Goal: Information Seeking & Learning: Learn about a topic

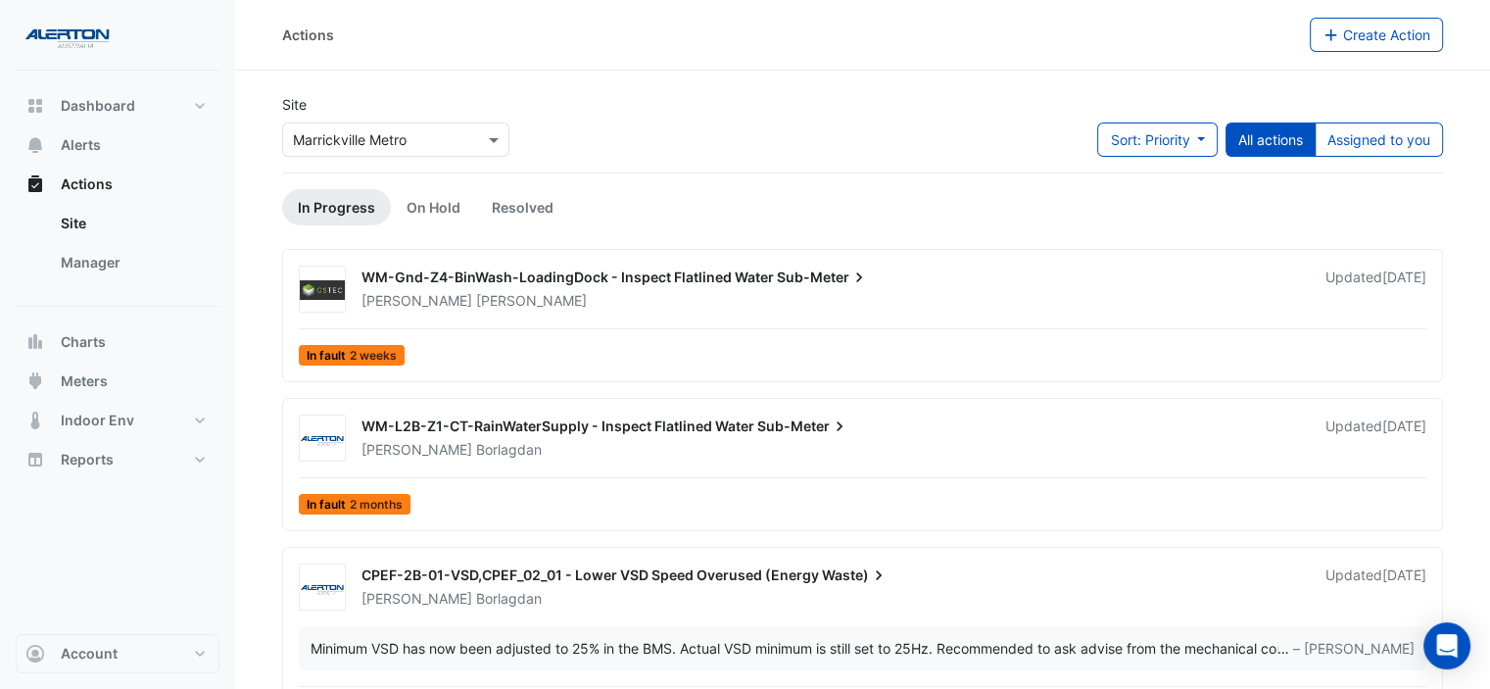
click at [829, 55] on div "Actions Create Action" at bounding box center [862, 35] width 1255 height 71
click at [137, 98] on button "Dashboard" at bounding box center [118, 105] width 204 height 39
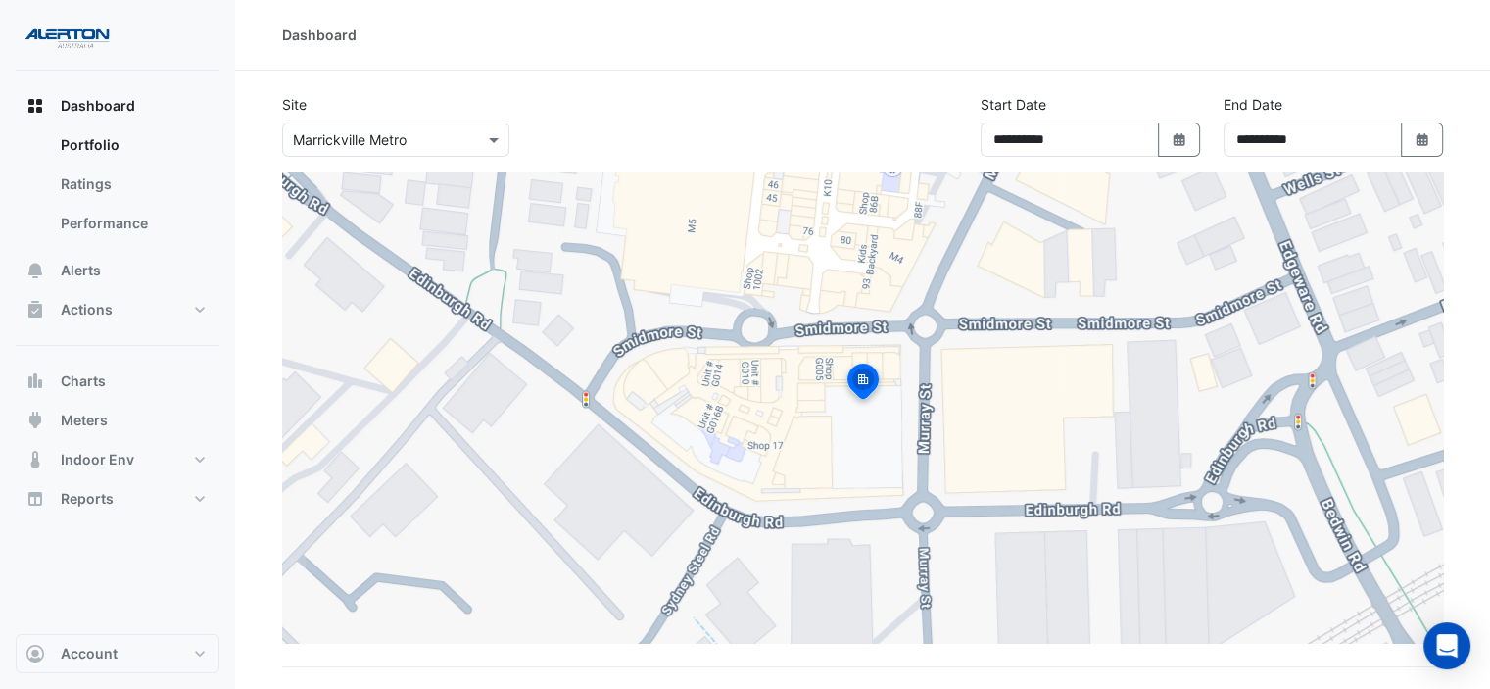
click at [443, 143] on input "text" at bounding box center [376, 140] width 167 height 21
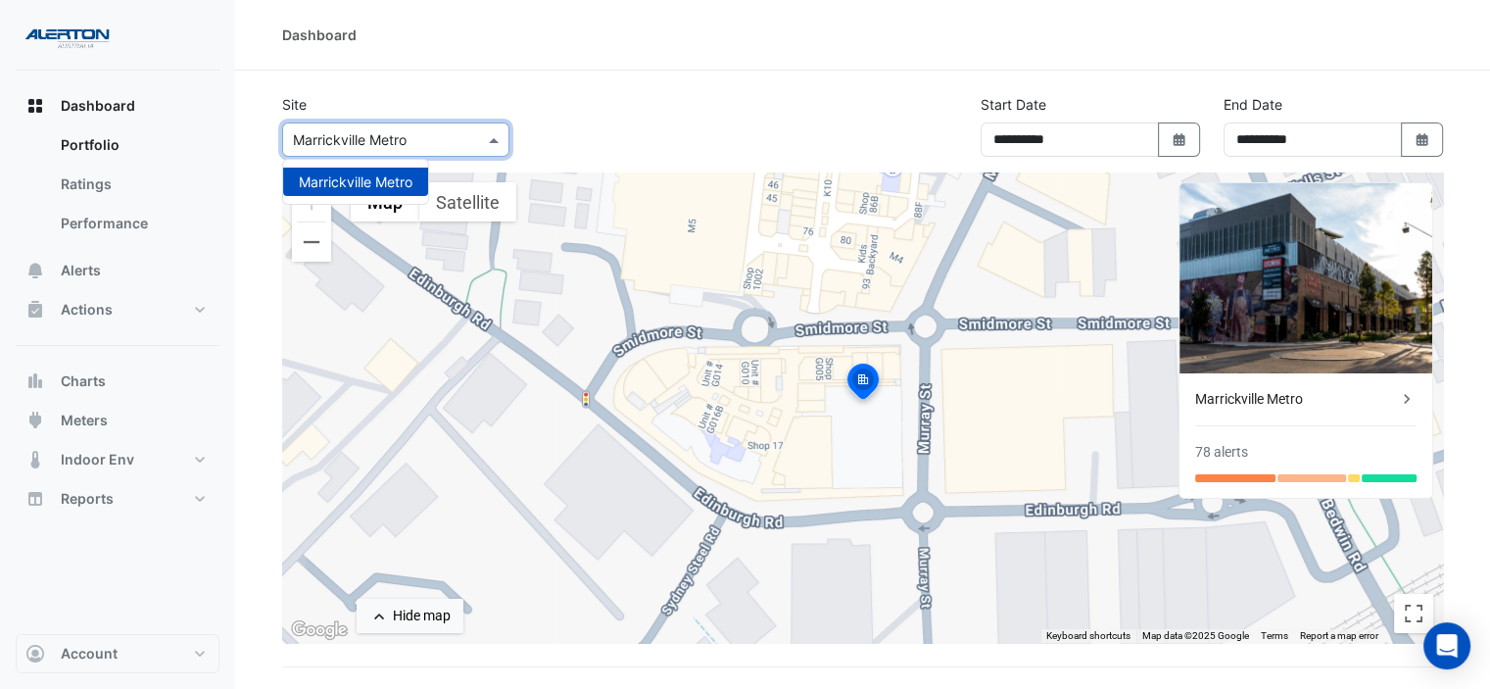
click at [482, 140] on div at bounding box center [395, 139] width 225 height 23
click at [490, 140] on span at bounding box center [496, 139] width 24 height 21
click at [557, 109] on div "**********" at bounding box center [862, 133] width 1185 height 78
click at [489, 133] on span at bounding box center [496, 139] width 24 height 21
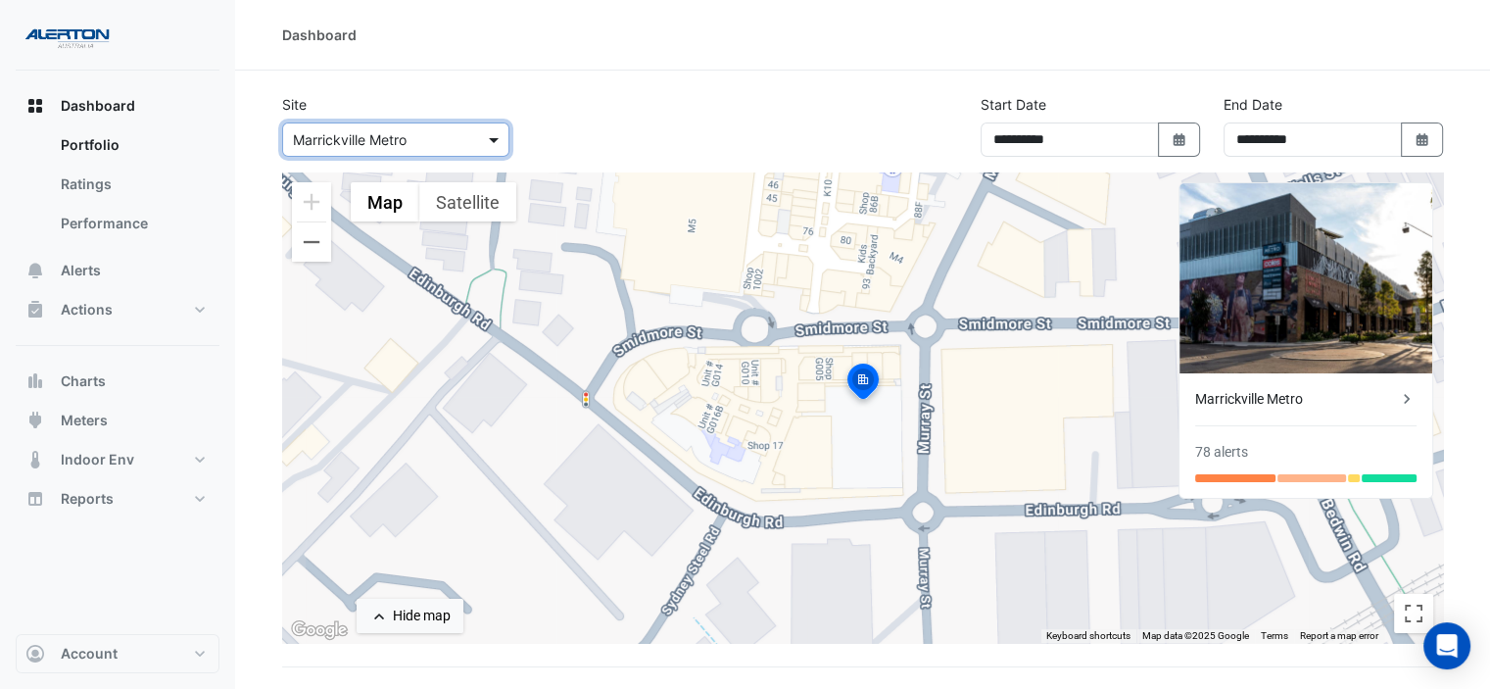
click at [489, 133] on span at bounding box center [496, 139] width 24 height 21
click at [474, 136] on div at bounding box center [395, 139] width 225 height 23
click at [587, 122] on div "**********" at bounding box center [862, 133] width 1185 height 78
click at [616, 118] on div "**********" at bounding box center [862, 133] width 1185 height 78
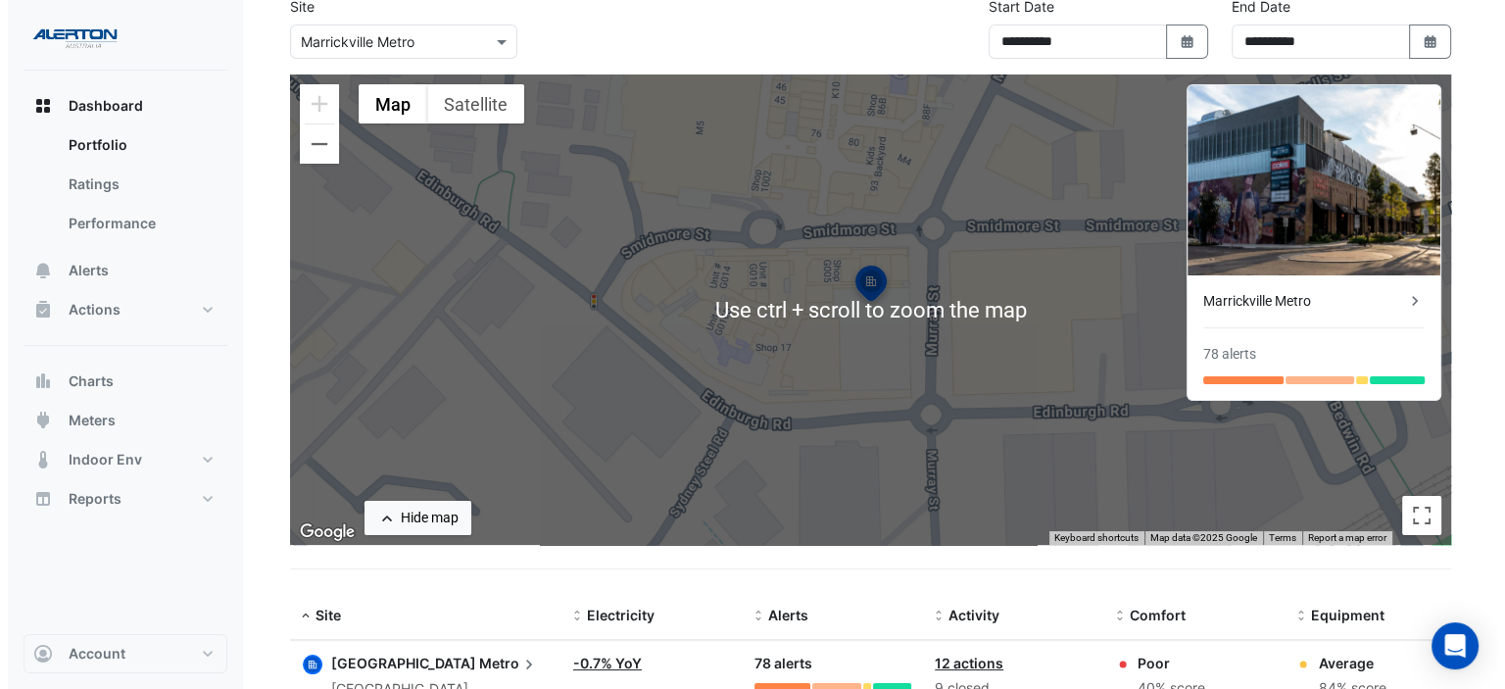
scroll to position [172, 0]
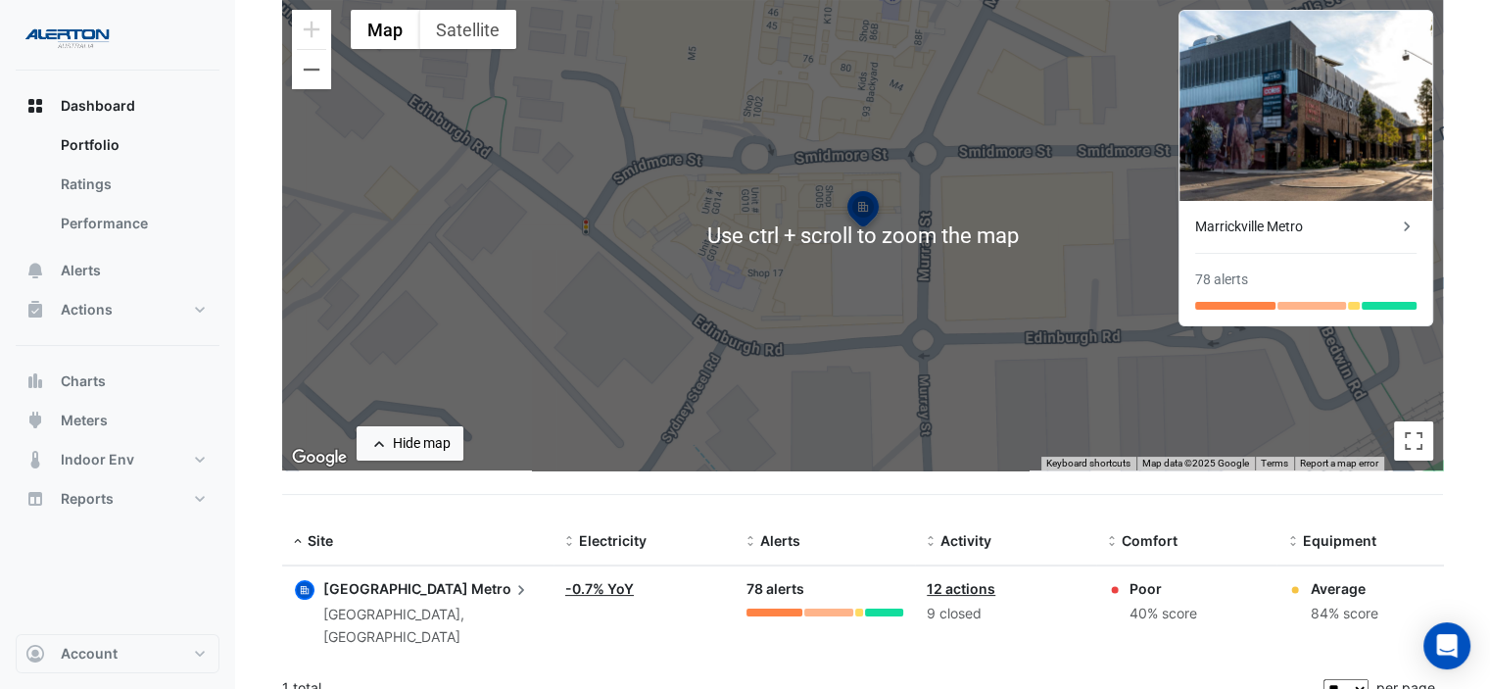
click at [511, 583] on icon at bounding box center [521, 590] width 20 height 20
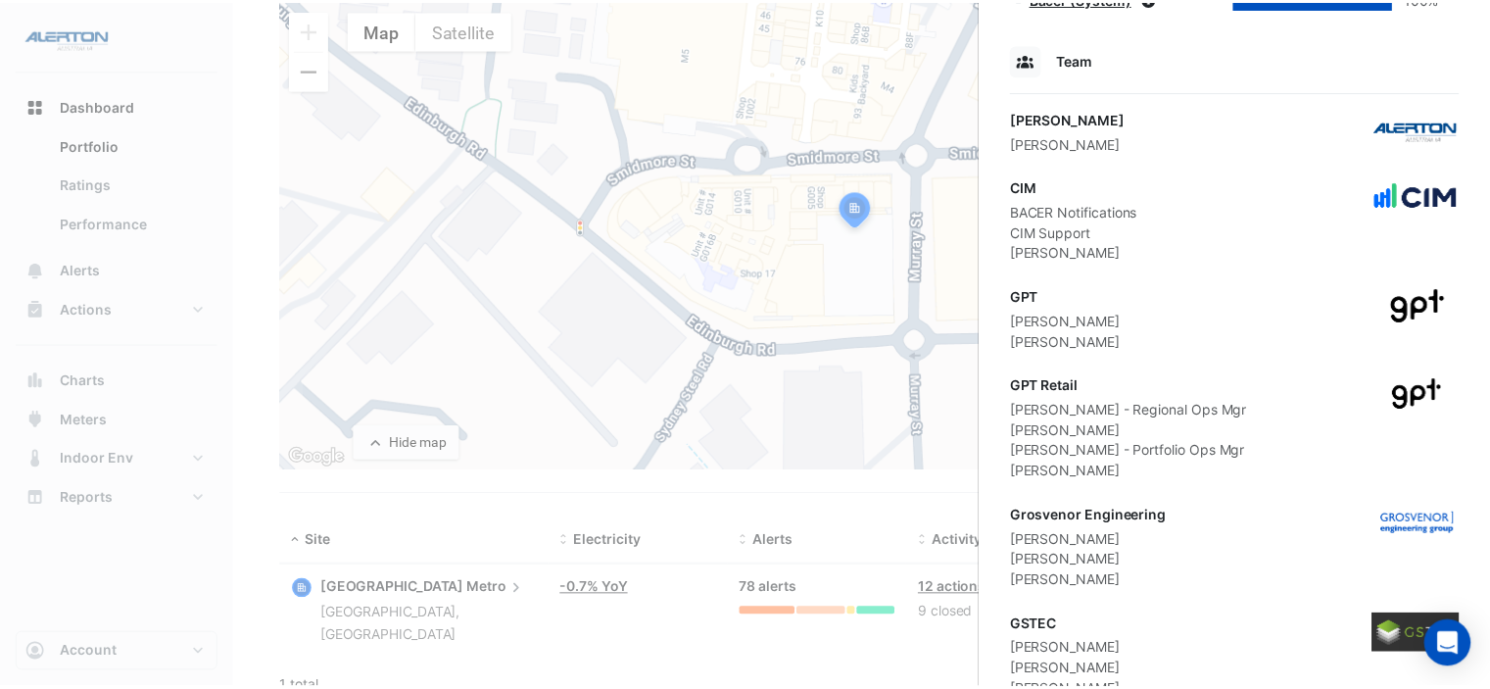
scroll to position [1470, 0]
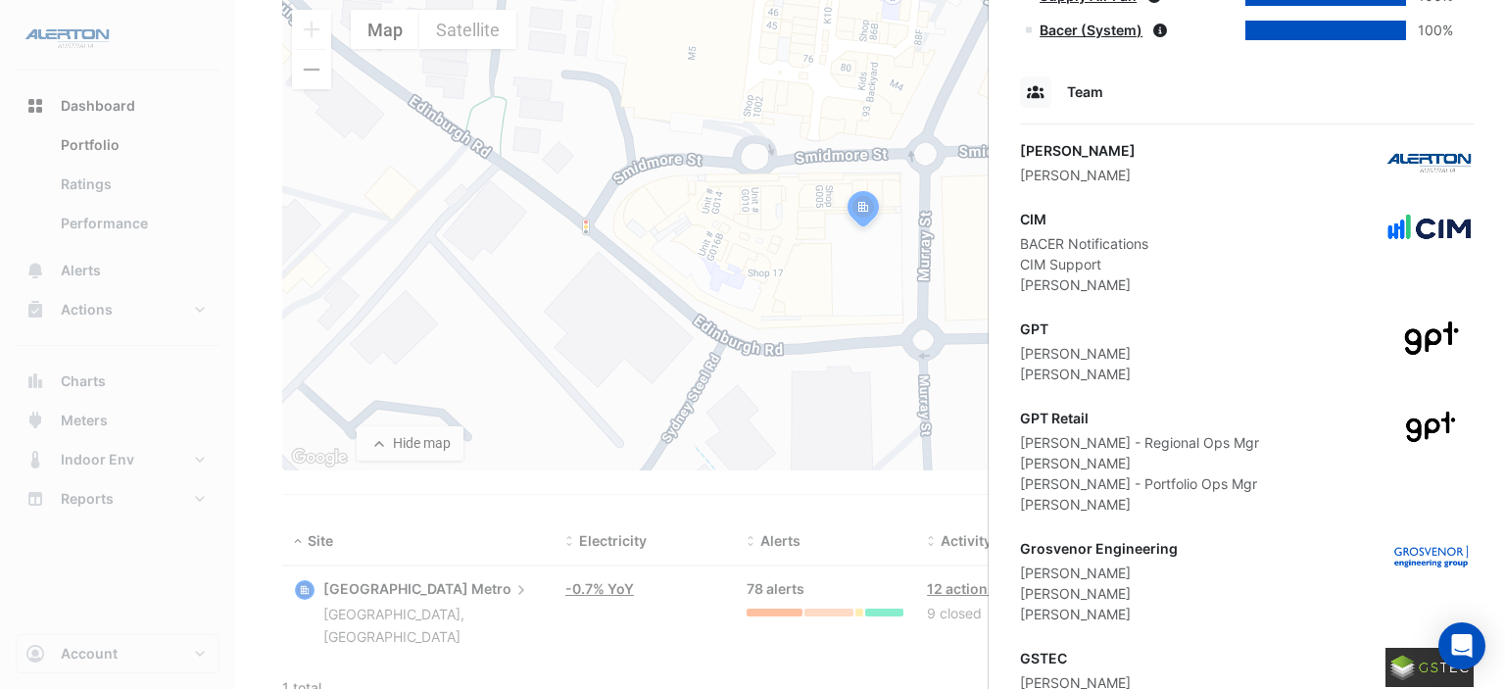
click at [419, 504] on ngb-offcanvas-backdrop at bounding box center [752, 344] width 1505 height 689
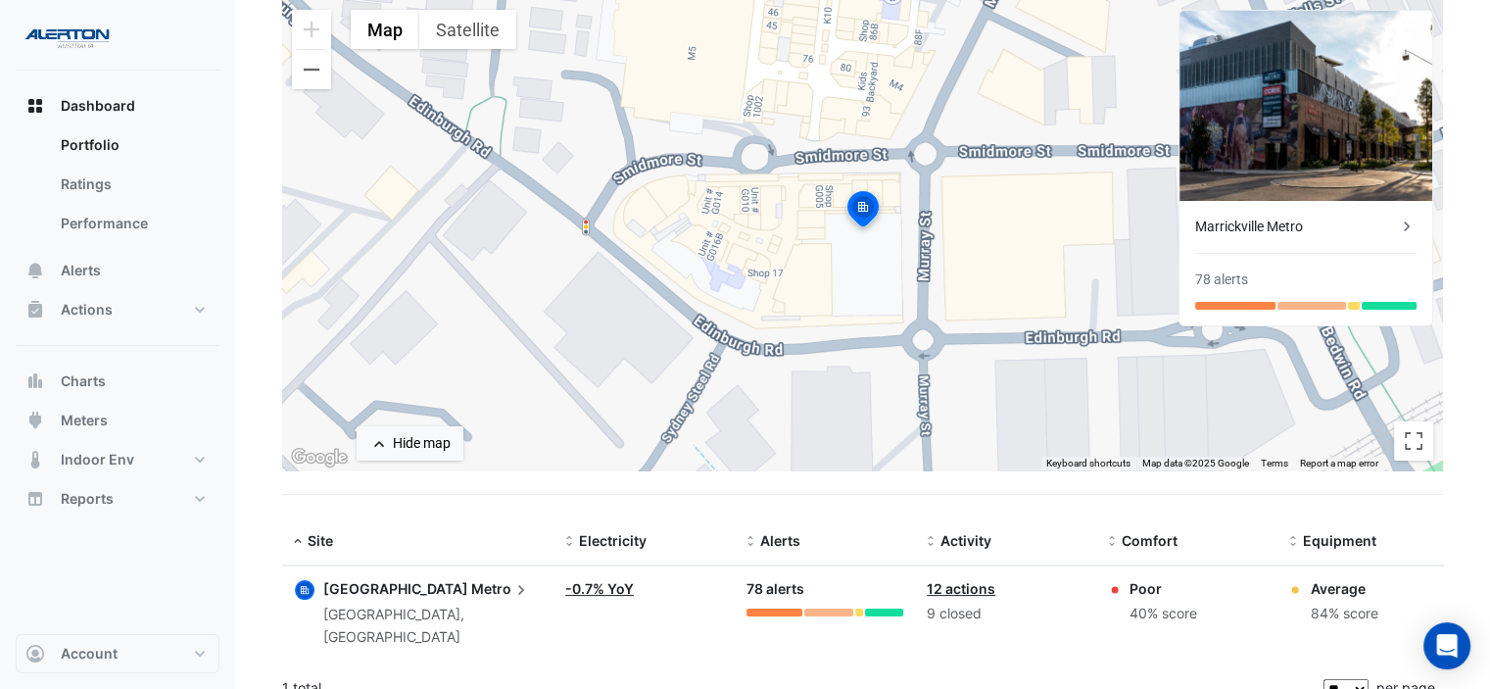
click at [73, 28] on img at bounding box center [68, 35] width 88 height 39
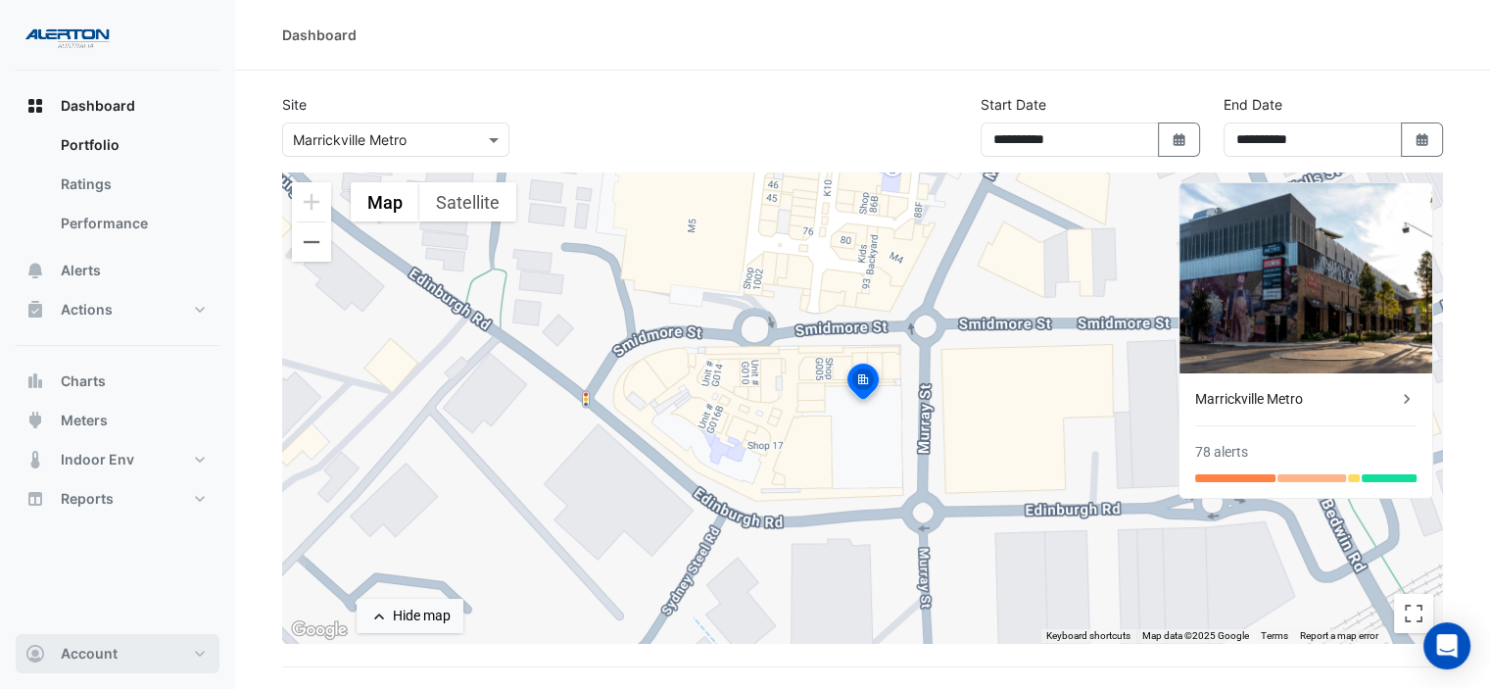
click at [80, 661] on span "Account" at bounding box center [89, 654] width 57 height 20
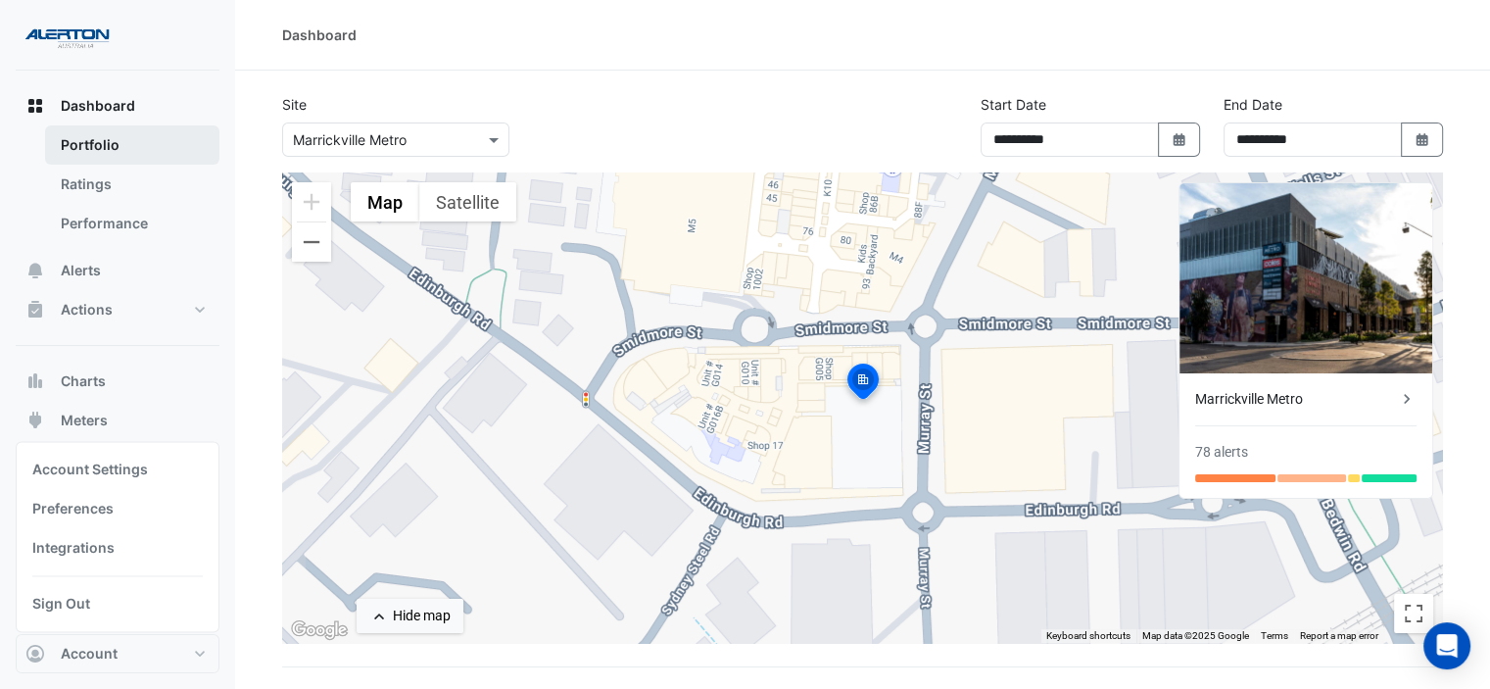
click at [100, 136] on link "Portfolio" at bounding box center [132, 144] width 174 height 39
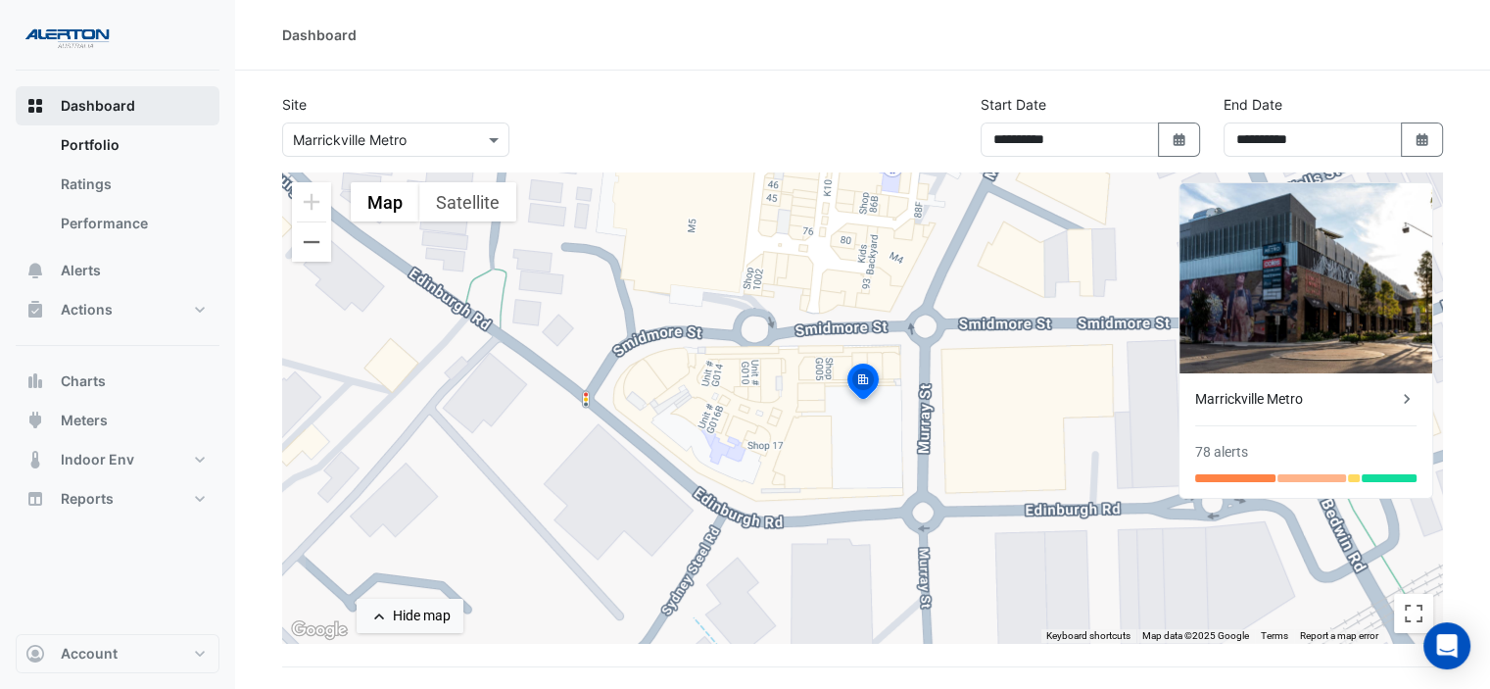
click at [111, 94] on button "Dashboard" at bounding box center [118, 105] width 204 height 39
click at [384, 134] on input "text" at bounding box center [376, 140] width 167 height 21
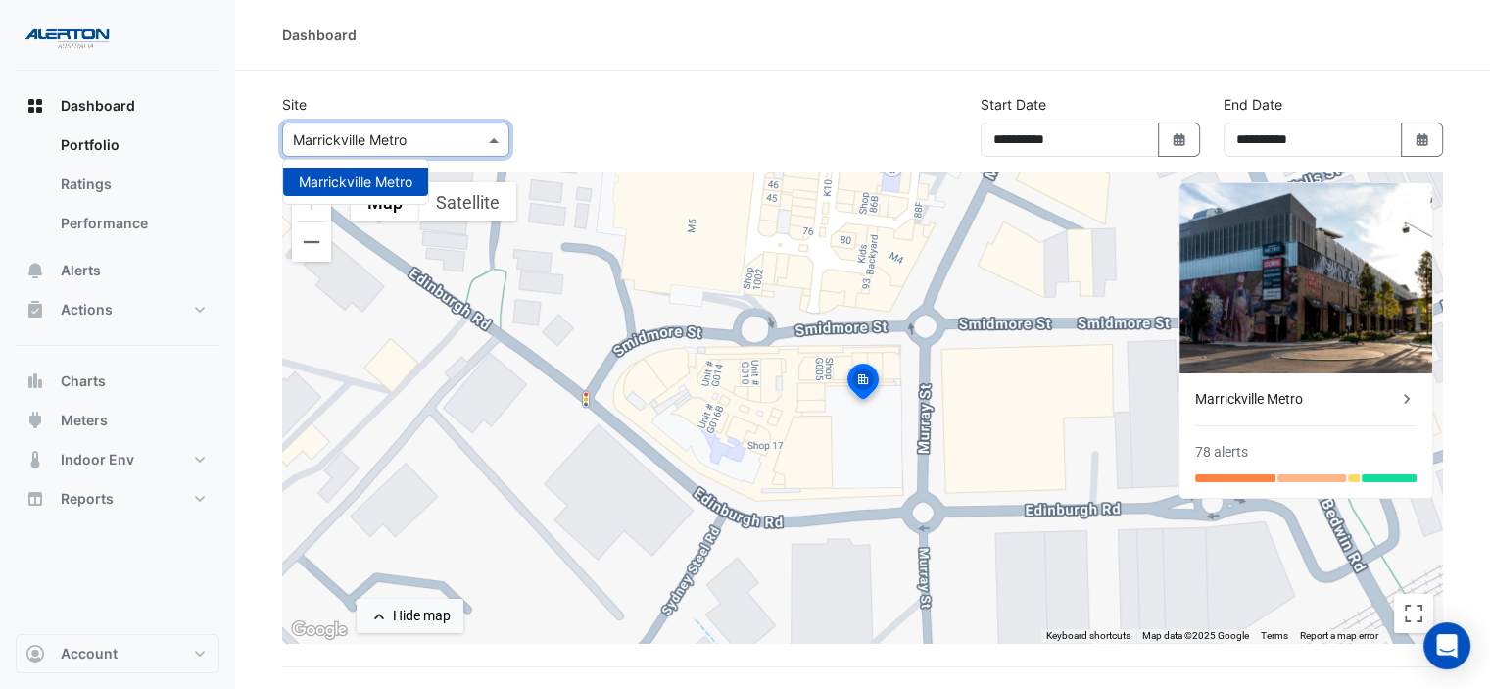
click at [384, 134] on input "text" at bounding box center [376, 140] width 167 height 21
click at [664, 92] on section "**********" at bounding box center [862, 478] width 1255 height 814
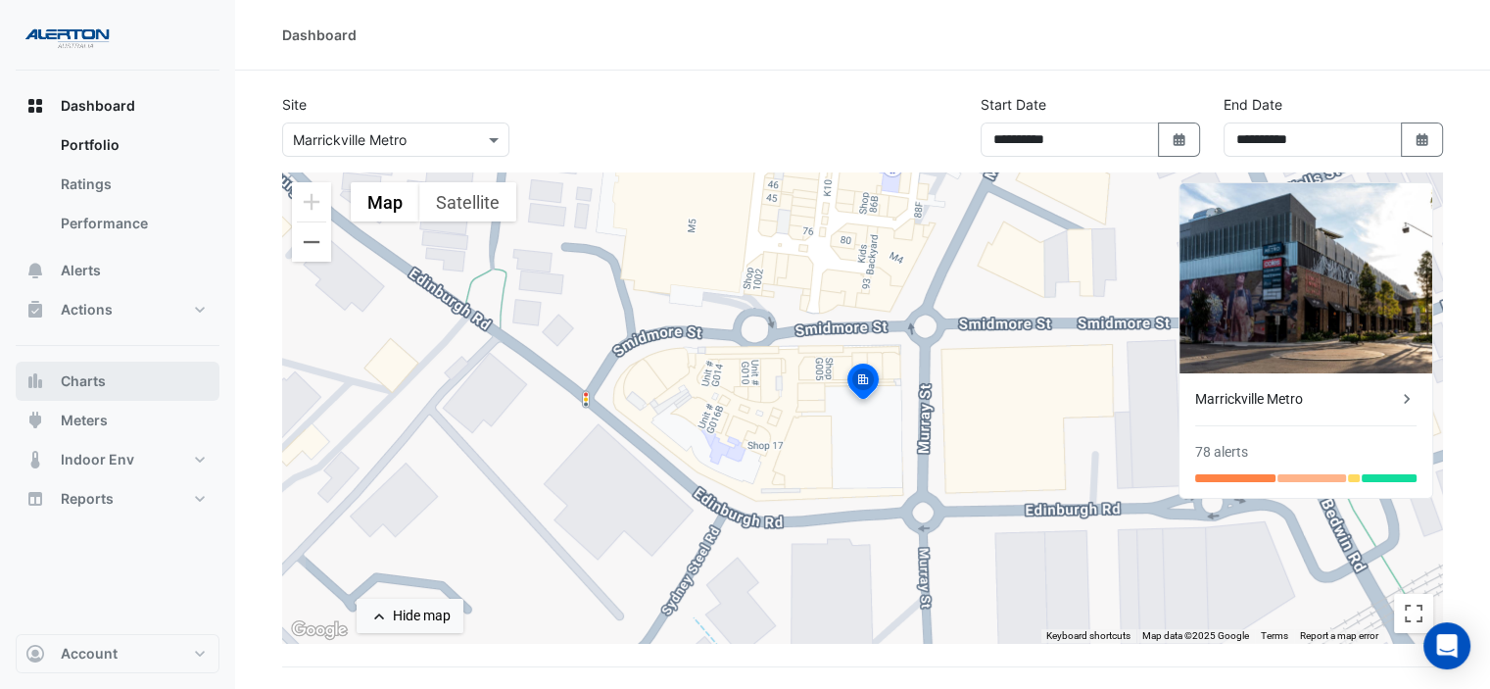
click at [101, 384] on span "Charts" at bounding box center [83, 381] width 45 height 20
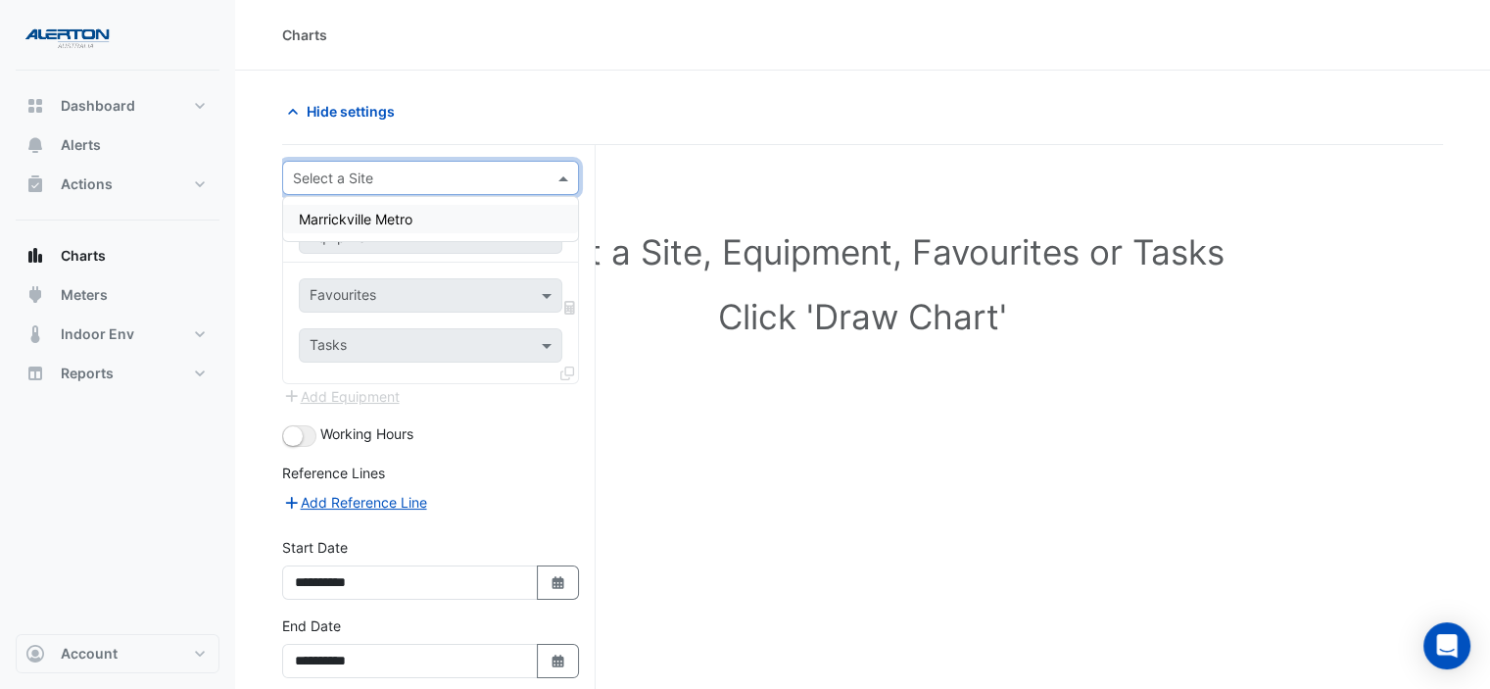
click at [487, 174] on input "text" at bounding box center [411, 179] width 236 height 21
click at [686, 419] on div "Select a Site, Equipment, Favourites or Tasks Click 'Draw Chart'" at bounding box center [862, 464] width 1161 height 638
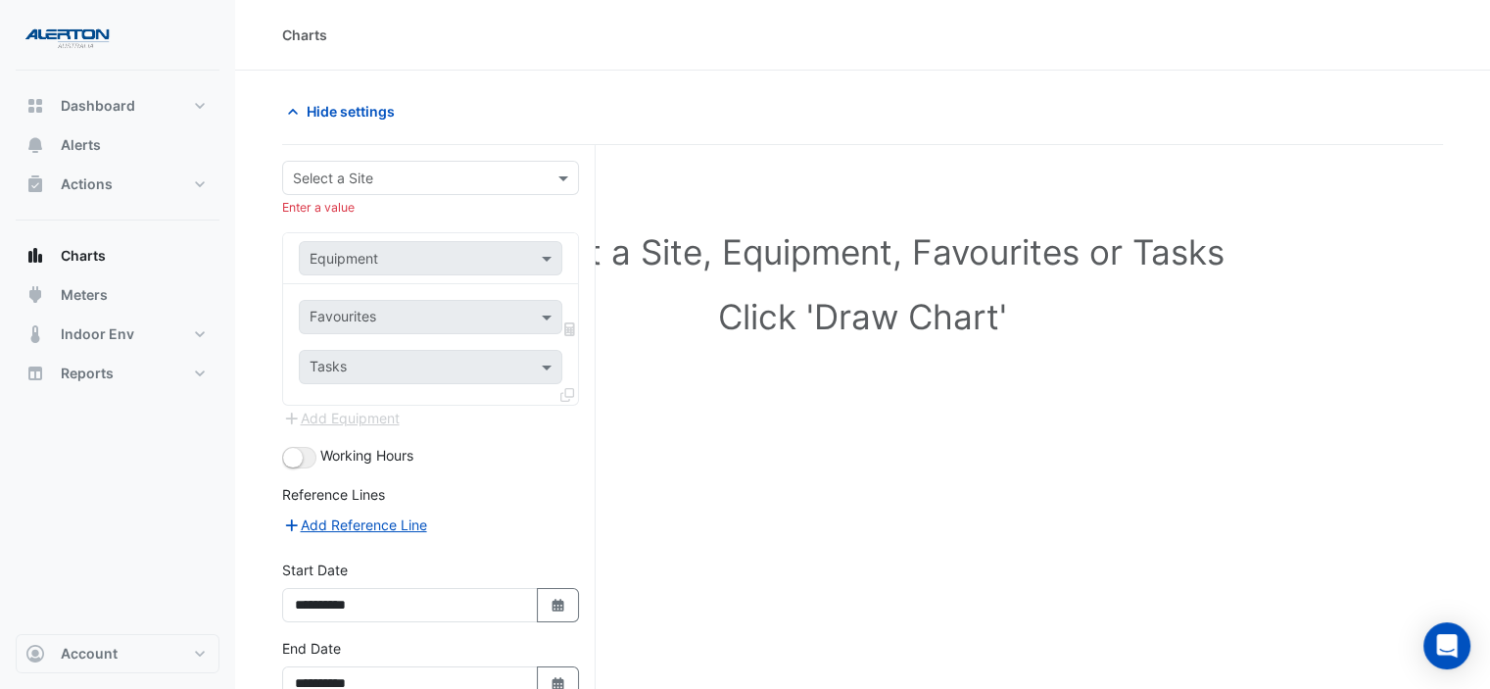
click at [531, 262] on div at bounding box center [431, 258] width 262 height 23
click at [538, 252] on span at bounding box center [549, 258] width 24 height 21
click at [559, 177] on span at bounding box center [566, 178] width 24 height 21
click at [399, 220] on span "Marrickville Metro" at bounding box center [356, 219] width 114 height 17
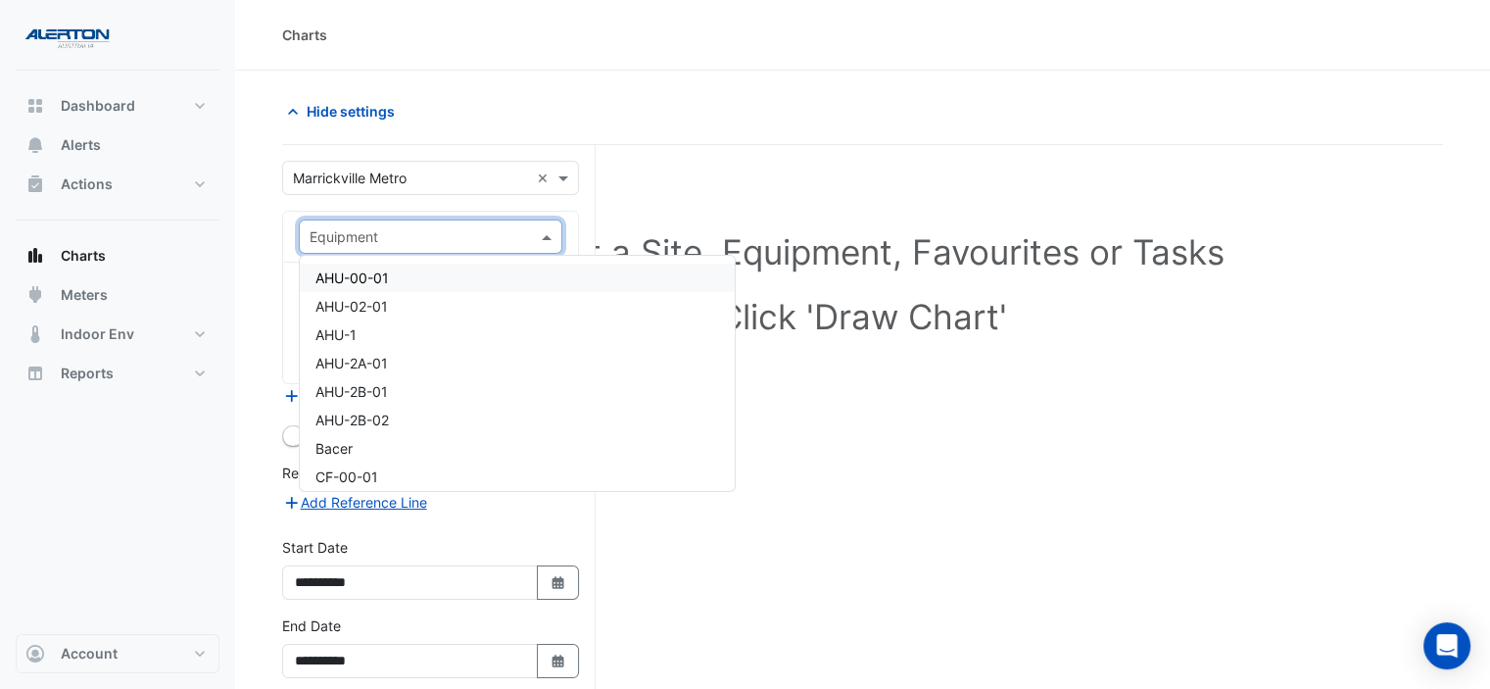
click at [553, 233] on span at bounding box center [549, 236] width 24 height 21
click at [982, 414] on div "Select a Site, Equipment, Favourites or Tasks Click 'Draw Chart'" at bounding box center [862, 464] width 1161 height 638
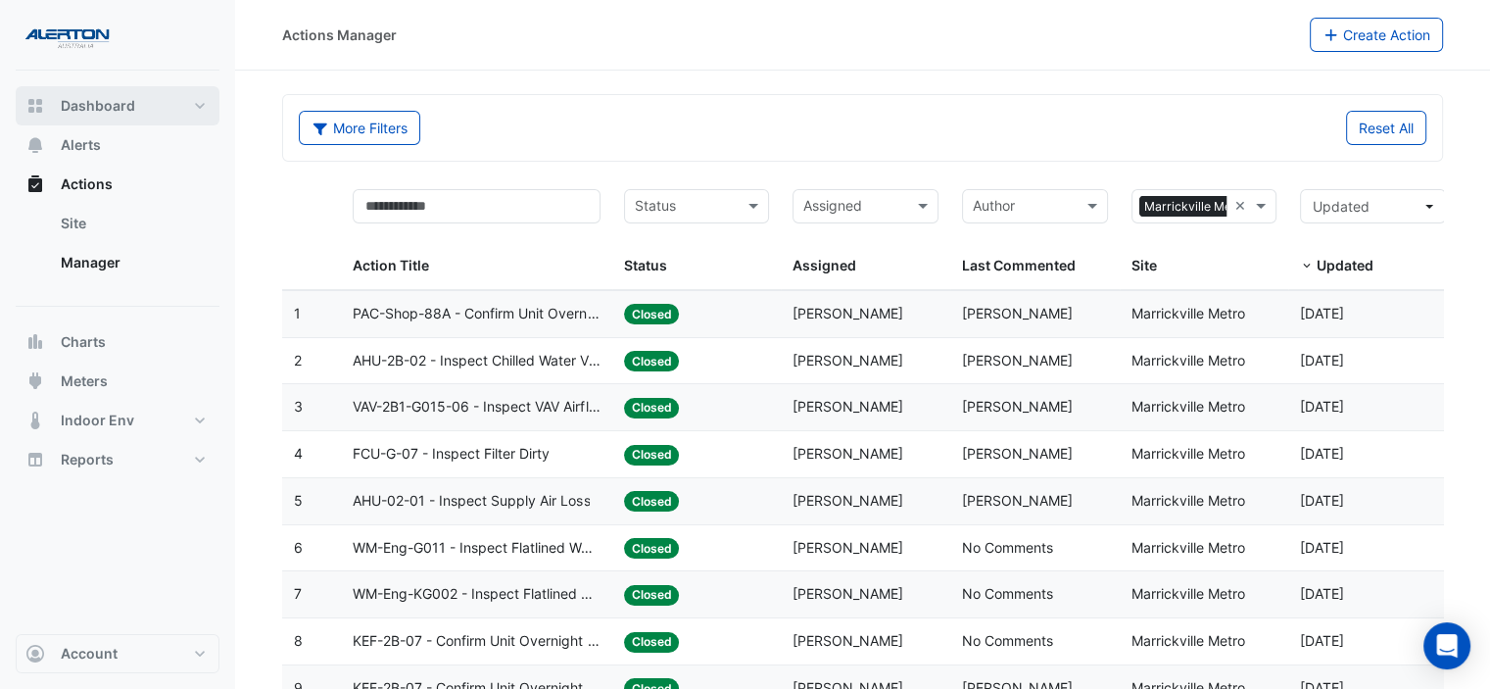
click at [181, 109] on button "Dashboard" at bounding box center [118, 105] width 204 height 39
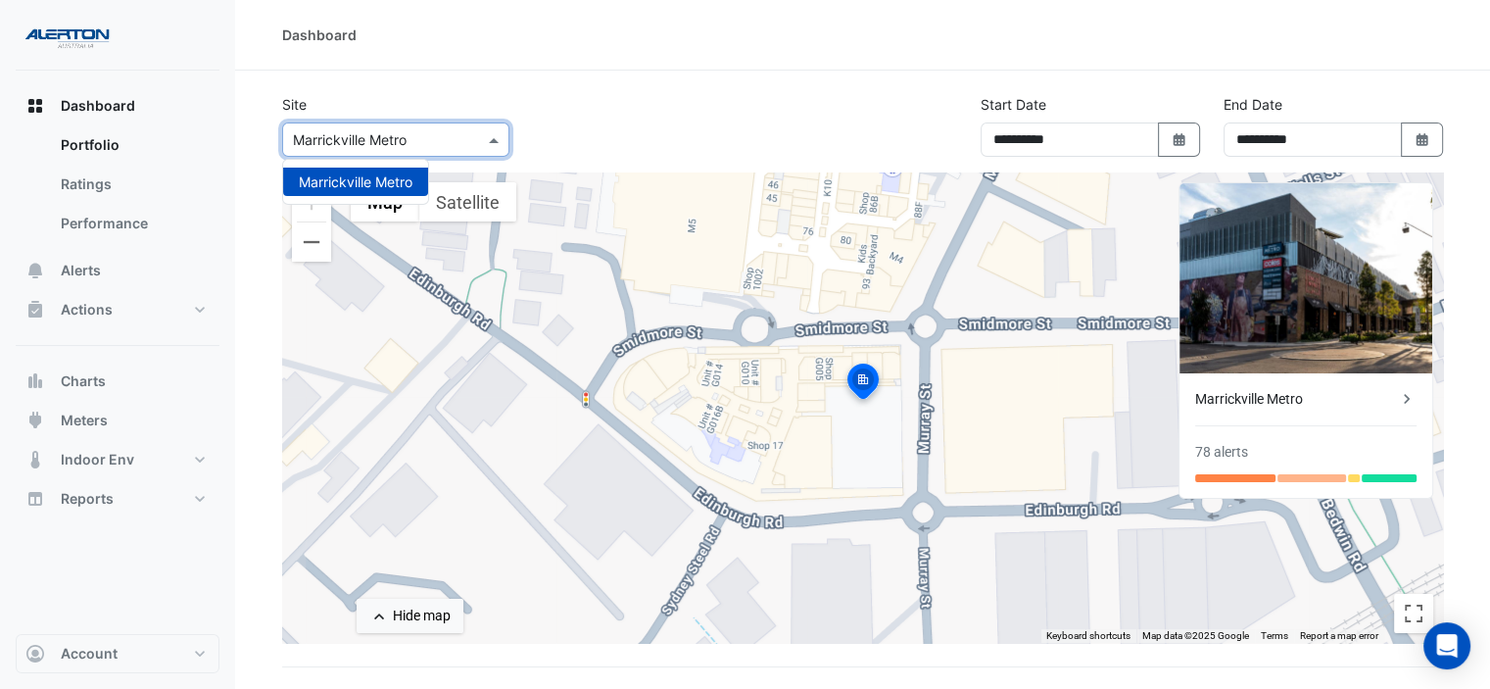
click at [387, 122] on div "× Marrickville Metro" at bounding box center [395, 139] width 227 height 34
click at [383, 136] on input "text" at bounding box center [376, 140] width 167 height 21
click at [600, 101] on div "**********" at bounding box center [862, 133] width 1185 height 78
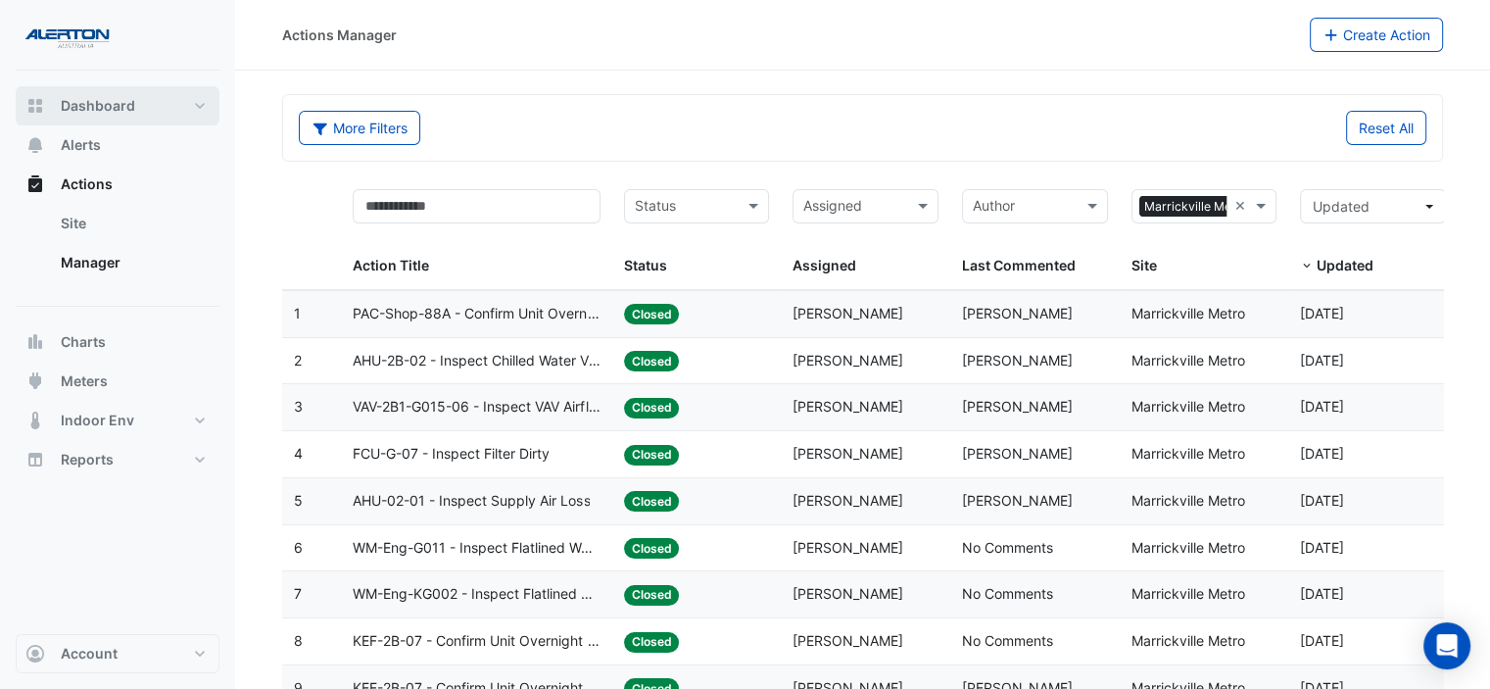
click at [184, 105] on button "Dashboard" at bounding box center [118, 105] width 204 height 39
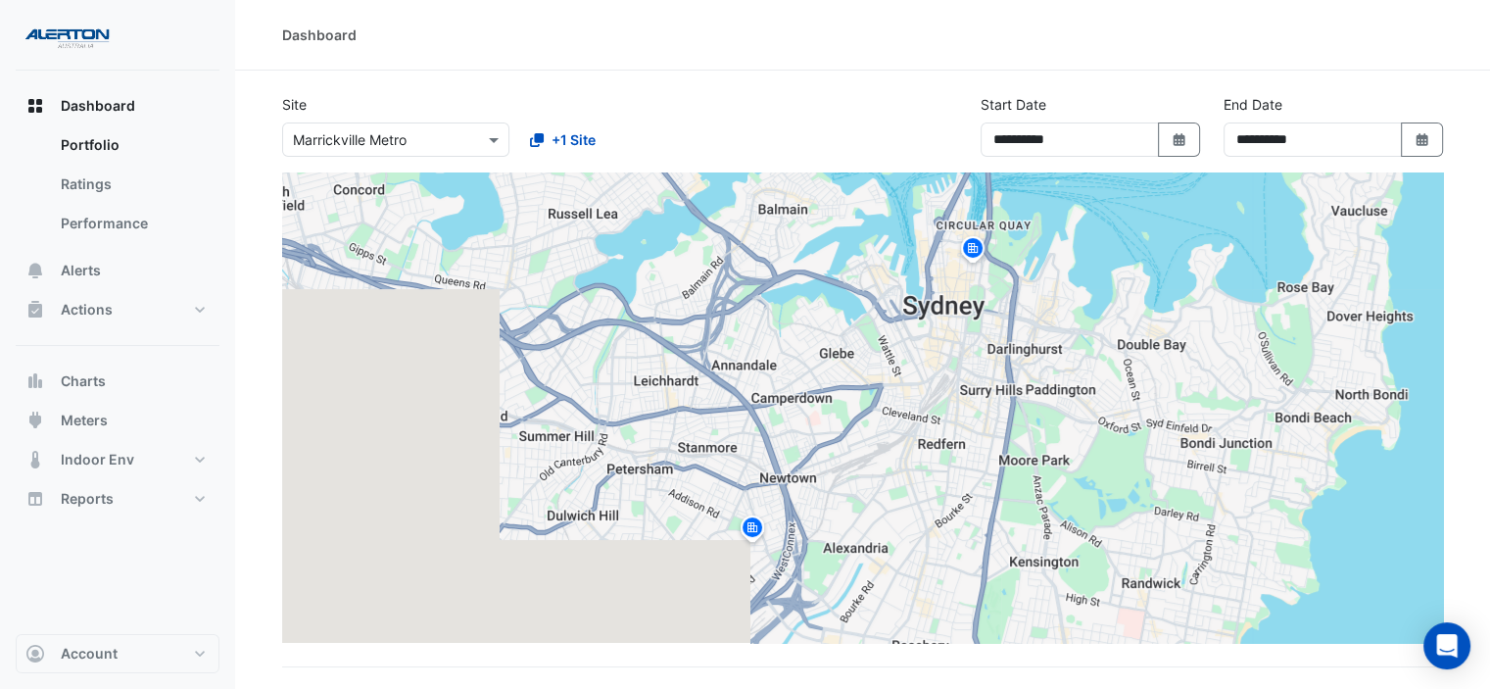
click at [396, 130] on input "text" at bounding box center [376, 140] width 167 height 21
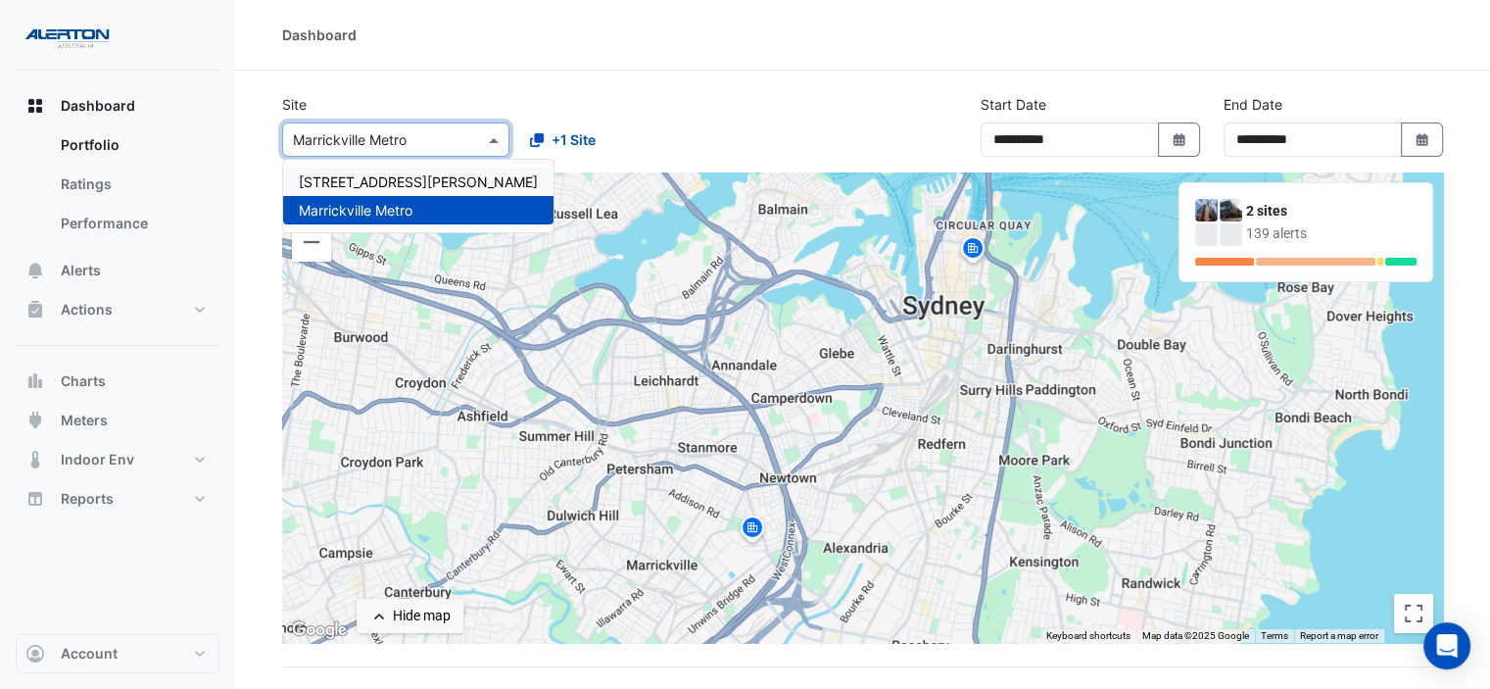
click at [368, 180] on span "[STREET_ADDRESS][PERSON_NAME]" at bounding box center [418, 181] width 239 height 17
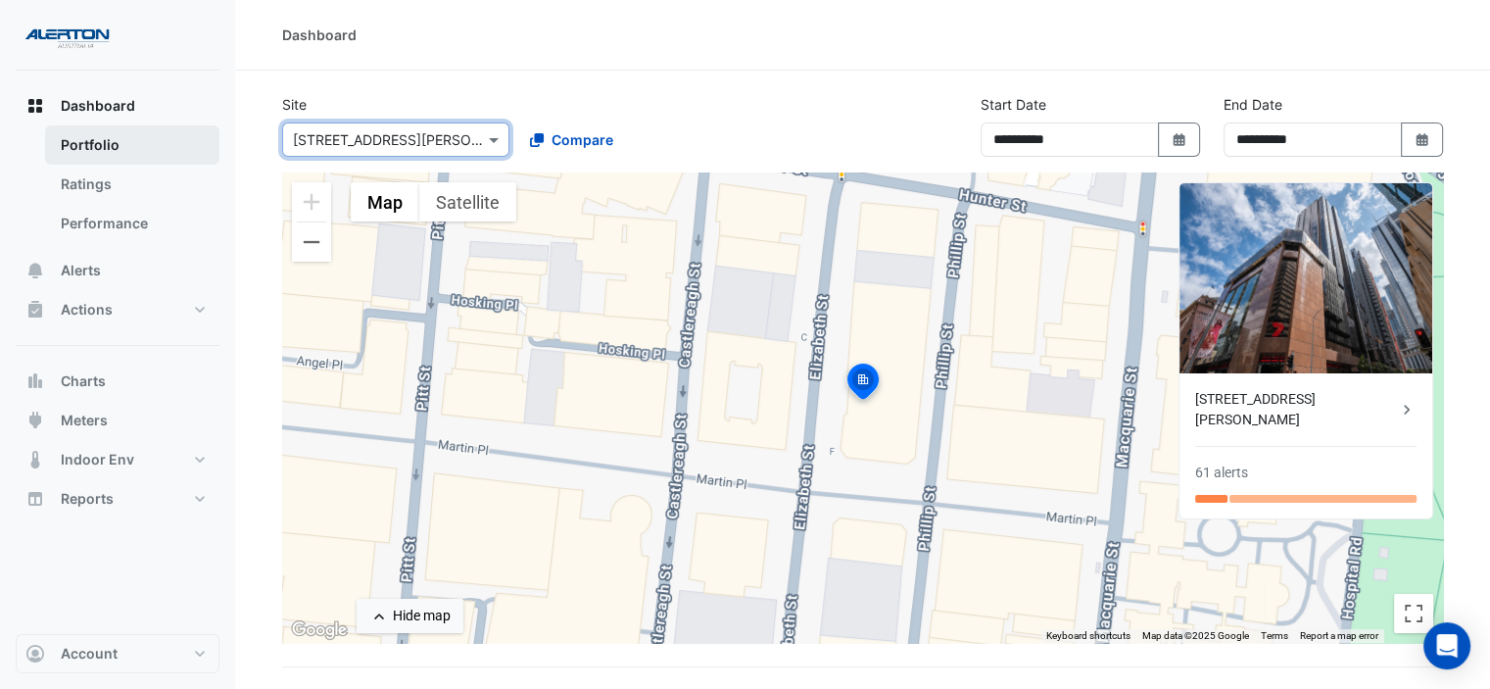
click at [103, 144] on link "Portfolio" at bounding box center [132, 144] width 174 height 39
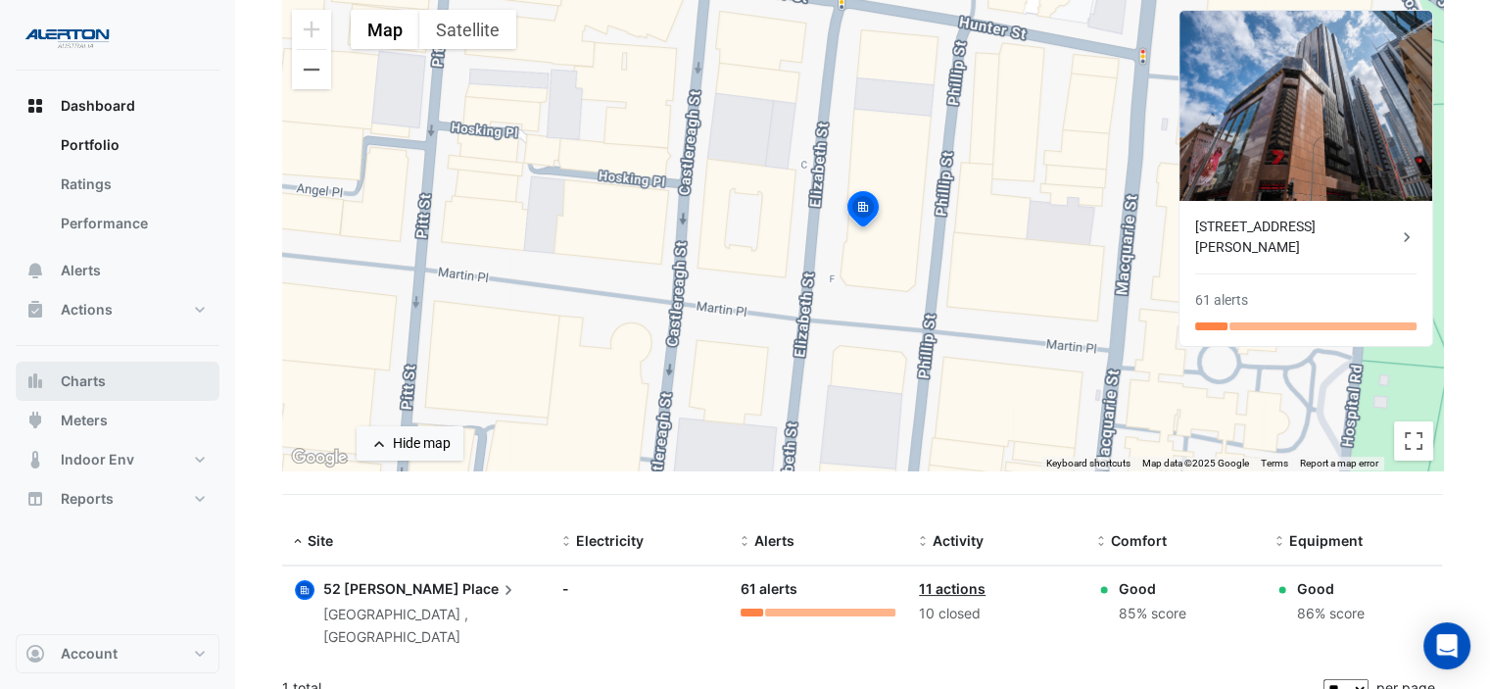
click at [100, 379] on span "Charts" at bounding box center [83, 381] width 45 height 20
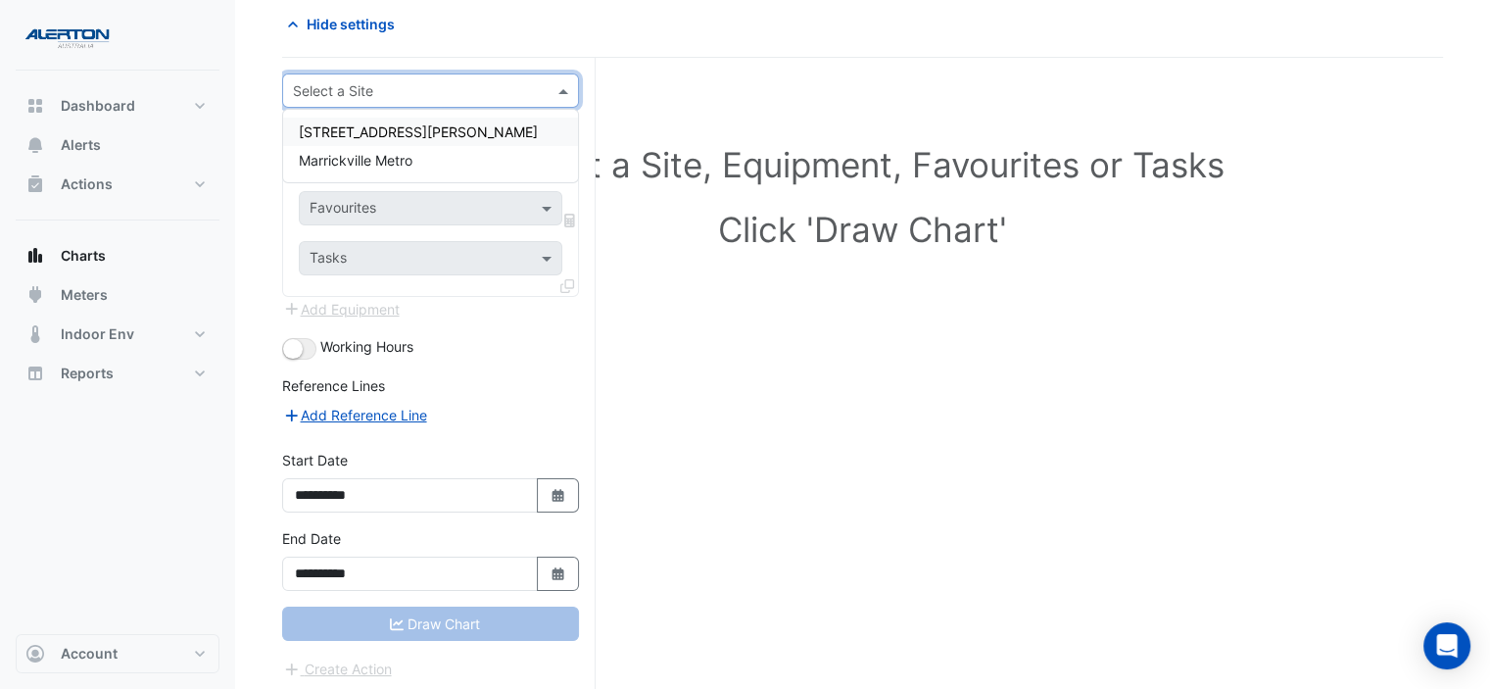
click at [472, 93] on input "text" at bounding box center [411, 91] width 236 height 21
click at [352, 130] on span "[STREET_ADDRESS][PERSON_NAME]" at bounding box center [418, 131] width 239 height 17
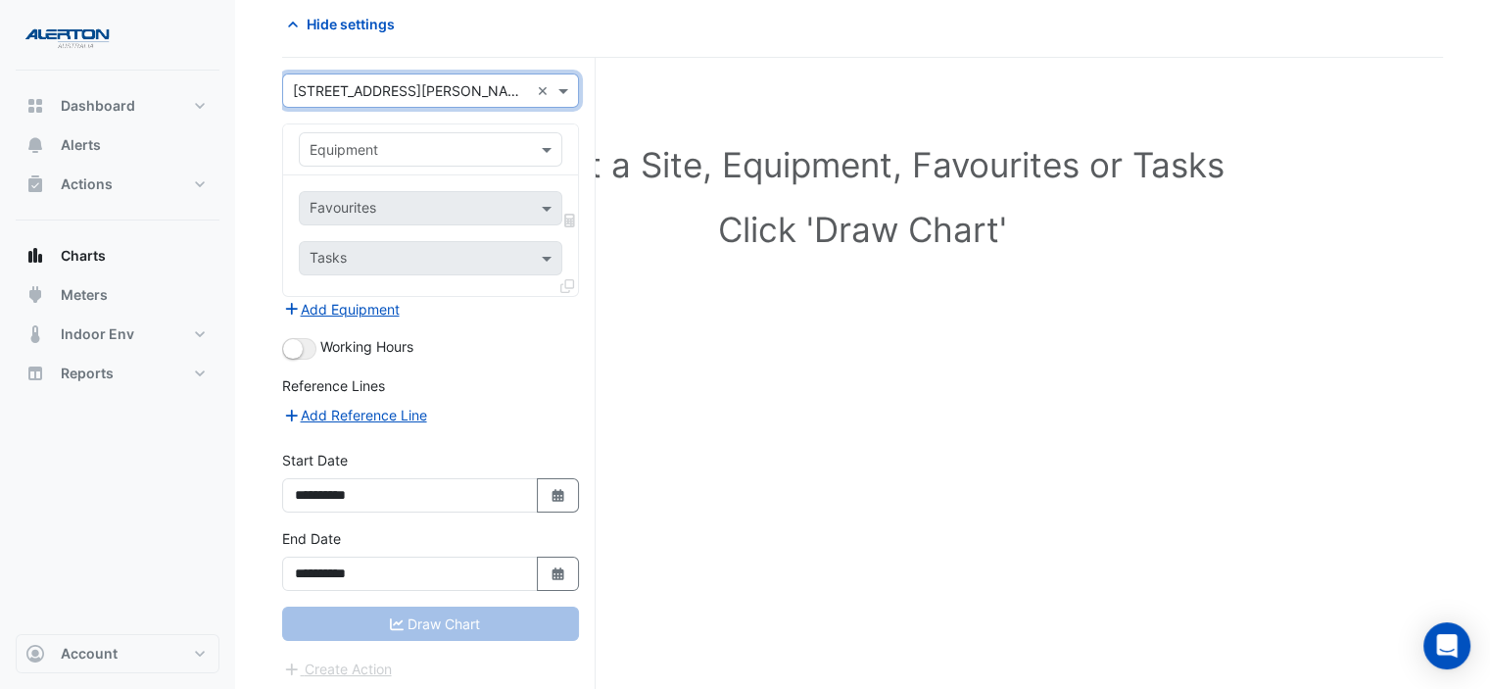
click at [526, 138] on div at bounding box center [431, 149] width 262 height 23
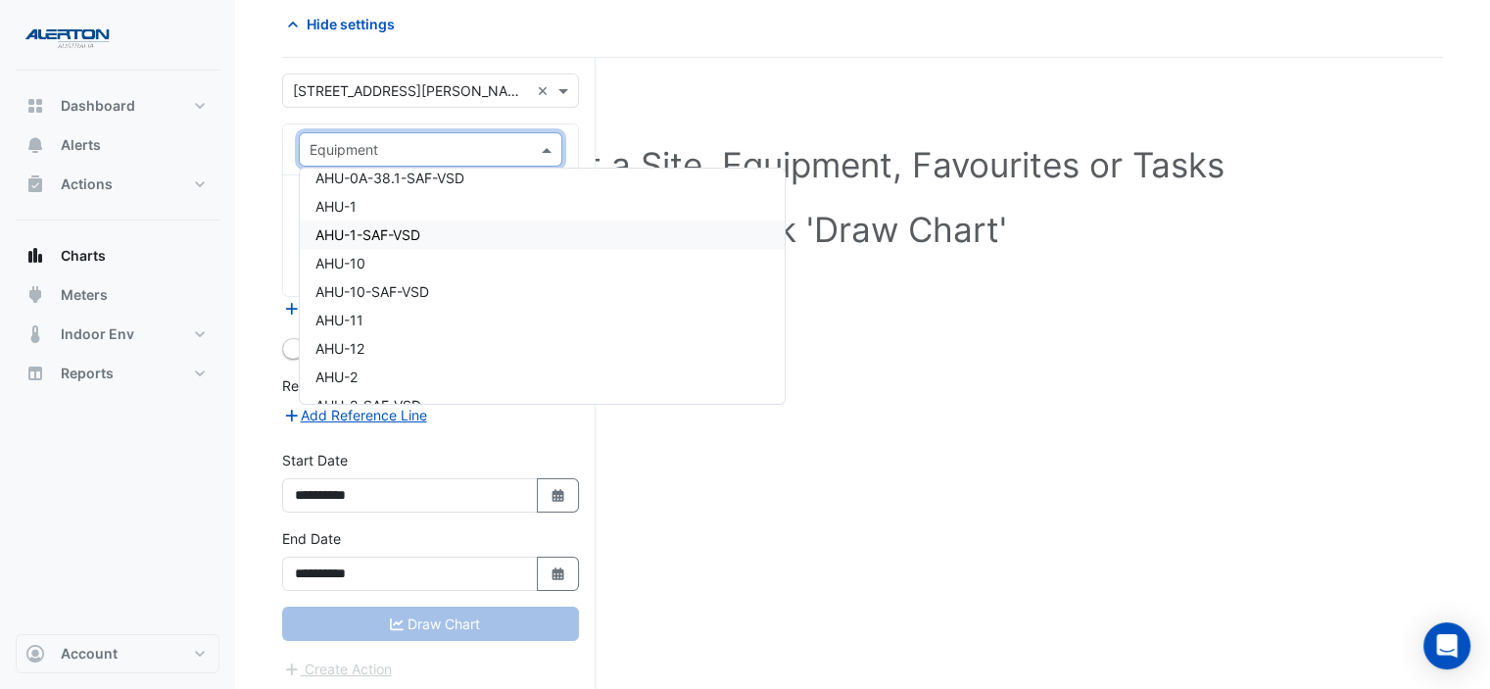
scroll to position [0, 0]
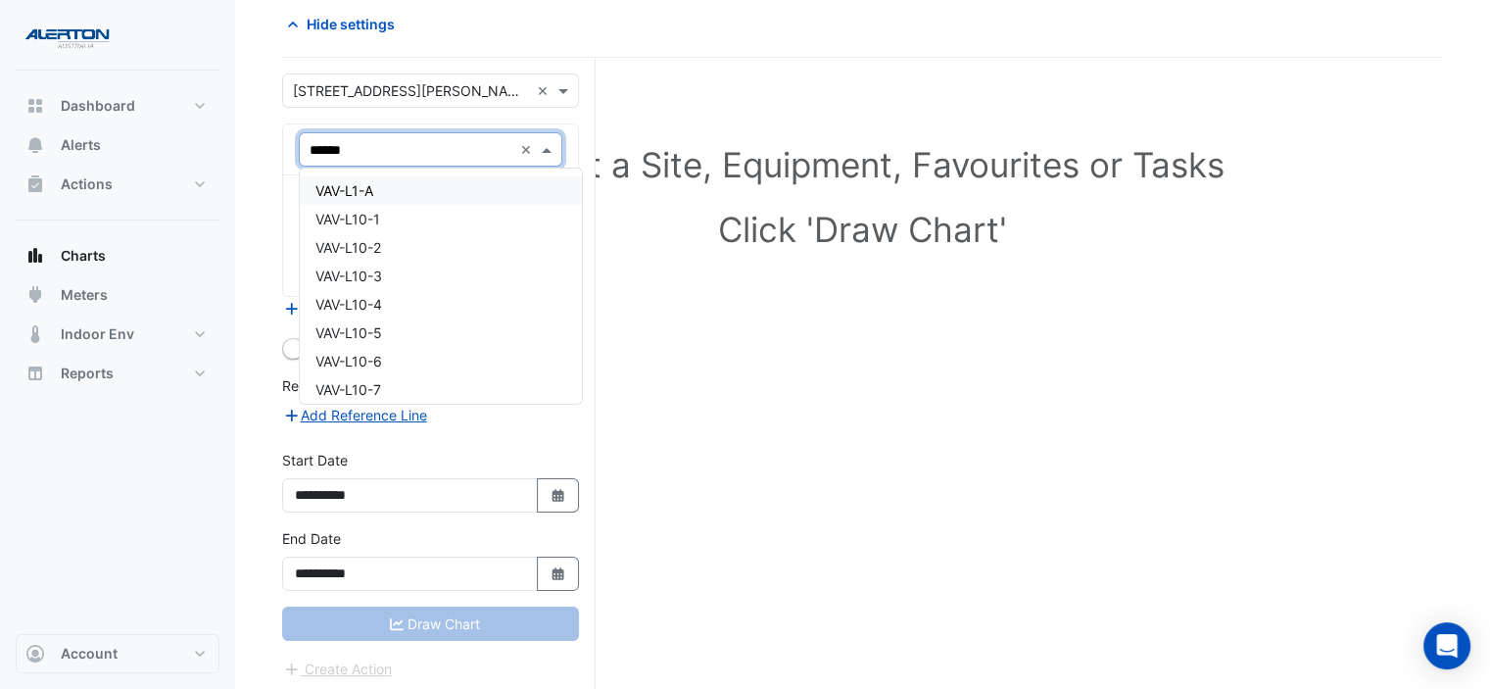
type input "*******"
click at [396, 326] on div "VAV-L35-C5" at bounding box center [431, 332] width 263 height 28
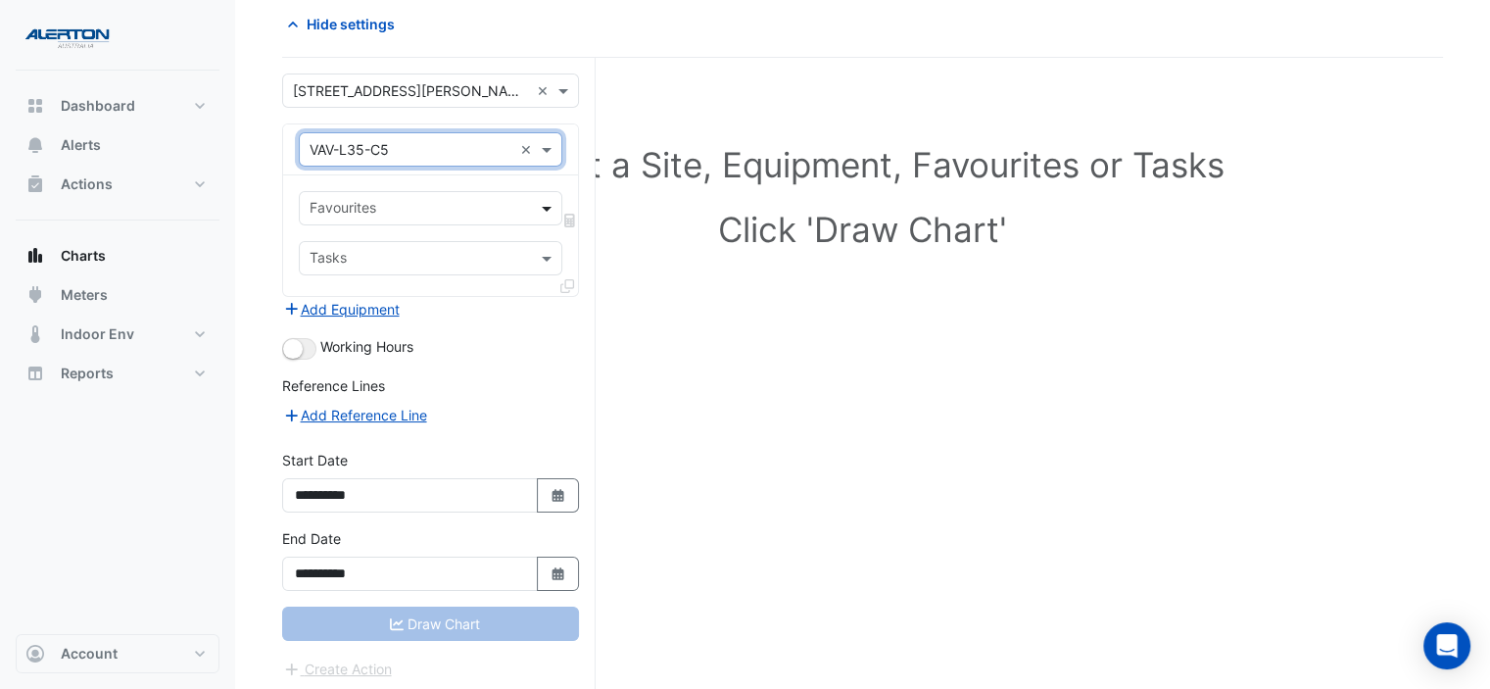
click at [548, 206] on span at bounding box center [549, 208] width 24 height 21
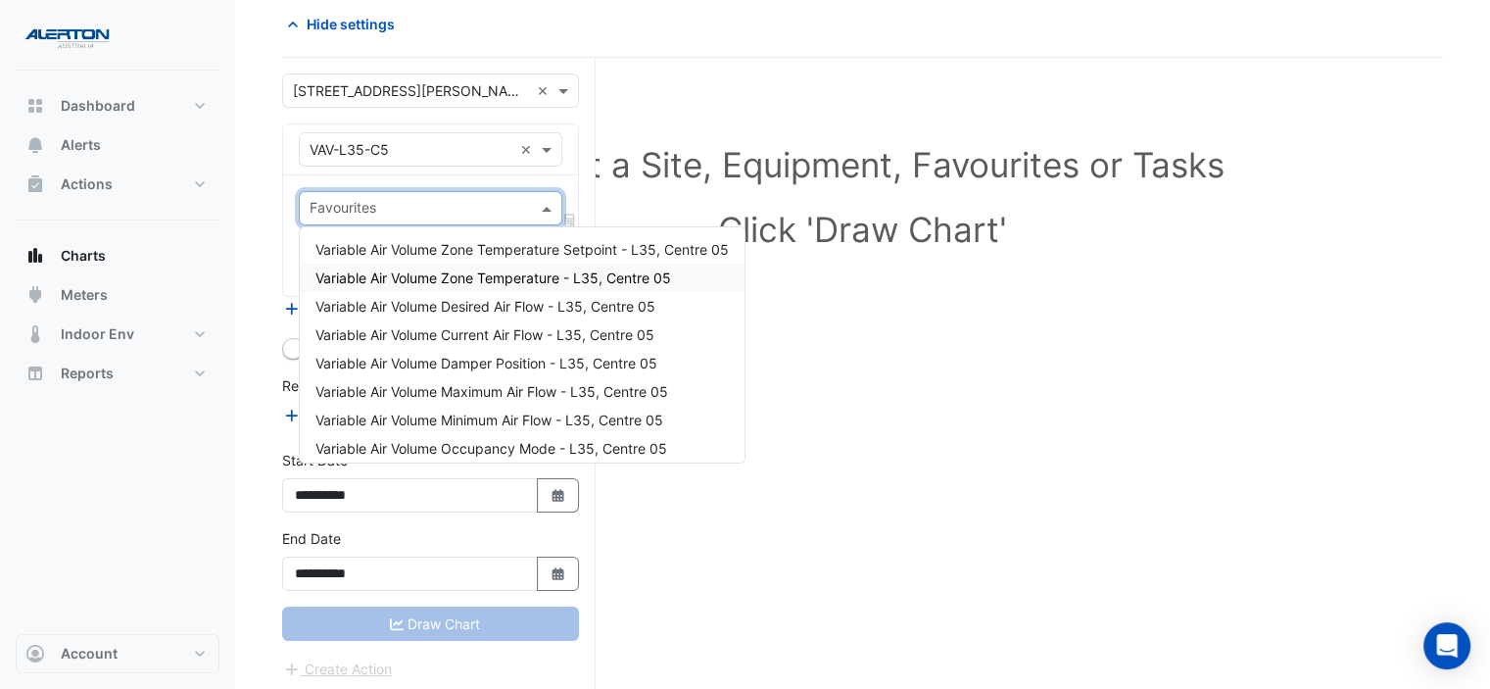
click at [503, 273] on span "Variable Air Volume Zone Temperature - L35, Centre 05" at bounding box center [493, 277] width 356 height 17
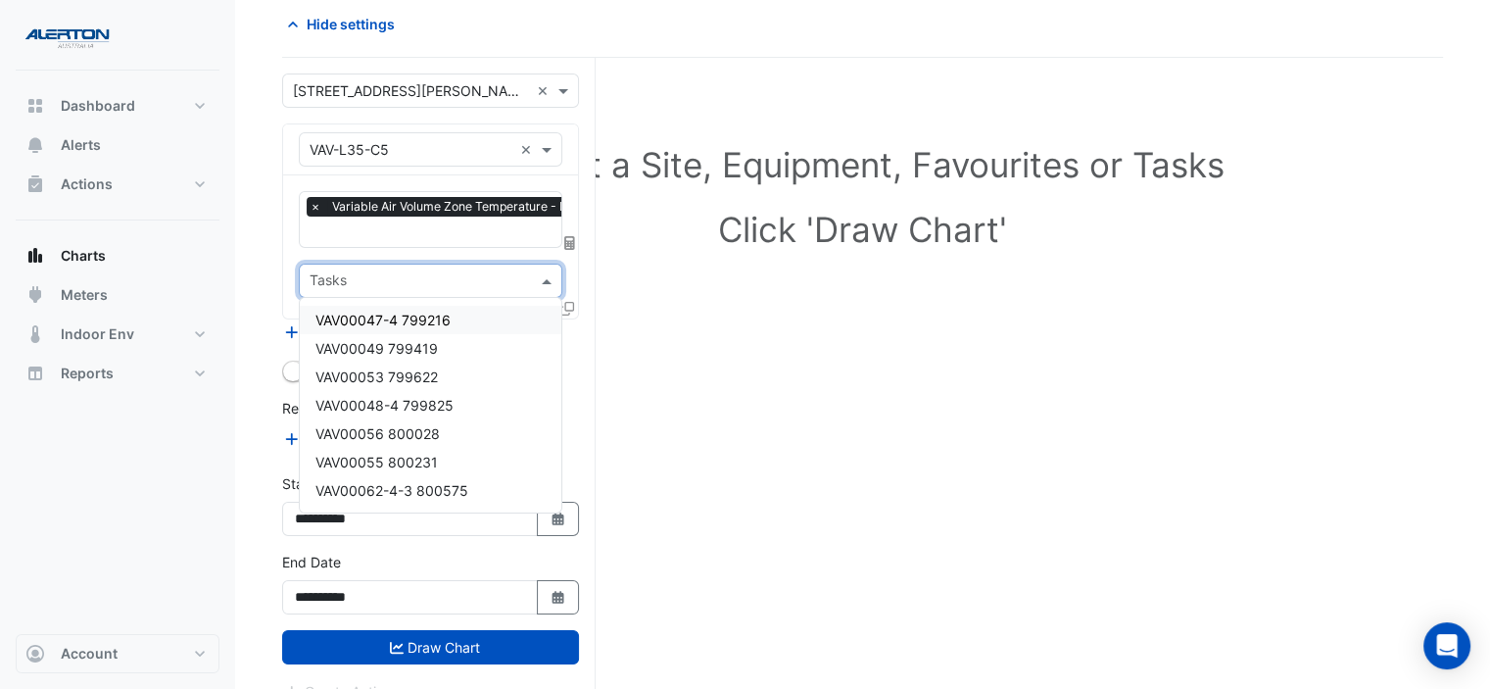
click at [546, 278] on span at bounding box center [549, 280] width 24 height 21
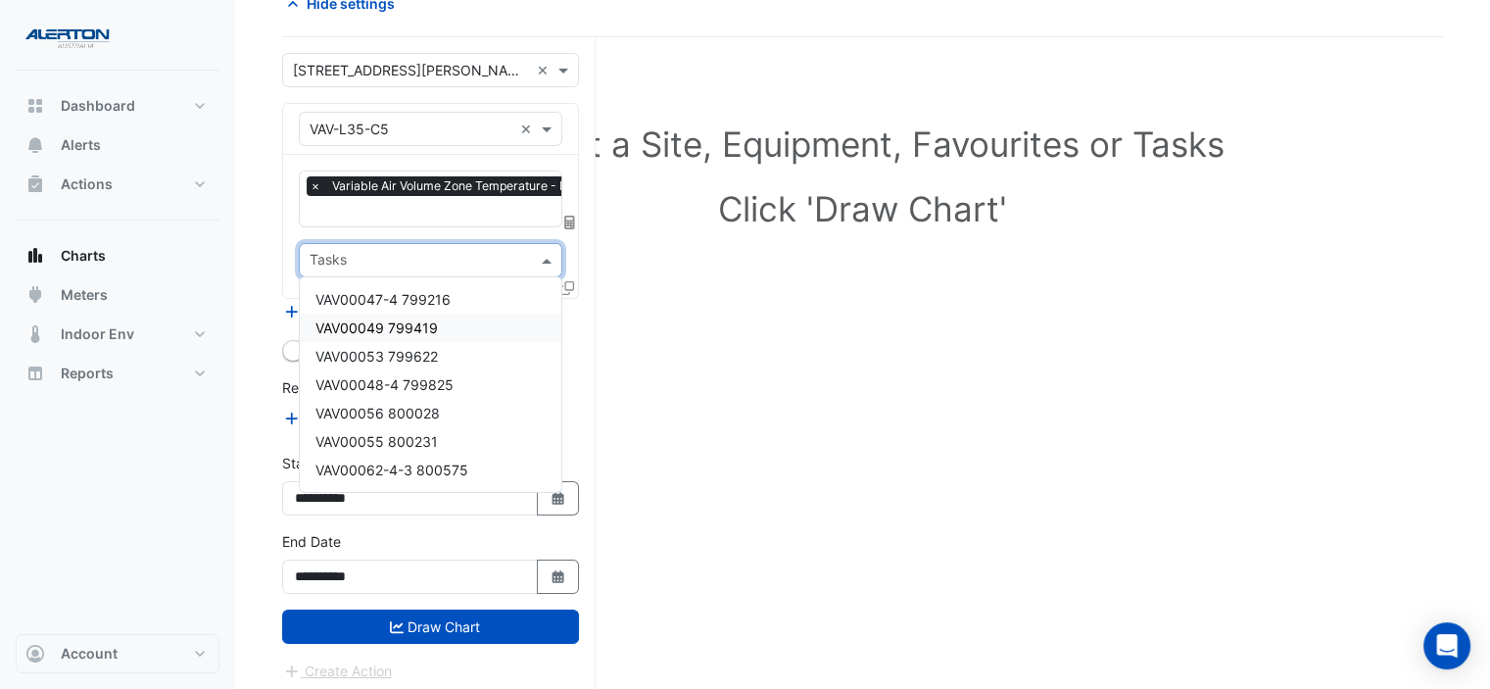
scroll to position [10, 0]
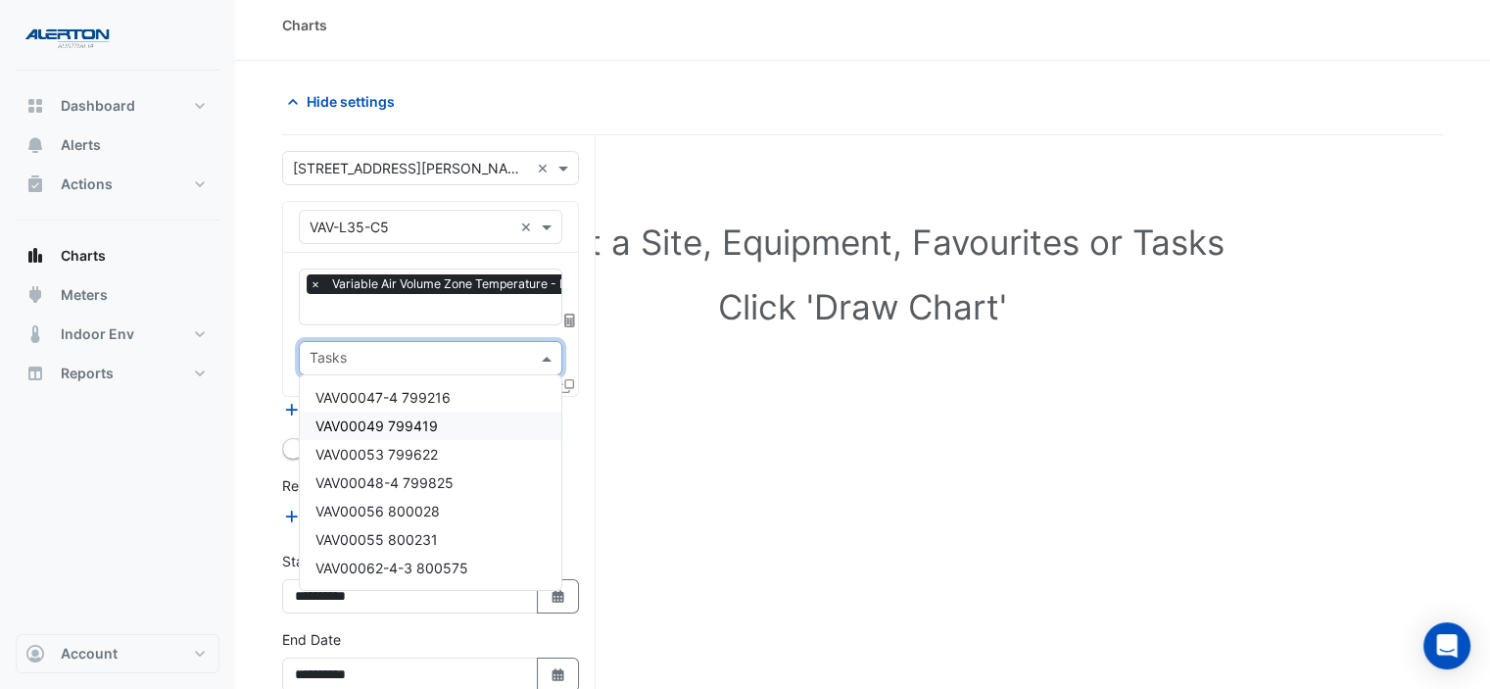
click at [784, 402] on div "Select a Site, Equipment, Favourites or Tasks Click 'Draw Chart'" at bounding box center [862, 465] width 1161 height 660
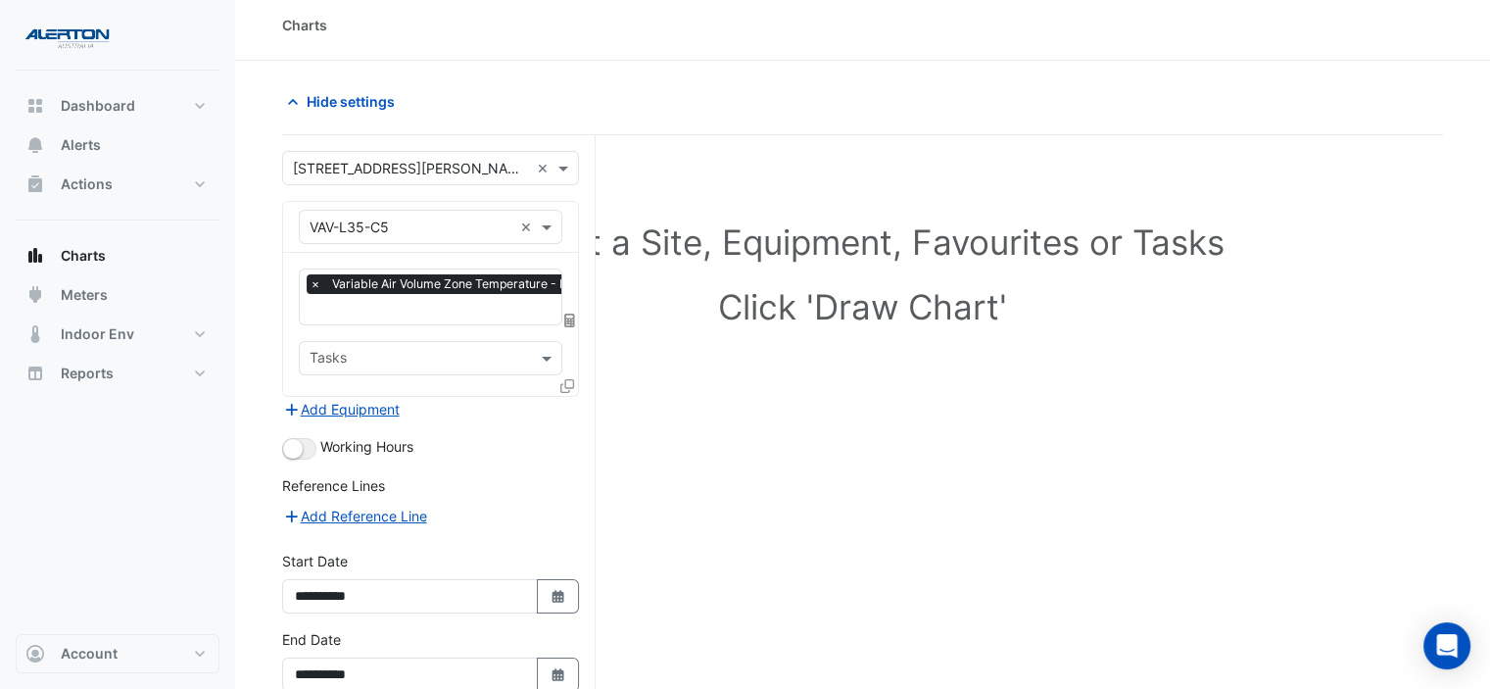
scroll to position [108, 0]
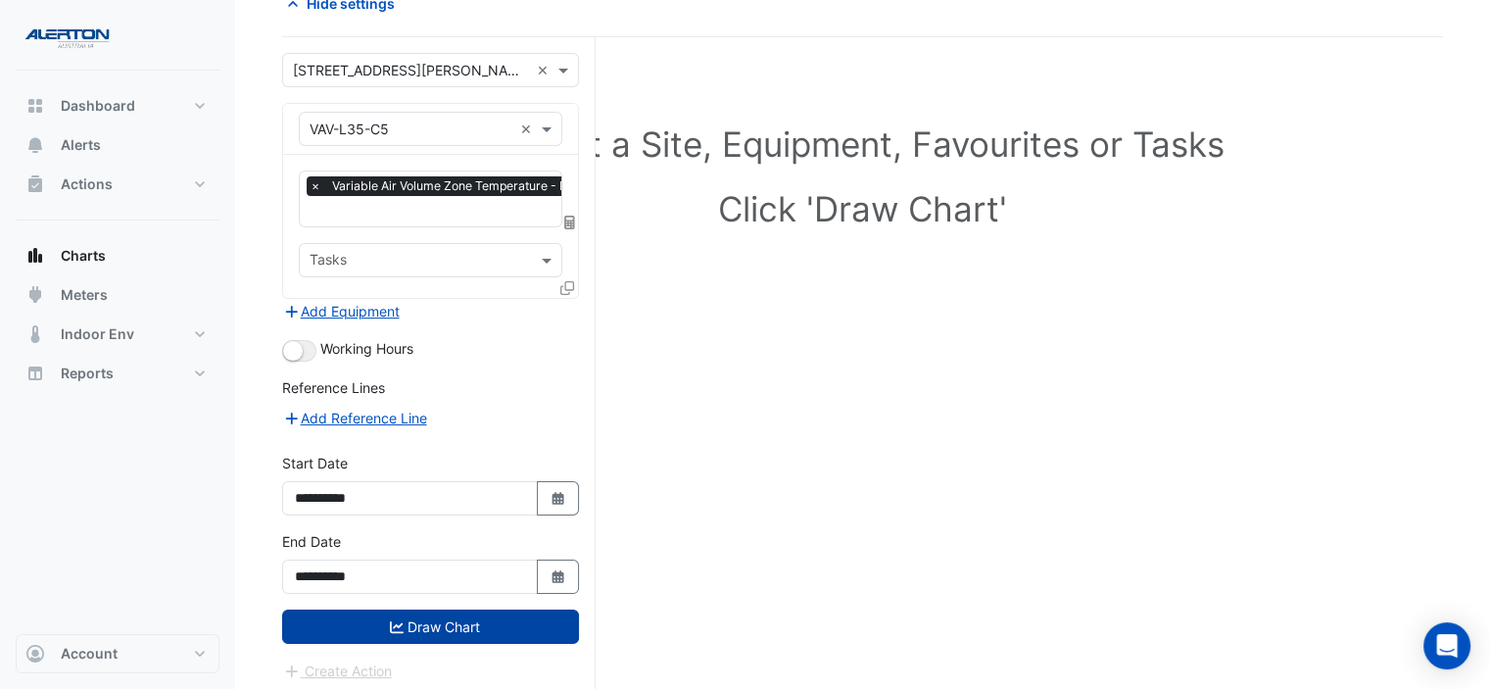
click at [447, 620] on button "Draw Chart" at bounding box center [430, 626] width 297 height 34
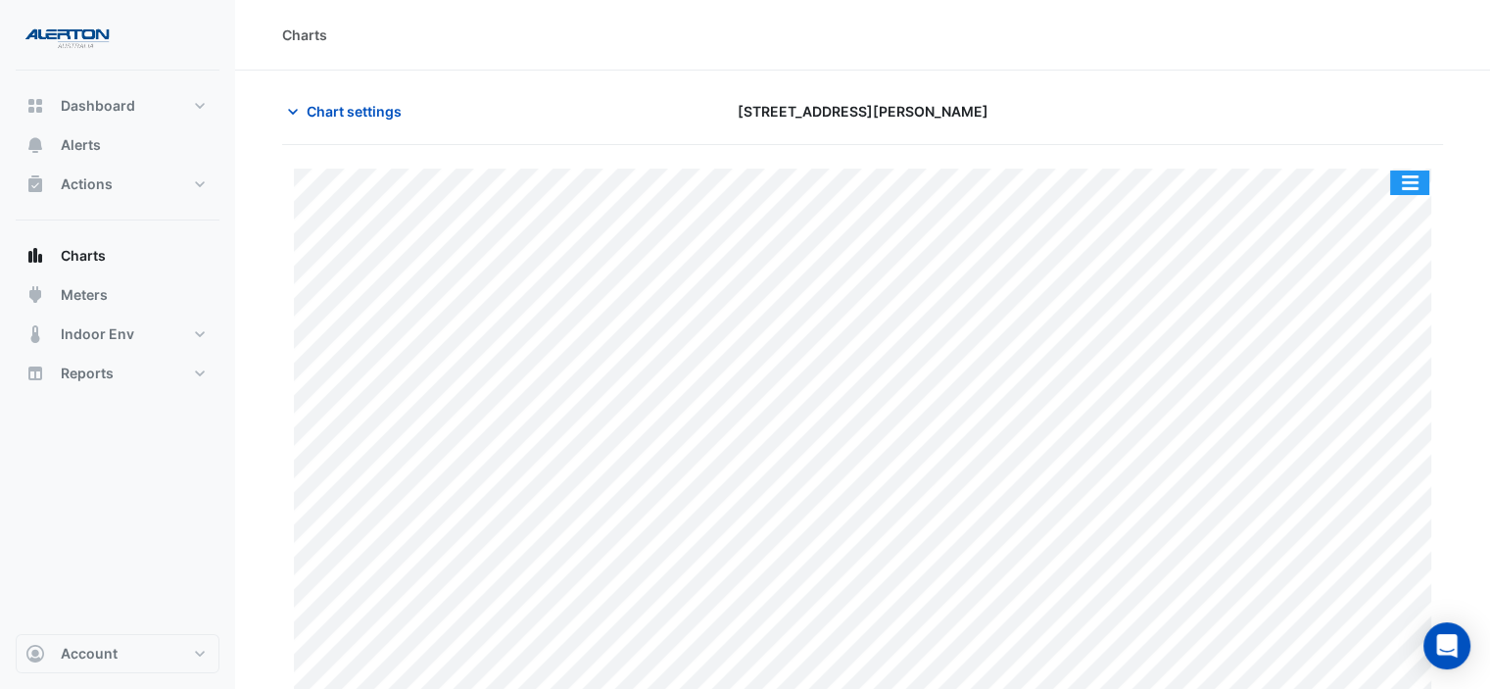
click at [1415, 180] on button "button" at bounding box center [1409, 182] width 39 height 24
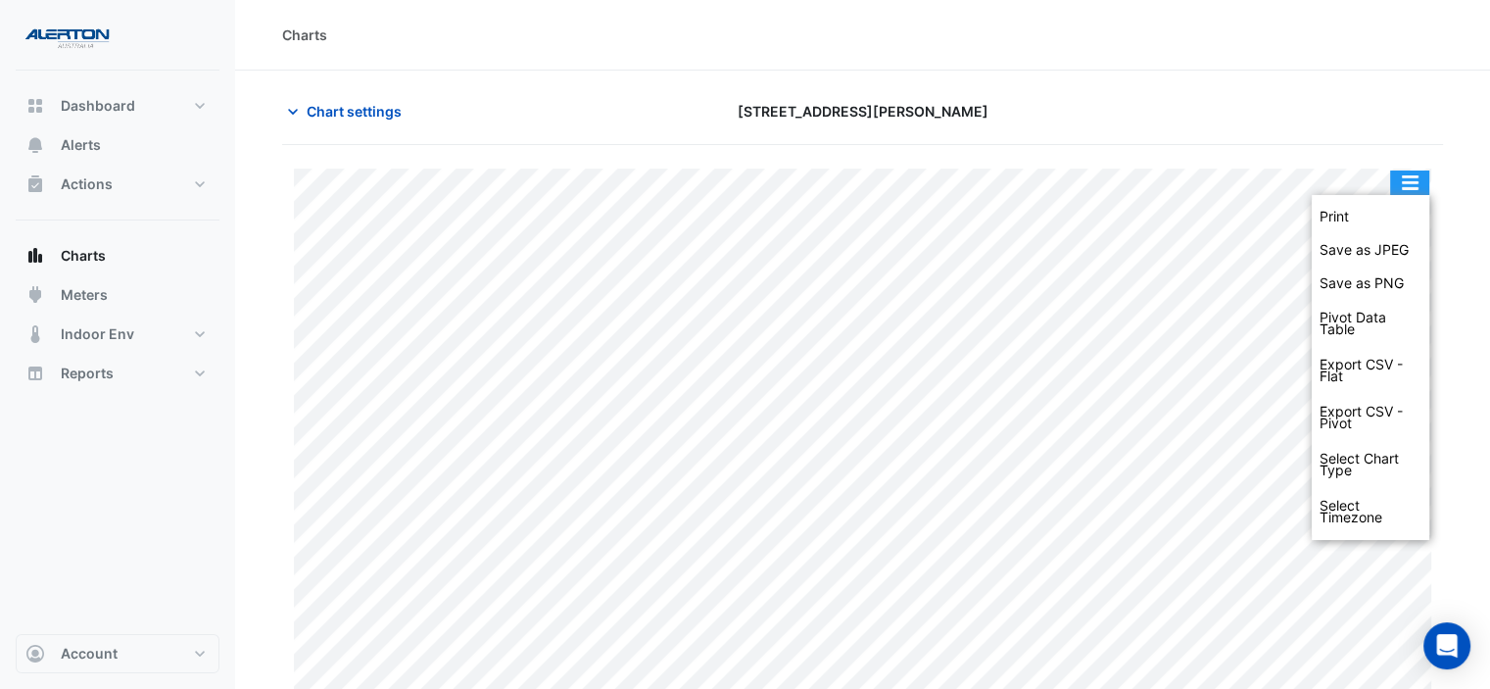
click at [1415, 180] on button "button" at bounding box center [1409, 182] width 39 height 24
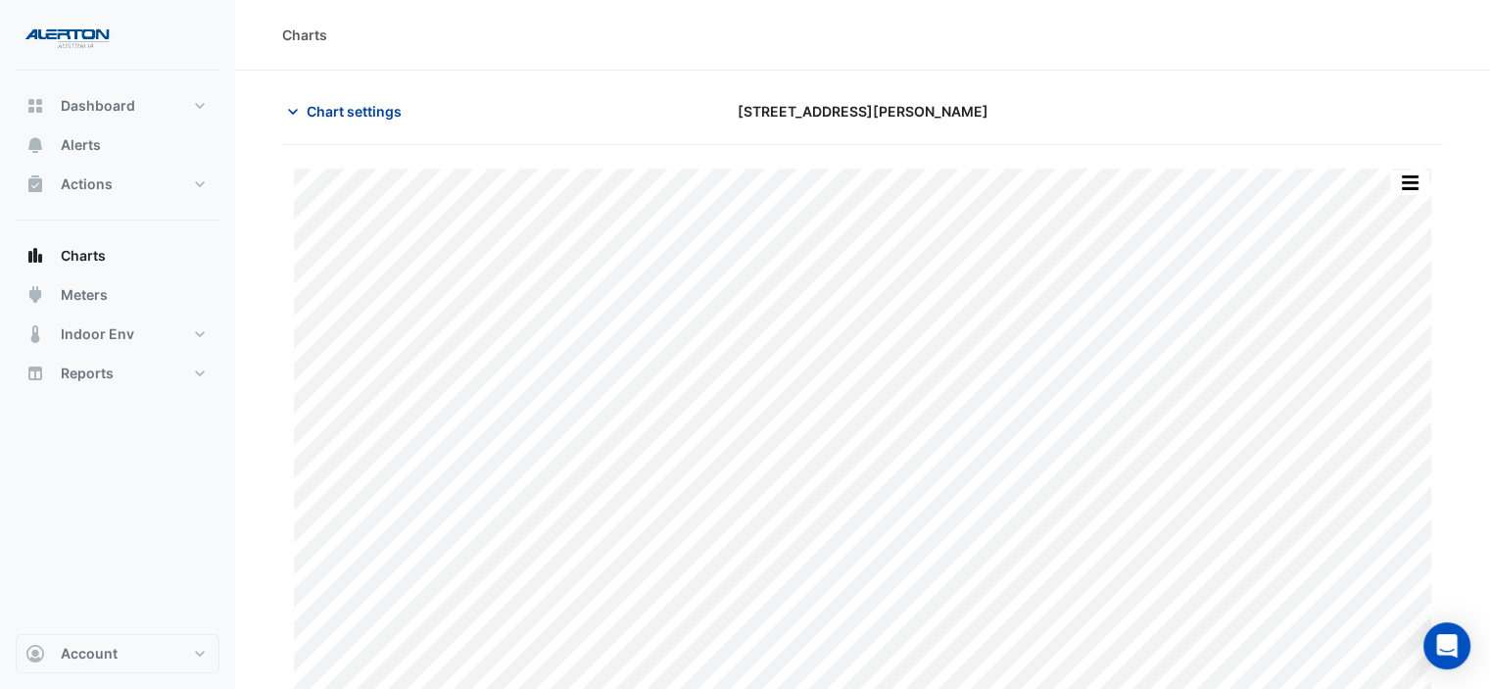
click at [367, 116] on span "Chart settings" at bounding box center [354, 111] width 95 height 21
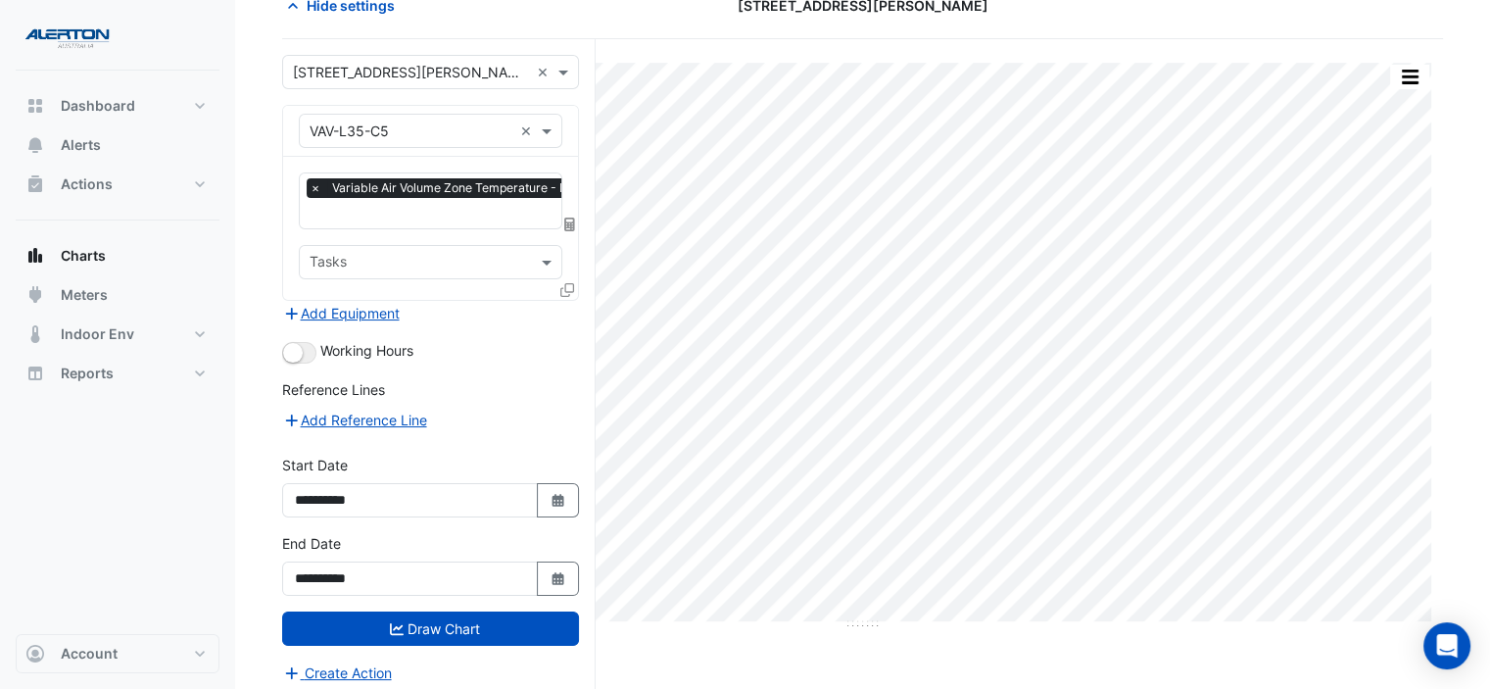
scroll to position [108, 0]
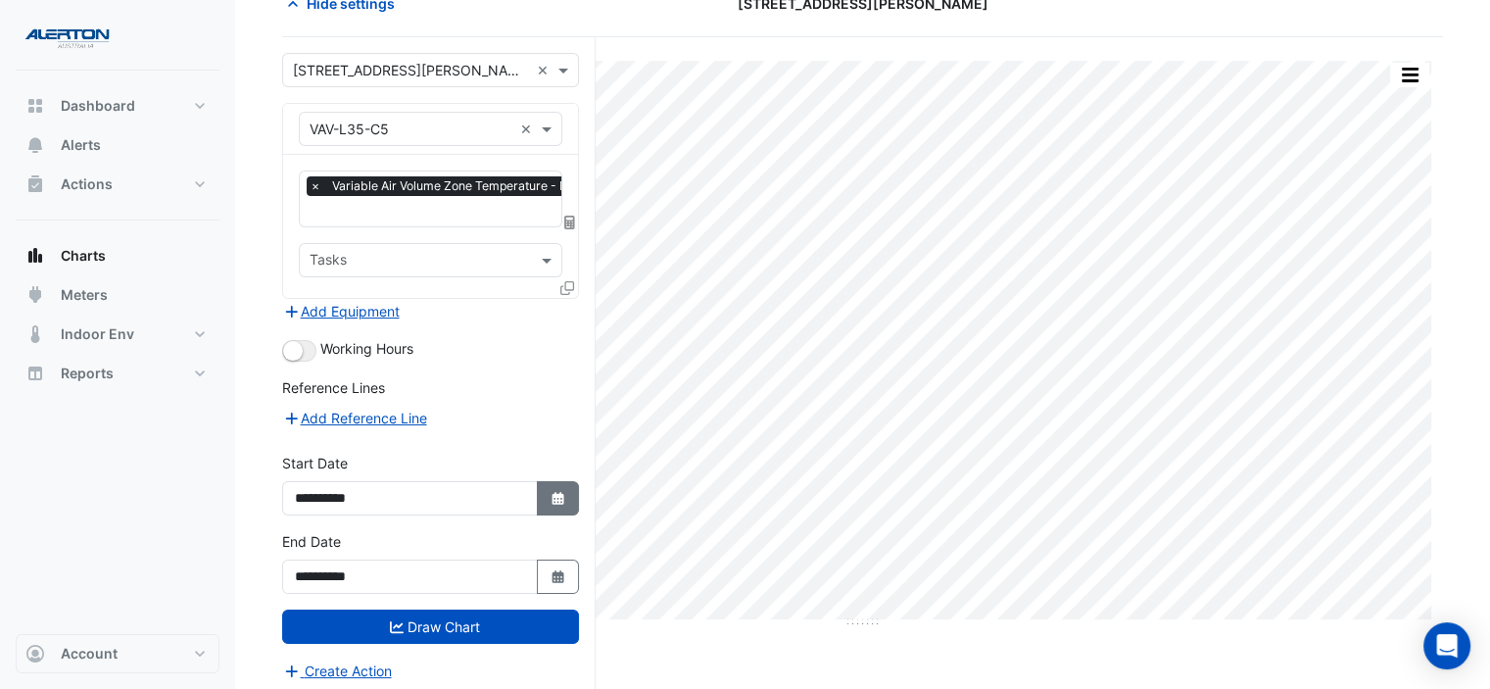
click at [559, 498] on fa-icon "Select Date" at bounding box center [559, 498] width 18 height 17
select select "*"
select select "****"
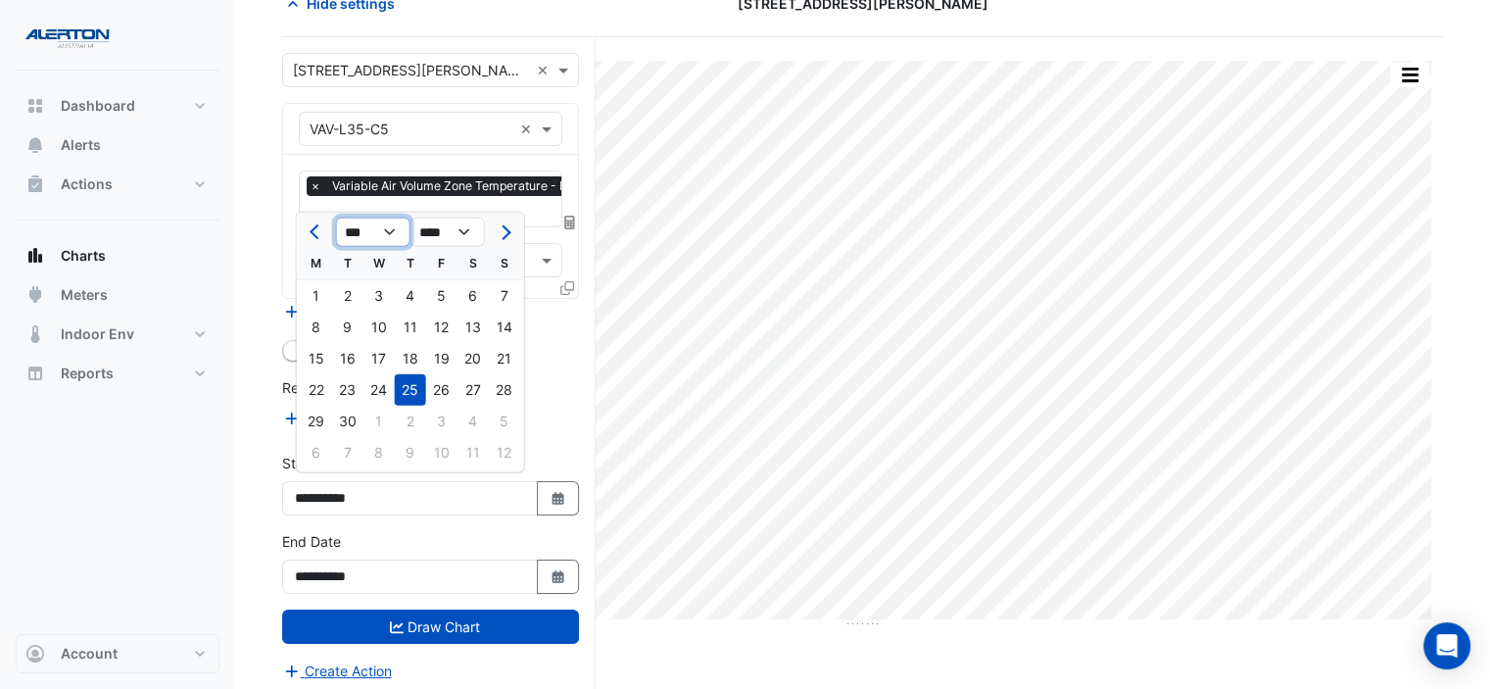
click at [365, 231] on select "*** *** *** *** *** *** *** *** *** ***" at bounding box center [373, 232] width 74 height 29
select select "*"
click at [336, 218] on select "*** *** *** *** *** *** *** *** *** ***" at bounding box center [373, 232] width 74 height 29
click at [383, 295] on div "1" at bounding box center [378, 295] width 31 height 31
type input "**********"
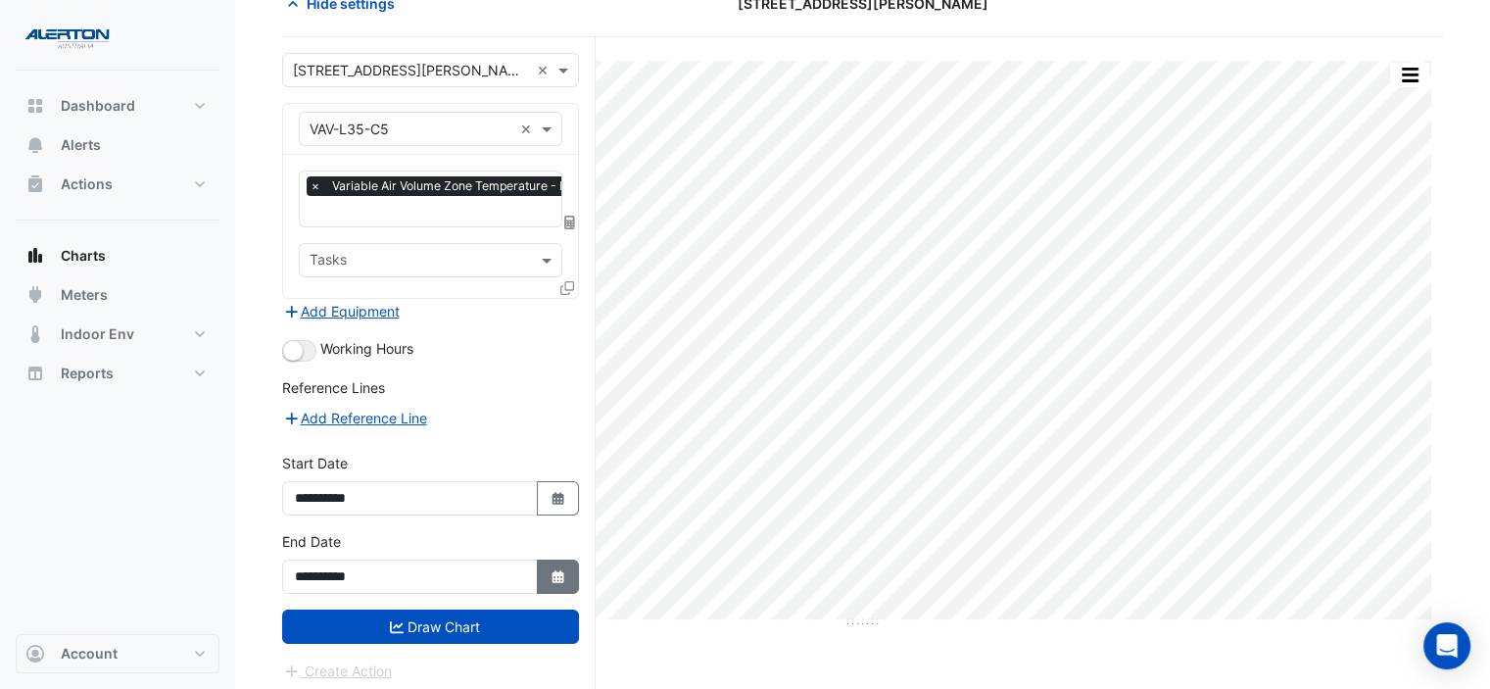
click at [563, 570] on icon "button" at bounding box center [558, 576] width 12 height 13
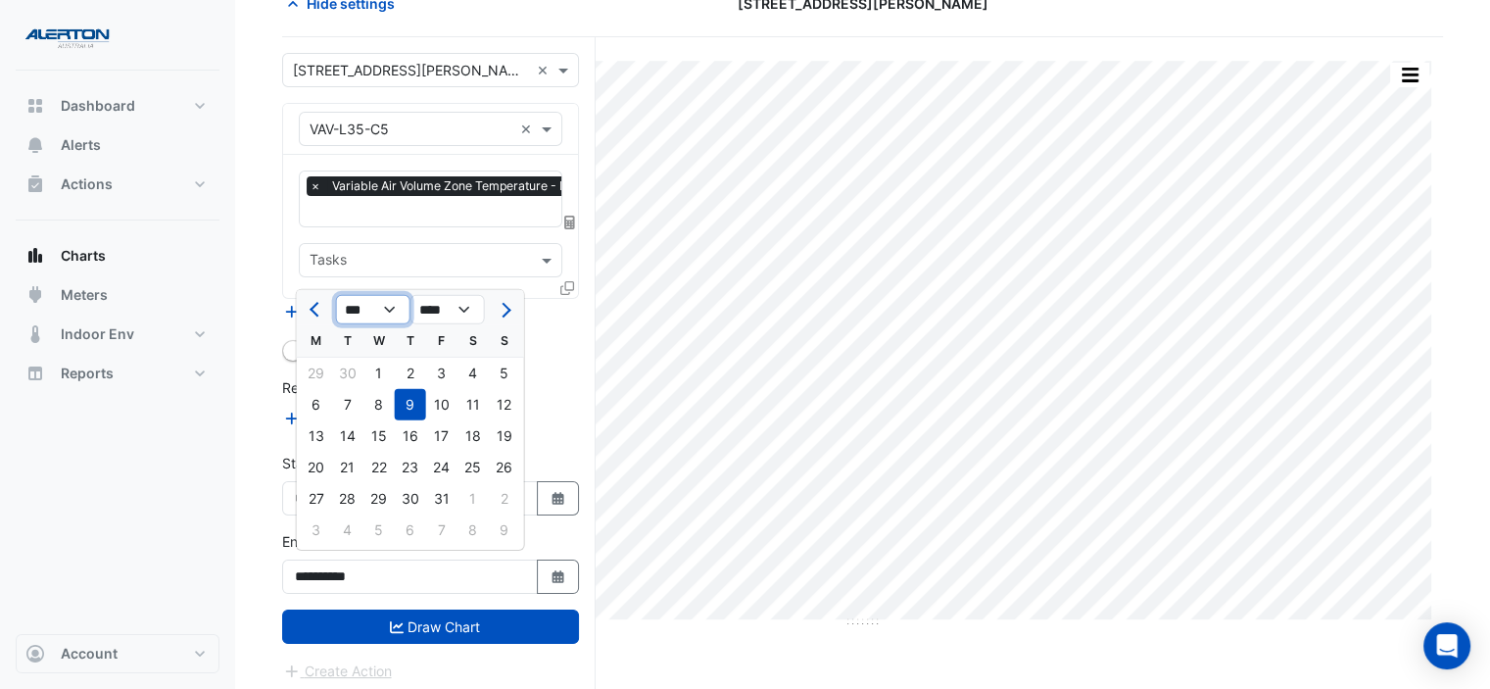
click at [378, 304] on select "*** *** *** *** *** *** *** *** *** *** *** ***" at bounding box center [373, 309] width 74 height 29
select select "*"
click at [336, 295] on select "*** *** *** *** *** *** *** *** *** *** *** ***" at bounding box center [373, 309] width 74 height 29
click at [387, 497] on div "30" at bounding box center [378, 498] width 31 height 31
type input "**********"
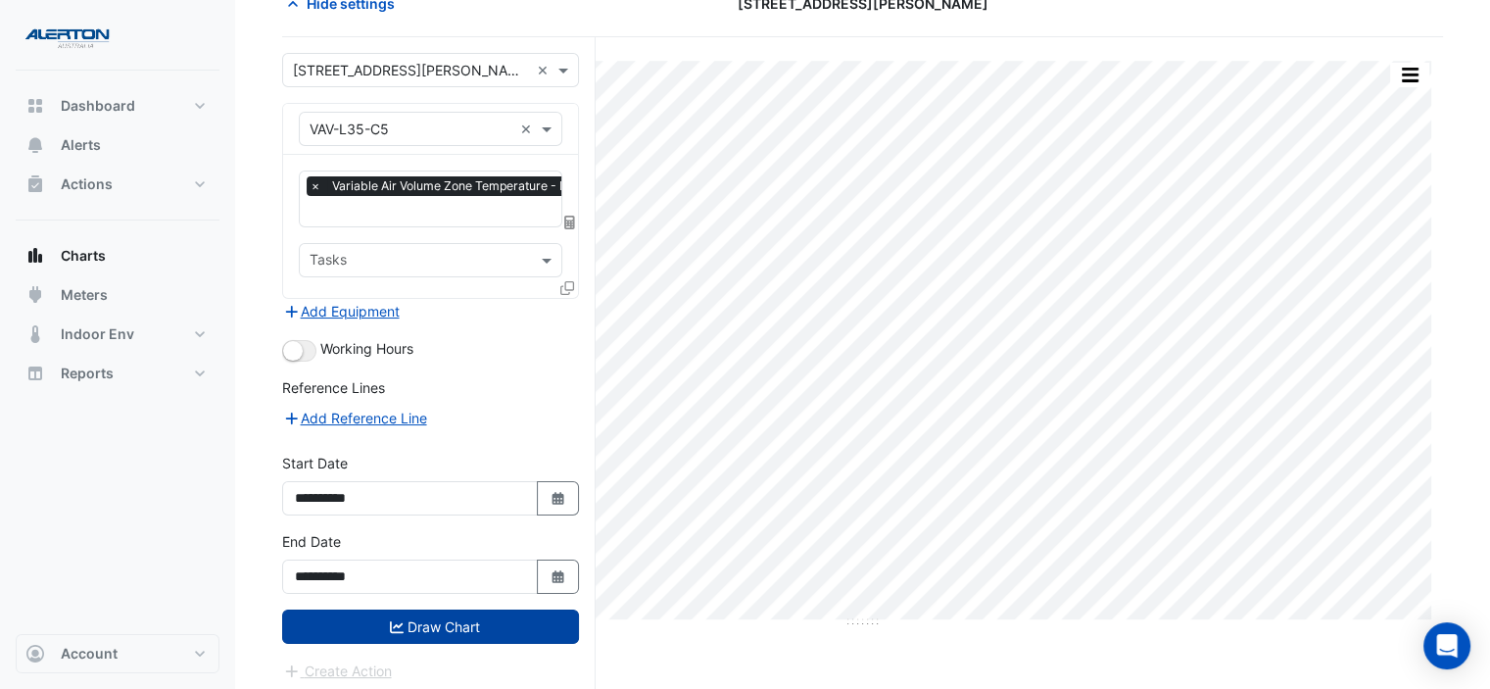
click at [494, 623] on button "Draw Chart" at bounding box center [430, 626] width 297 height 34
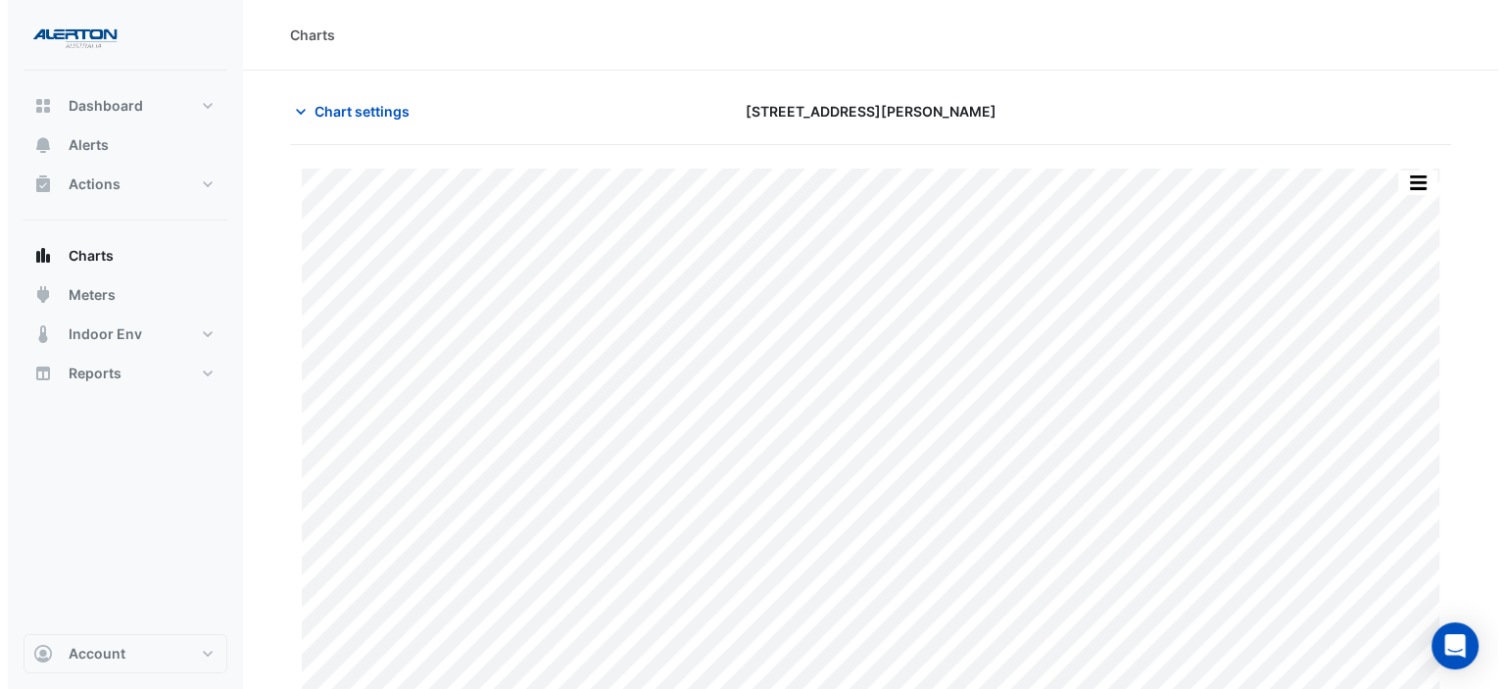
scroll to position [98, 0]
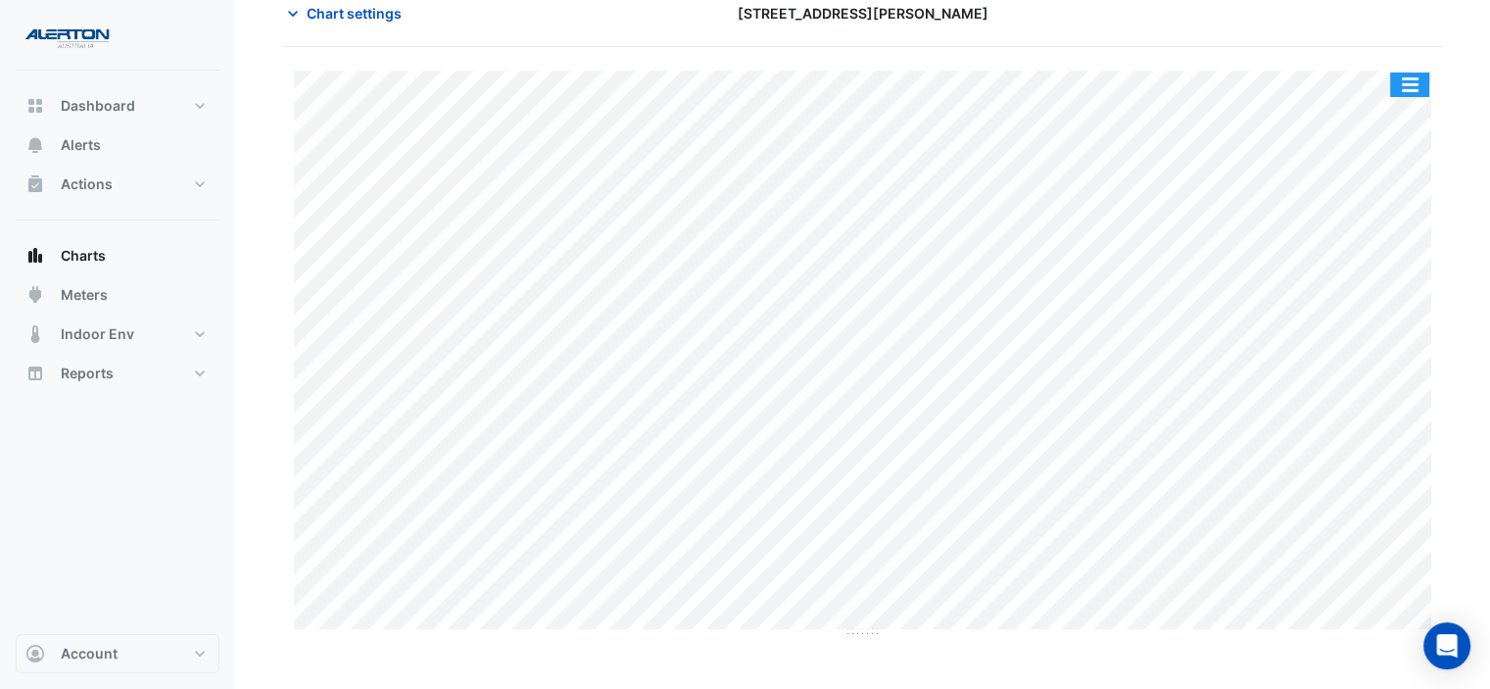
click at [1418, 83] on button "button" at bounding box center [1409, 85] width 39 height 24
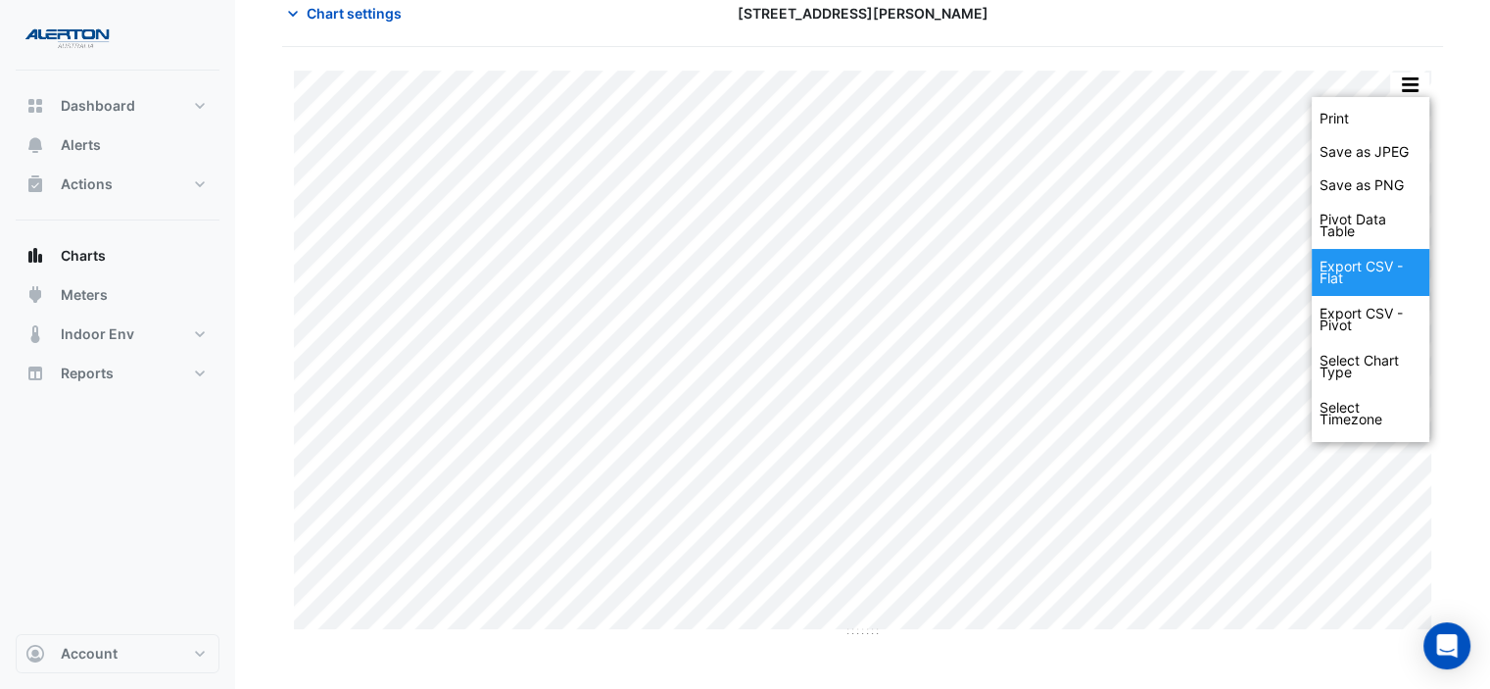
click at [1364, 256] on div "Export CSV - Flat" at bounding box center [1371, 272] width 118 height 47
drag, startPoint x: 1467, startPoint y: 273, endPoint x: 1467, endPoint y: 231, distance: 42.1
click at [1467, 273] on section "Chart settings [STREET_ADDRESS][PERSON_NAME] Print Save as JPEG Save as PNG Piv…" at bounding box center [862, 340] width 1255 height 735
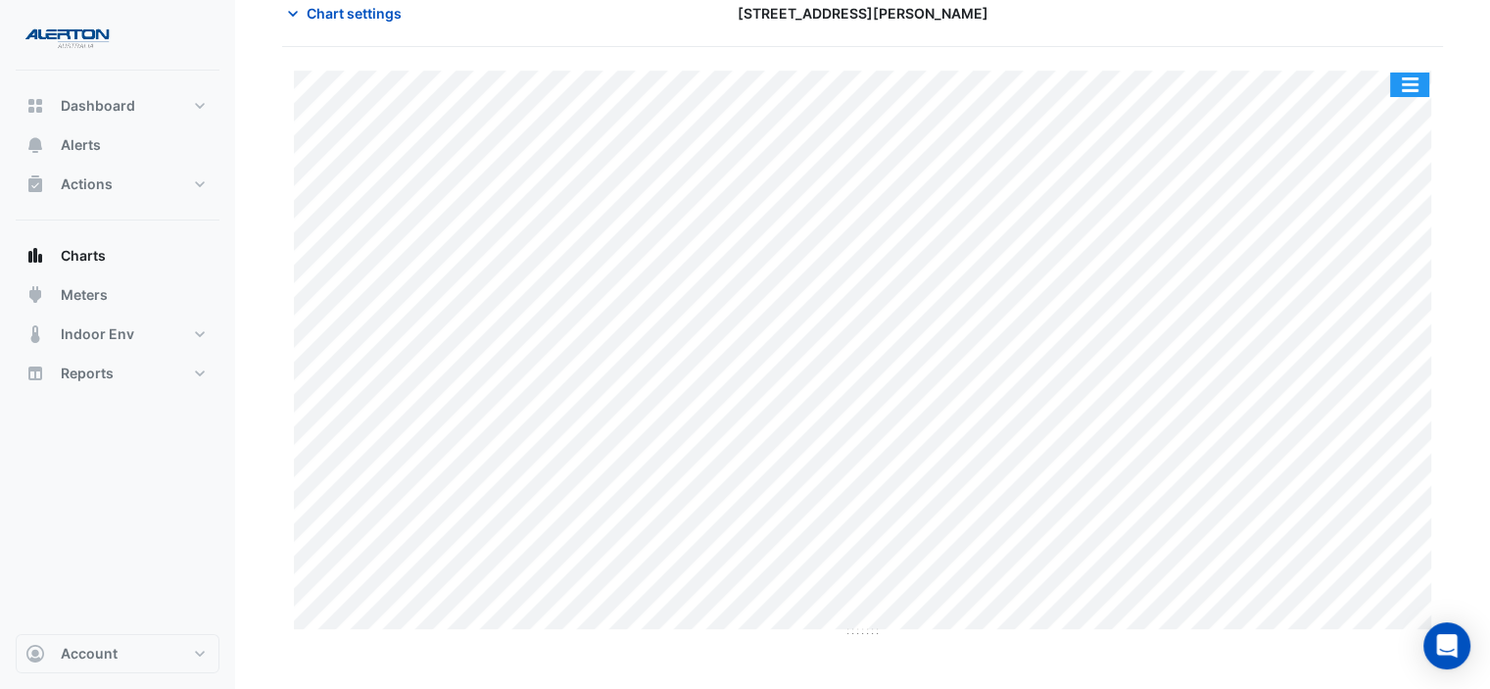
click at [1415, 78] on button "button" at bounding box center [1409, 85] width 39 height 24
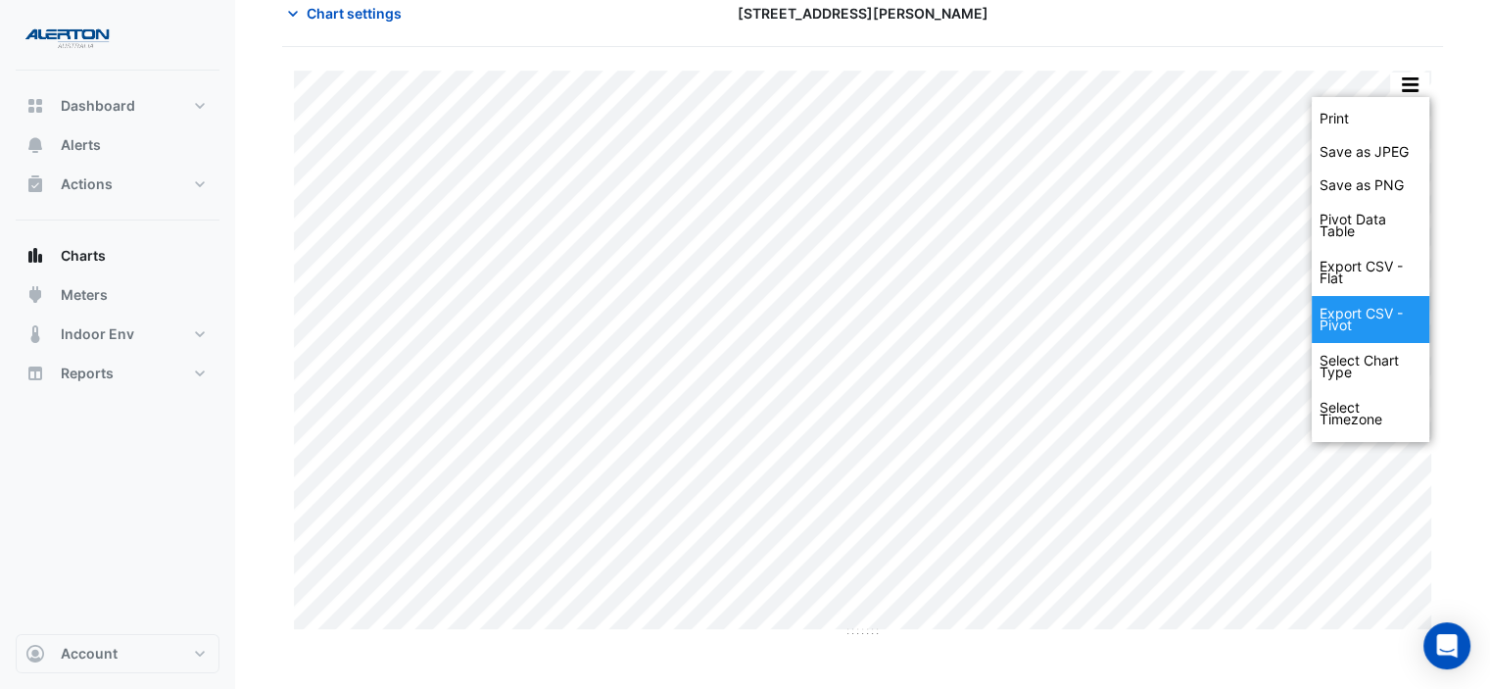
click at [1385, 310] on div "Export CSV - Pivot" at bounding box center [1371, 319] width 118 height 47
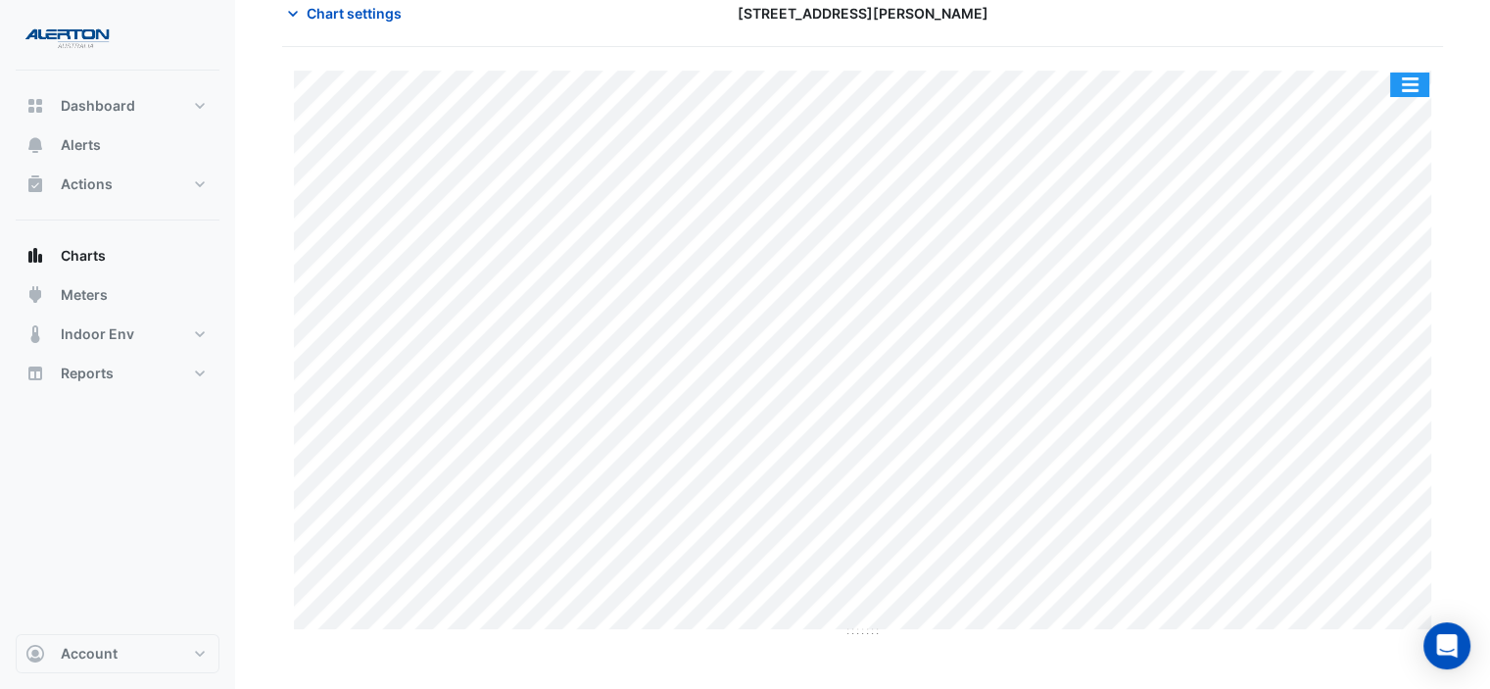
click at [1412, 81] on button "button" at bounding box center [1409, 85] width 39 height 24
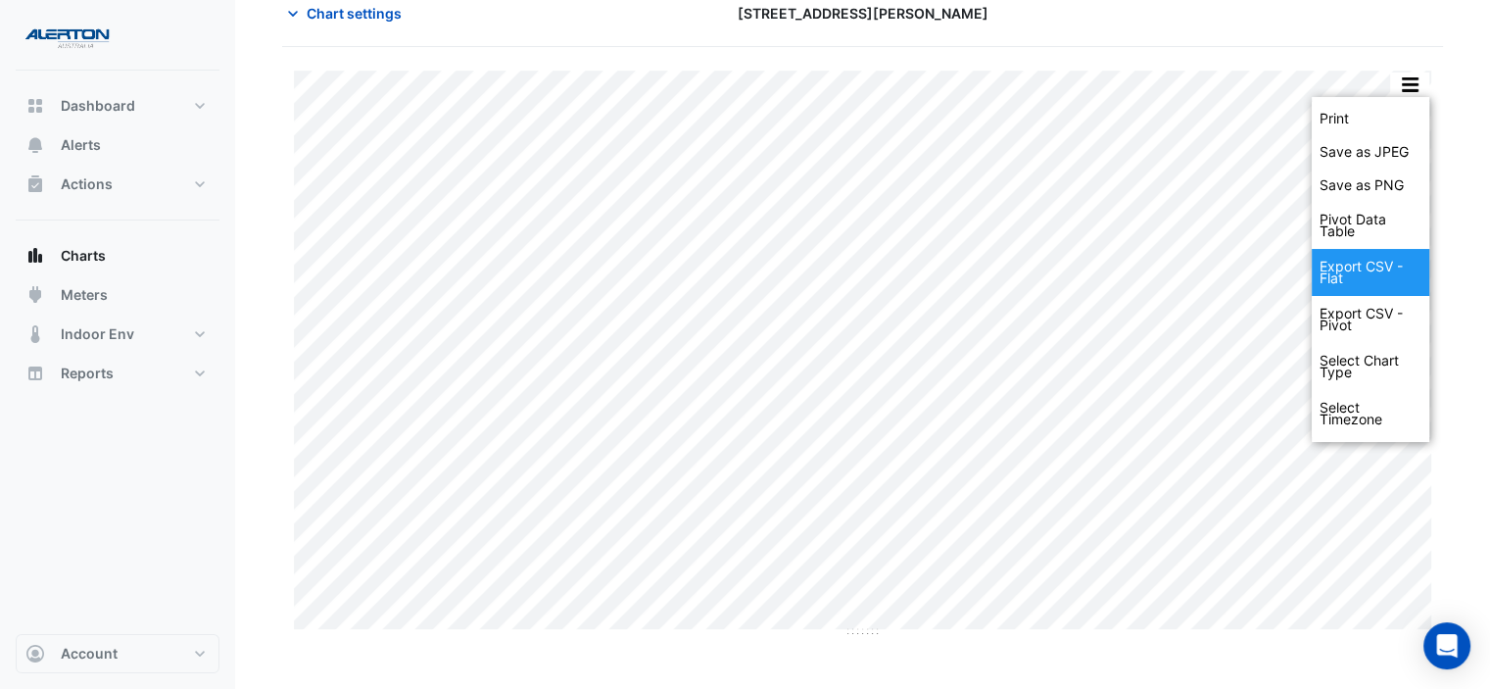
click at [1381, 267] on div "Export CSV - Flat" at bounding box center [1371, 272] width 118 height 47
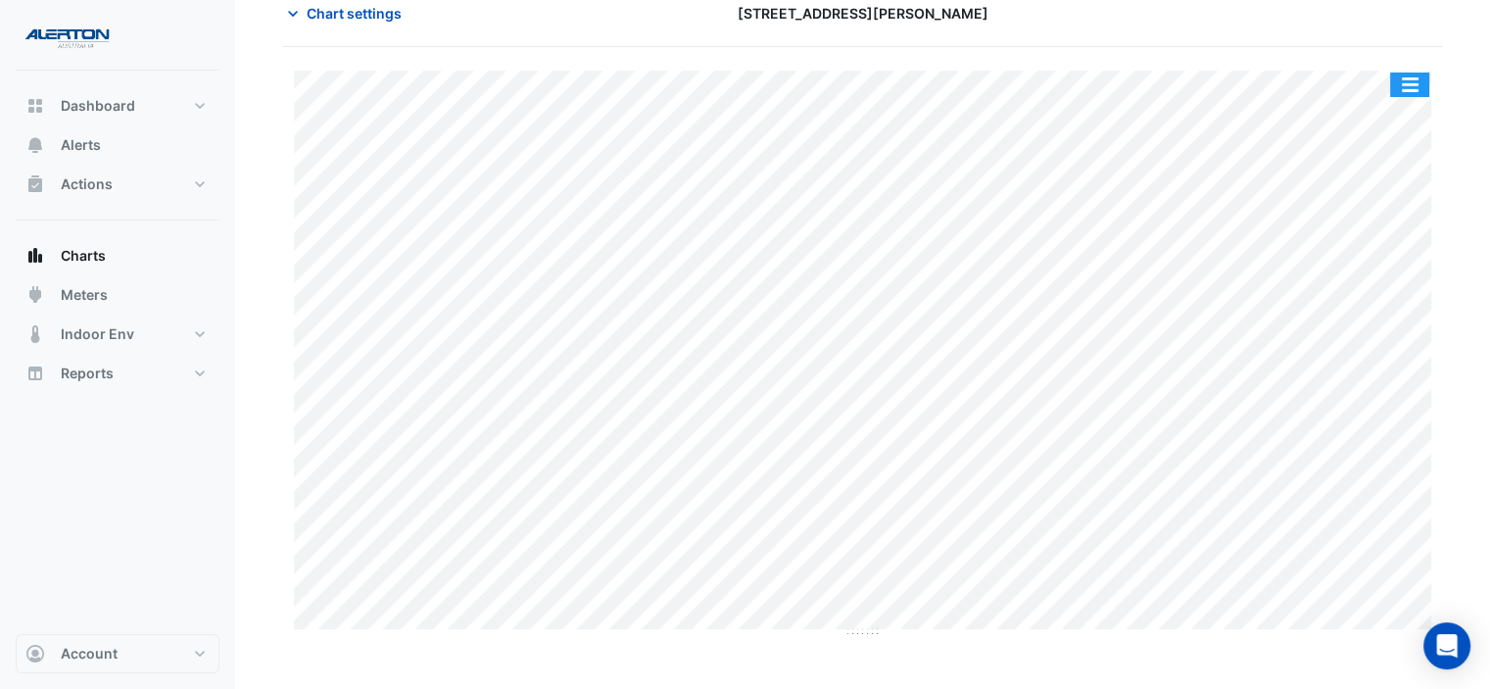
click at [1403, 79] on button "button" at bounding box center [1409, 85] width 39 height 24
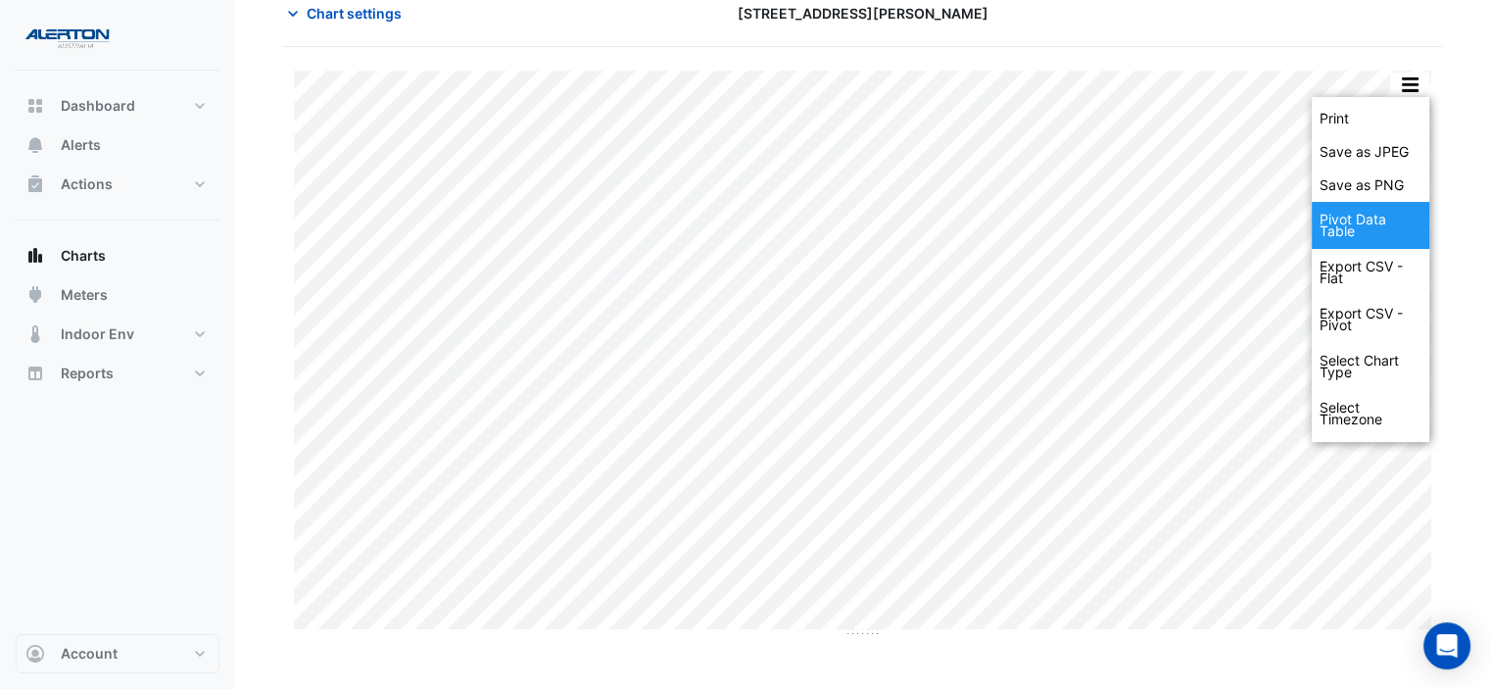
click at [1372, 229] on div "Pivot Data Table" at bounding box center [1371, 225] width 118 height 47
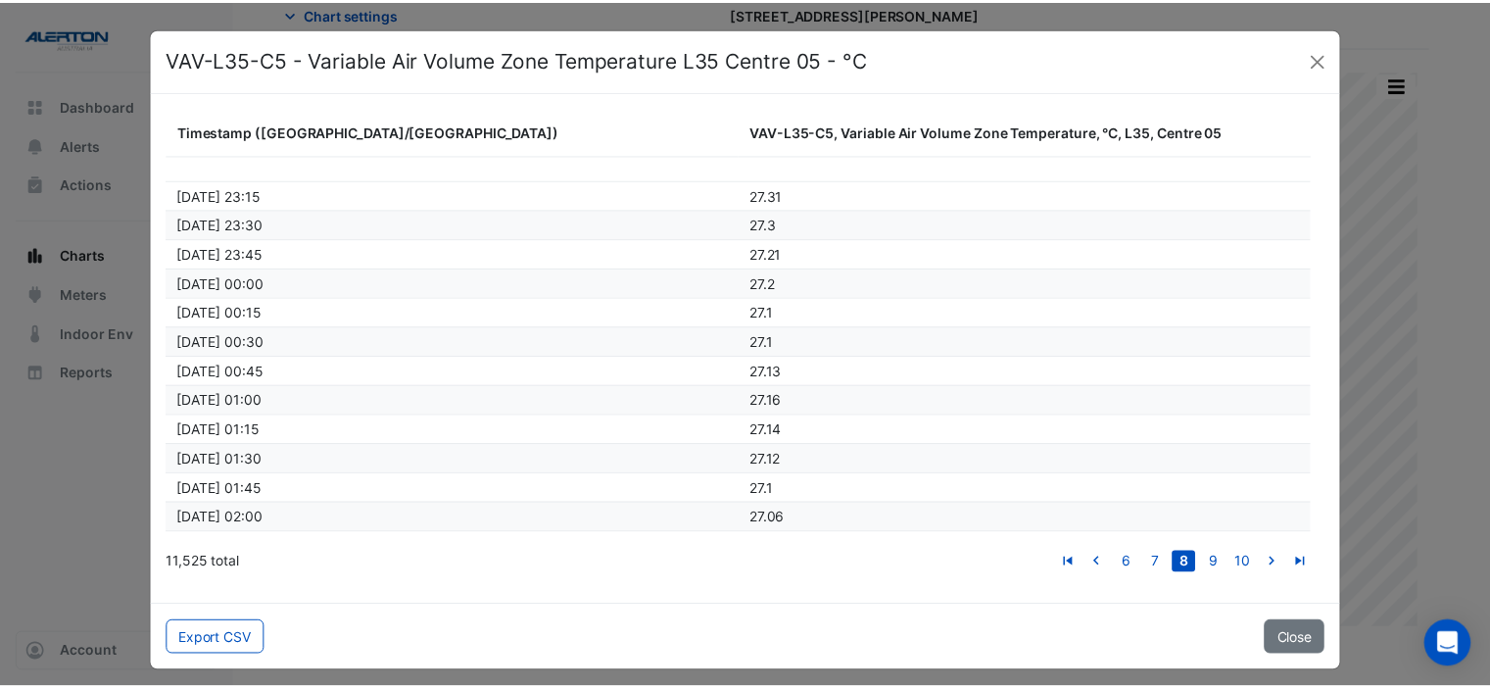
scroll to position [2743, 0]
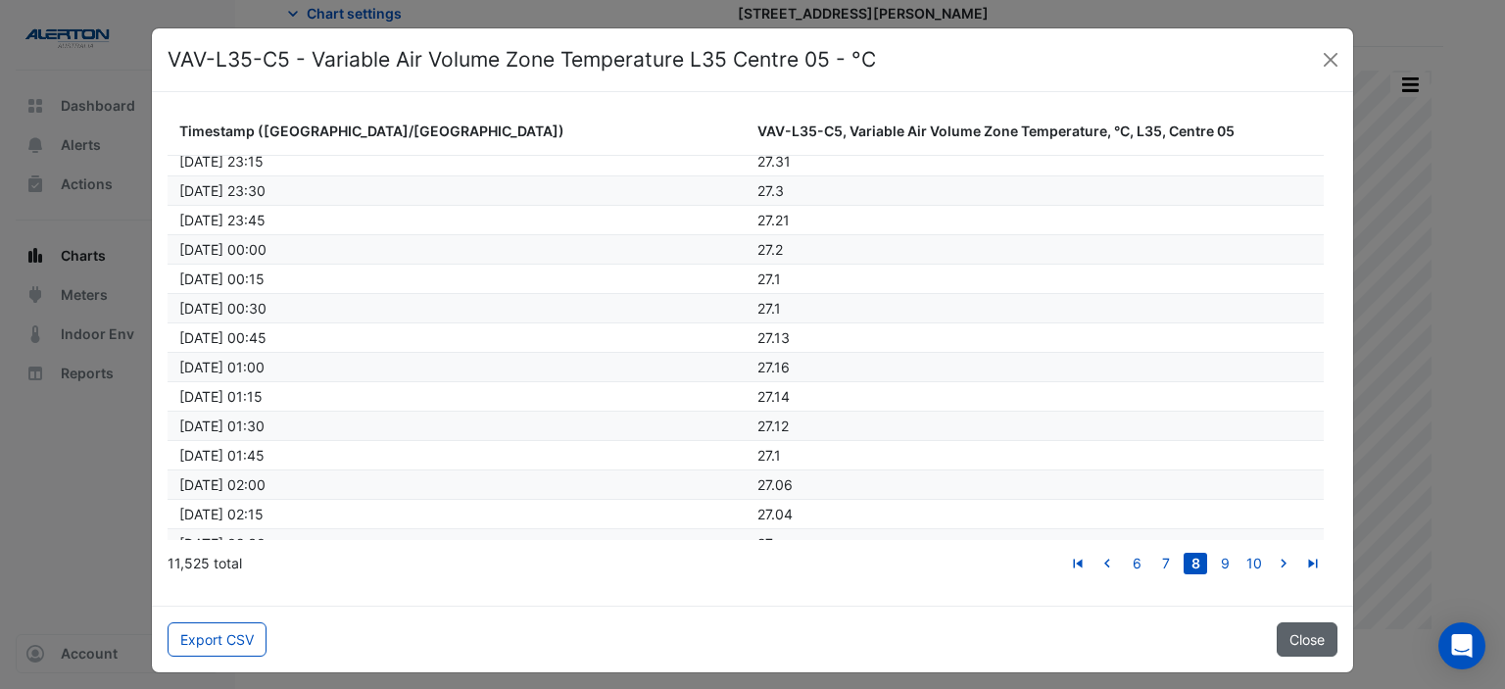
click at [1307, 637] on button "Close" at bounding box center [1307, 639] width 61 height 34
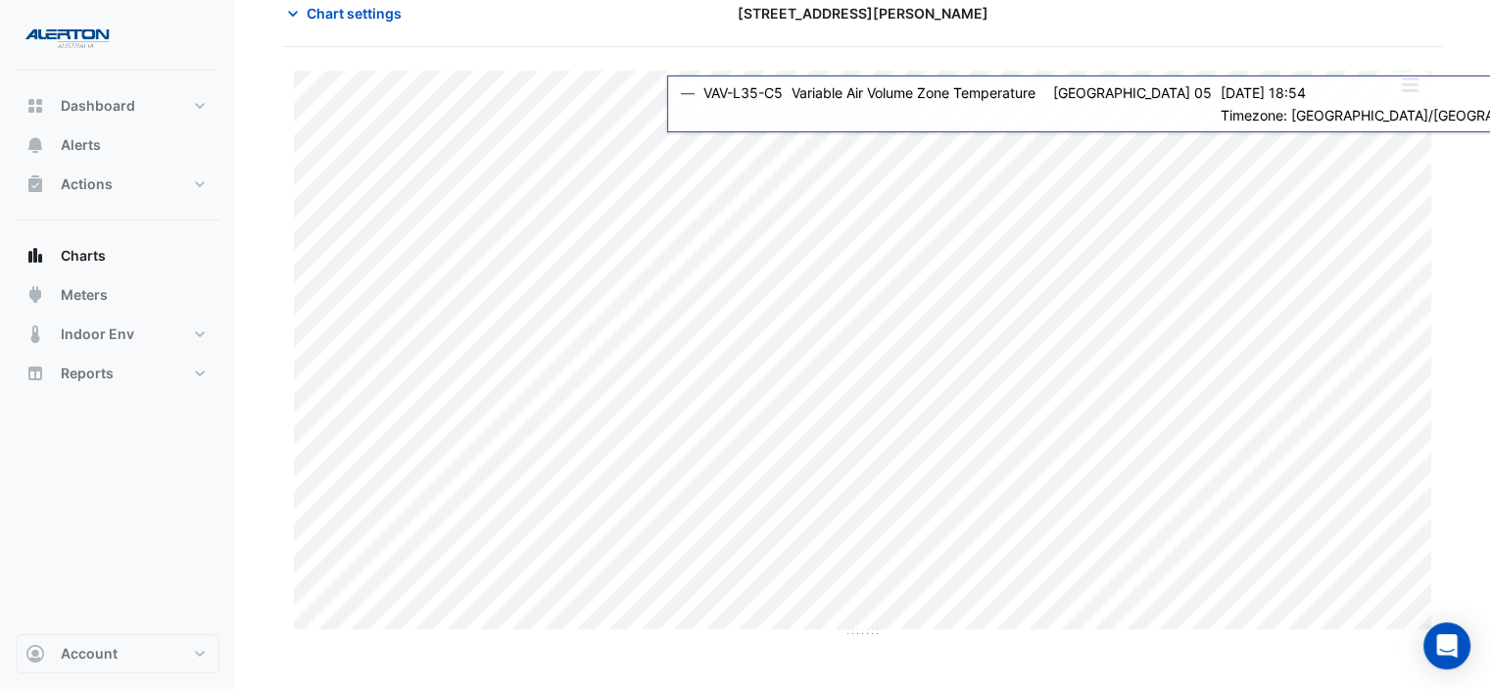
click at [1409, 90] on button "button" at bounding box center [1409, 85] width 39 height 24
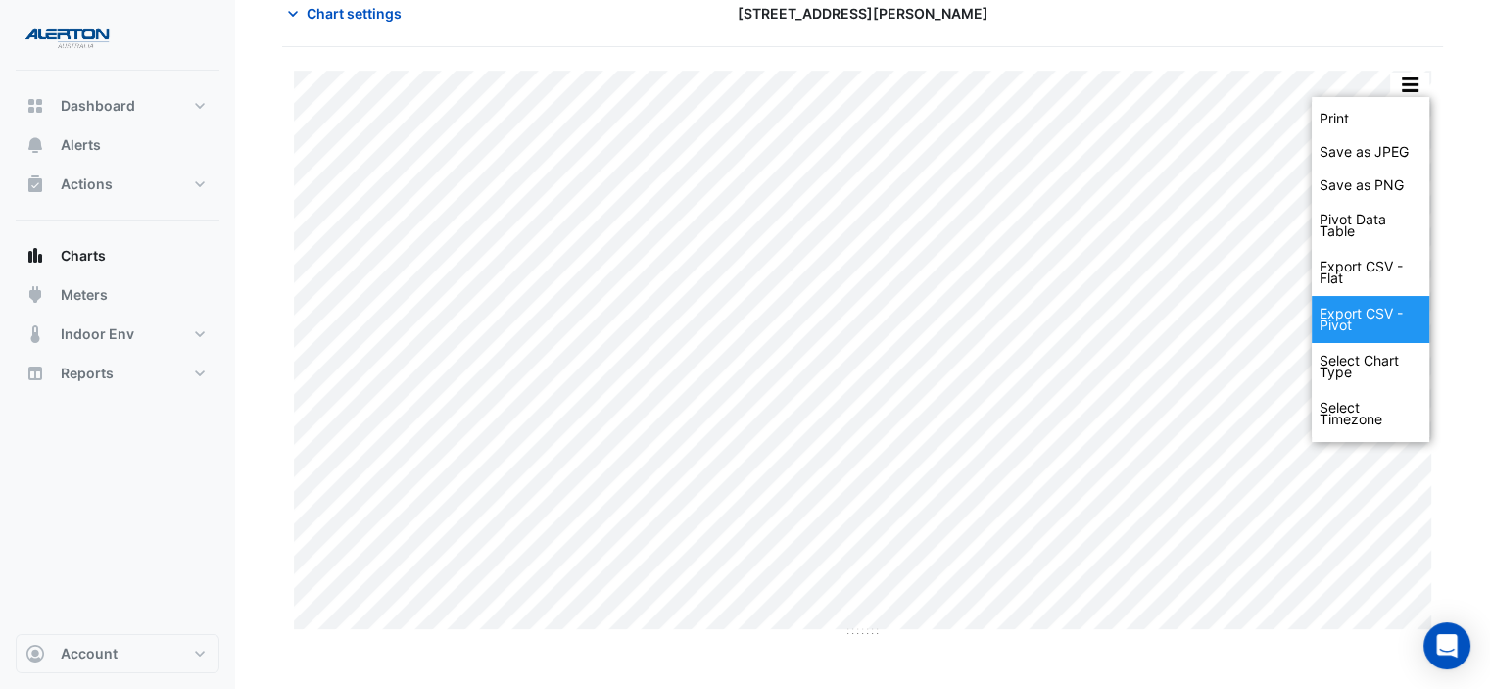
click at [1372, 307] on div "Export CSV - Pivot" at bounding box center [1371, 319] width 118 height 47
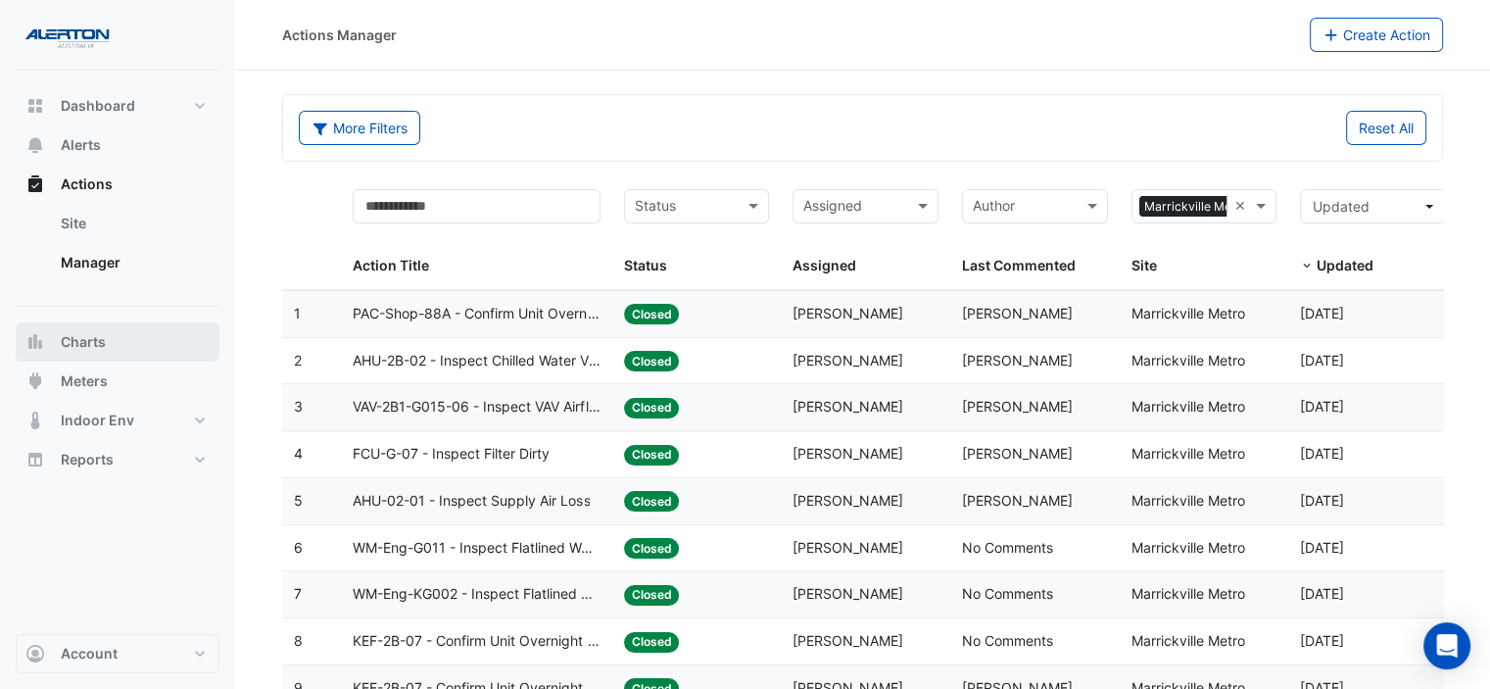
click at [106, 343] on button "Charts" at bounding box center [118, 341] width 204 height 39
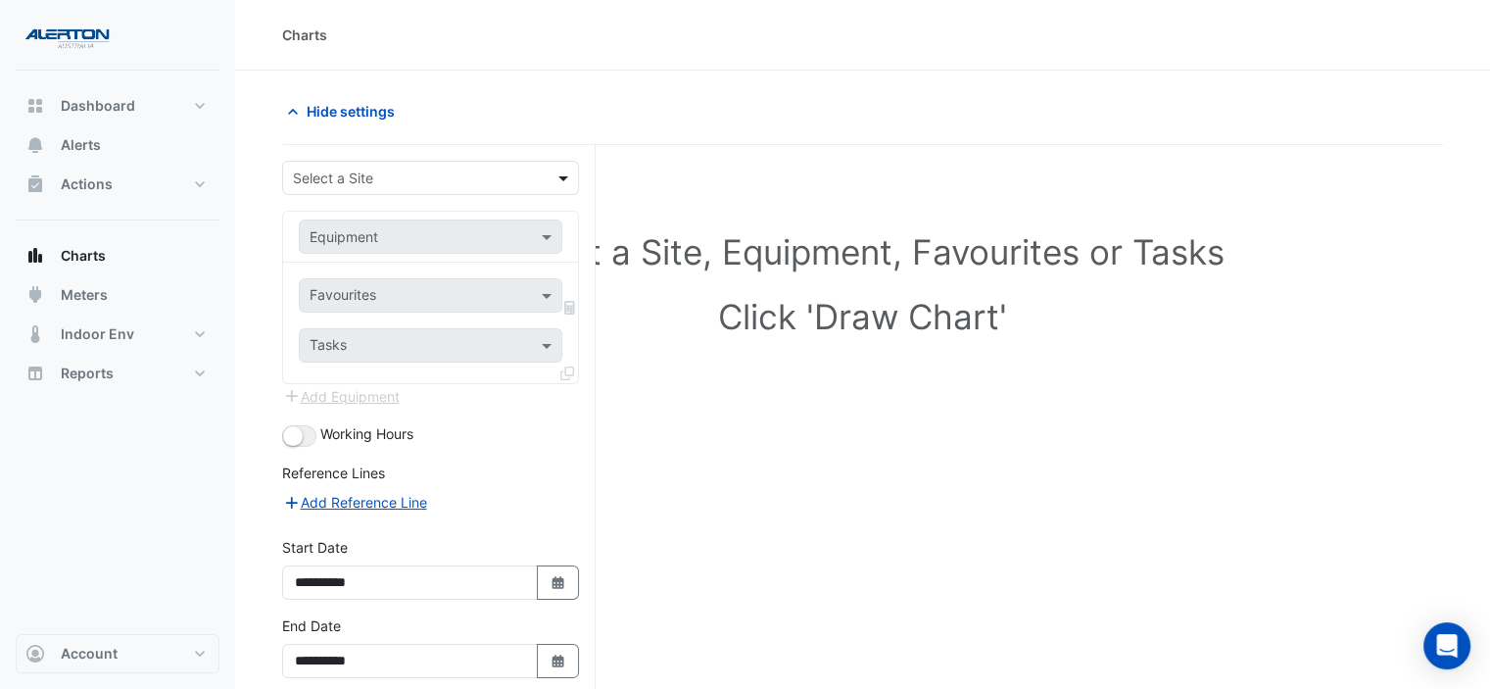
click at [562, 176] on span at bounding box center [566, 178] width 24 height 21
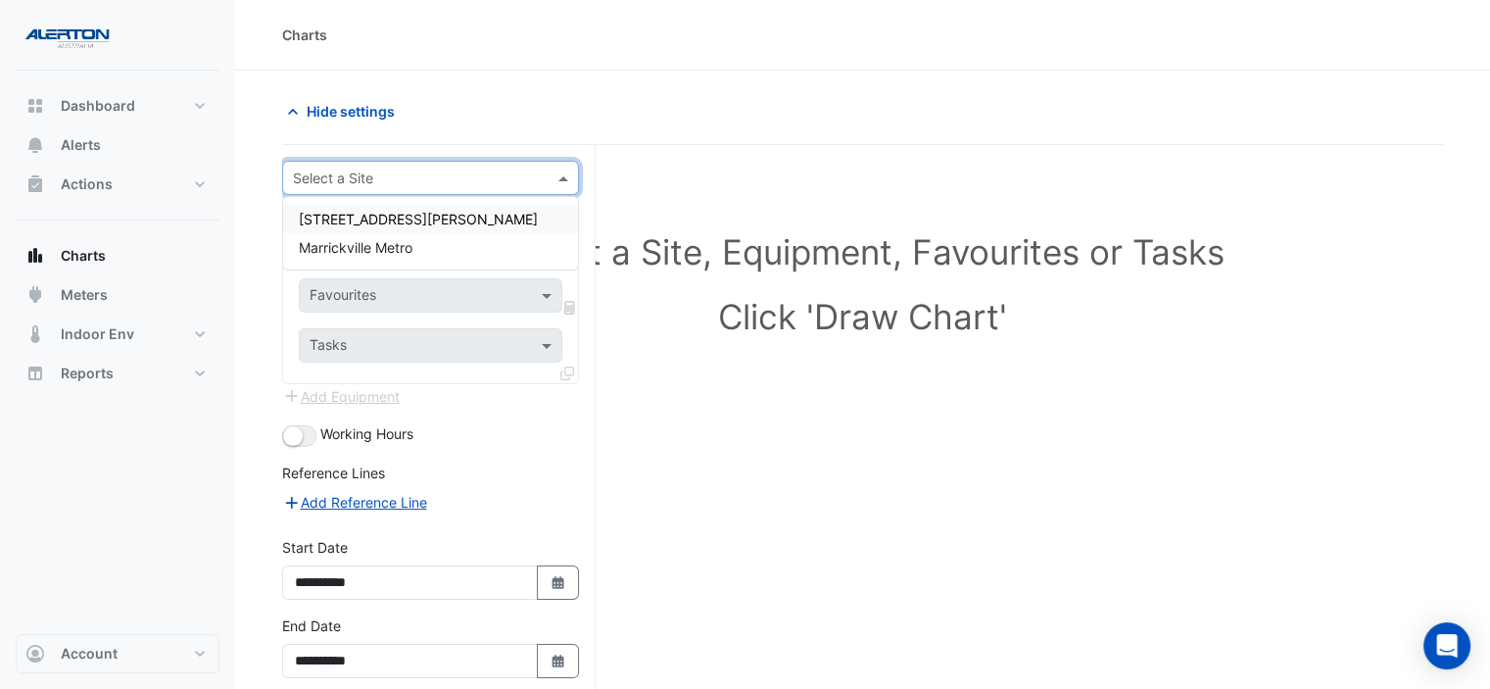
click at [349, 215] on span "[STREET_ADDRESS][PERSON_NAME]" at bounding box center [418, 219] width 239 height 17
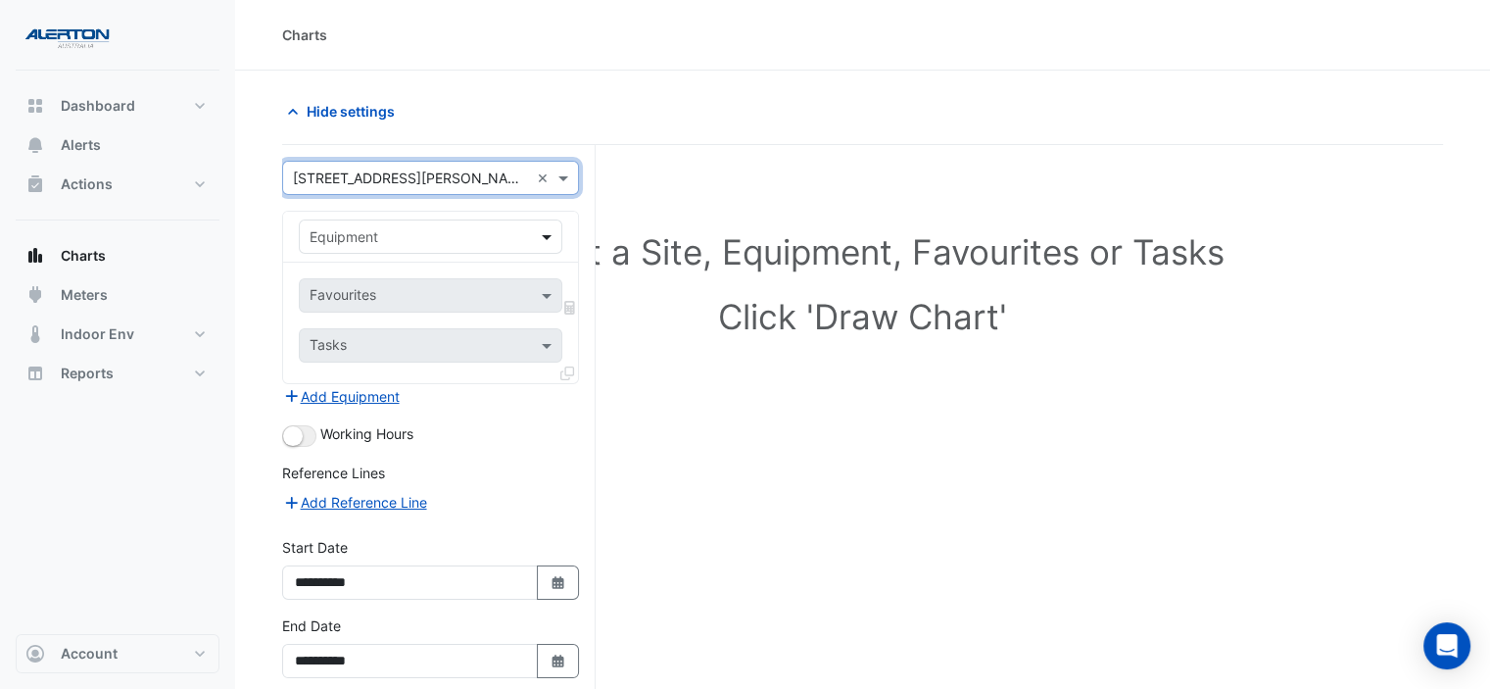
click at [552, 231] on span at bounding box center [549, 236] width 24 height 21
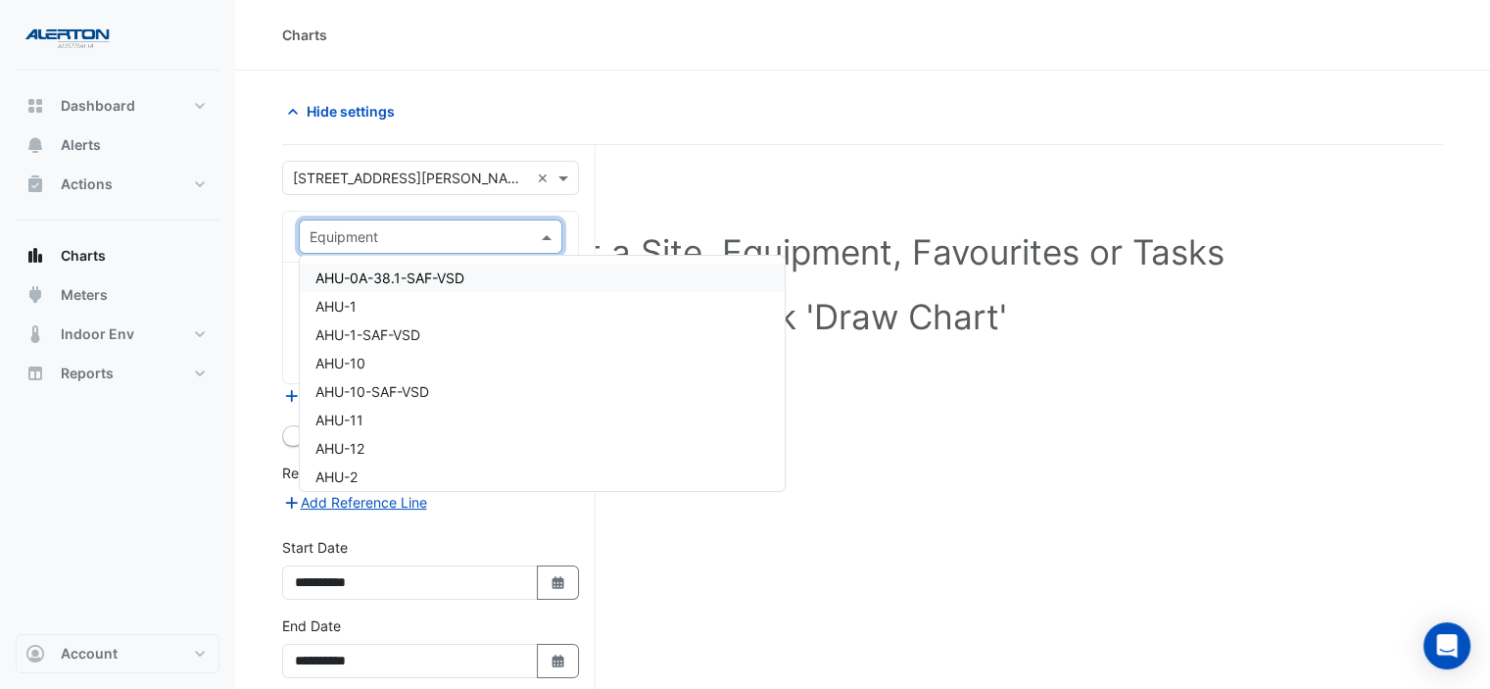
click at [528, 230] on div at bounding box center [431, 236] width 262 height 23
paste input "**********"
type input "**********"
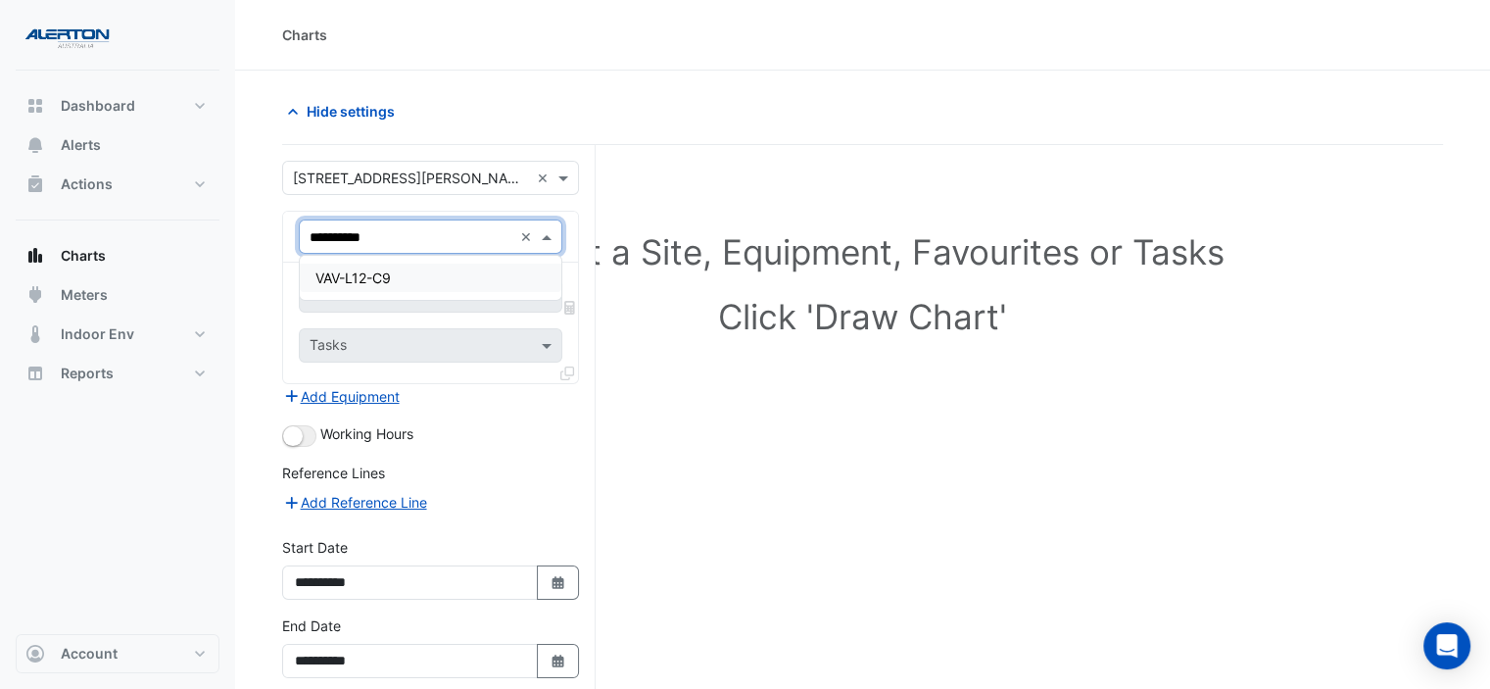
click at [400, 277] on div "VAV-L12-C9" at bounding box center [431, 278] width 263 height 28
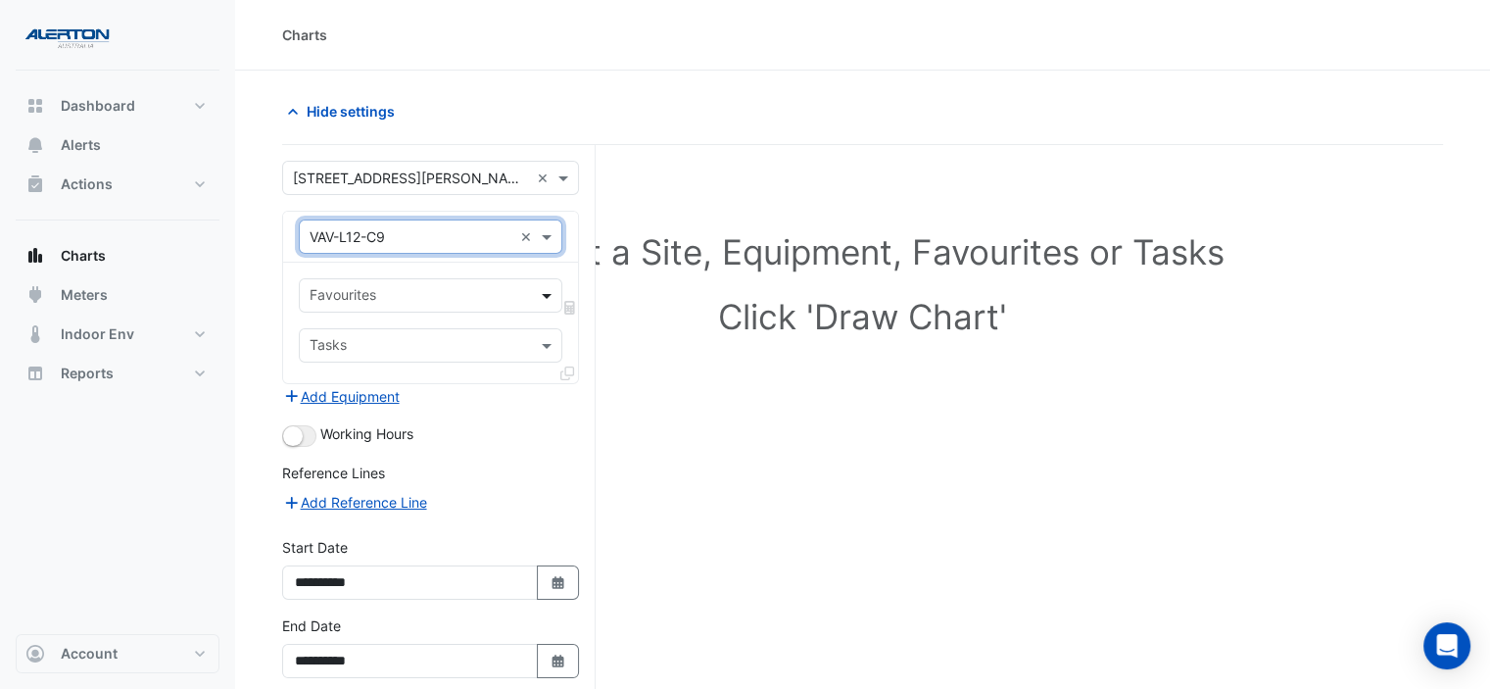
click at [552, 293] on span at bounding box center [549, 295] width 24 height 21
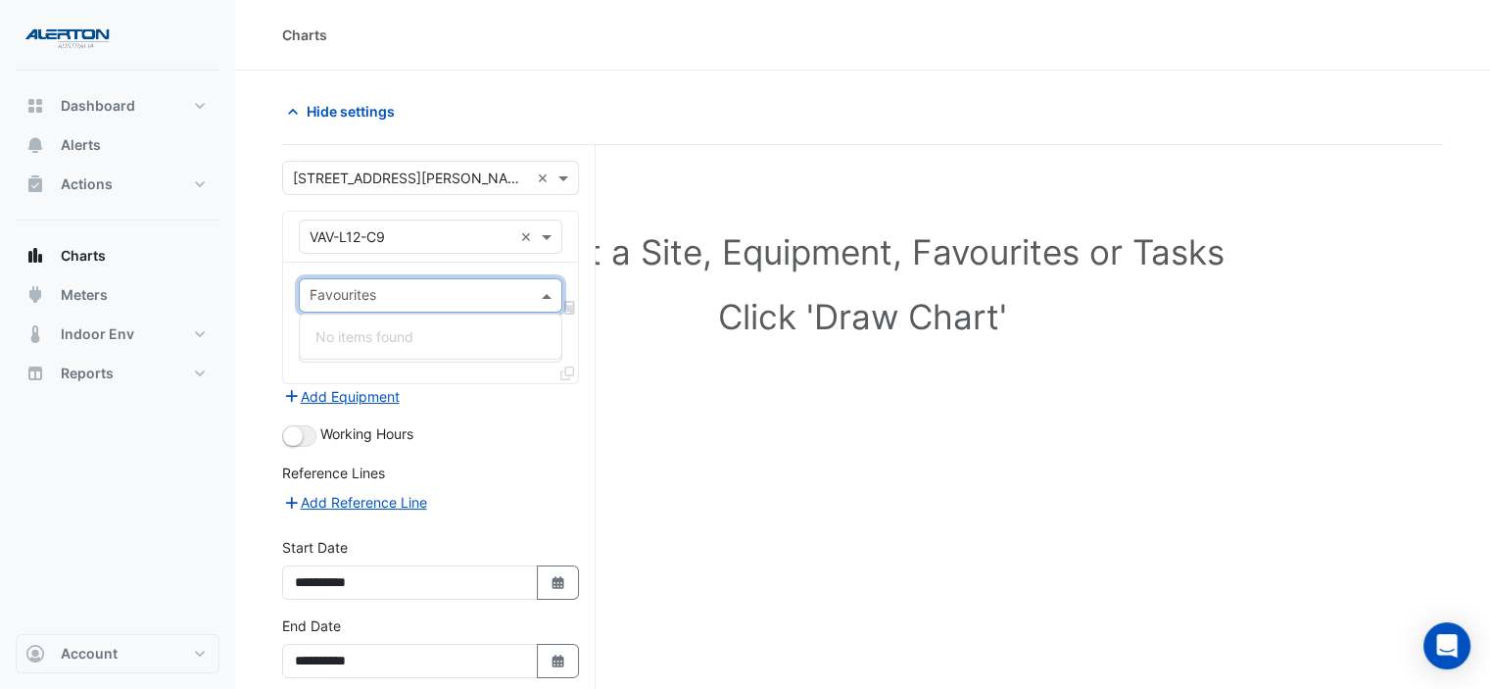
click at [535, 293] on div "Favourites" at bounding box center [431, 295] width 264 height 34
click at [661, 383] on div "Select a Site, Equipment, Favourites or Tasks Click 'Draw Chart'" at bounding box center [863, 288] width 1138 height 239
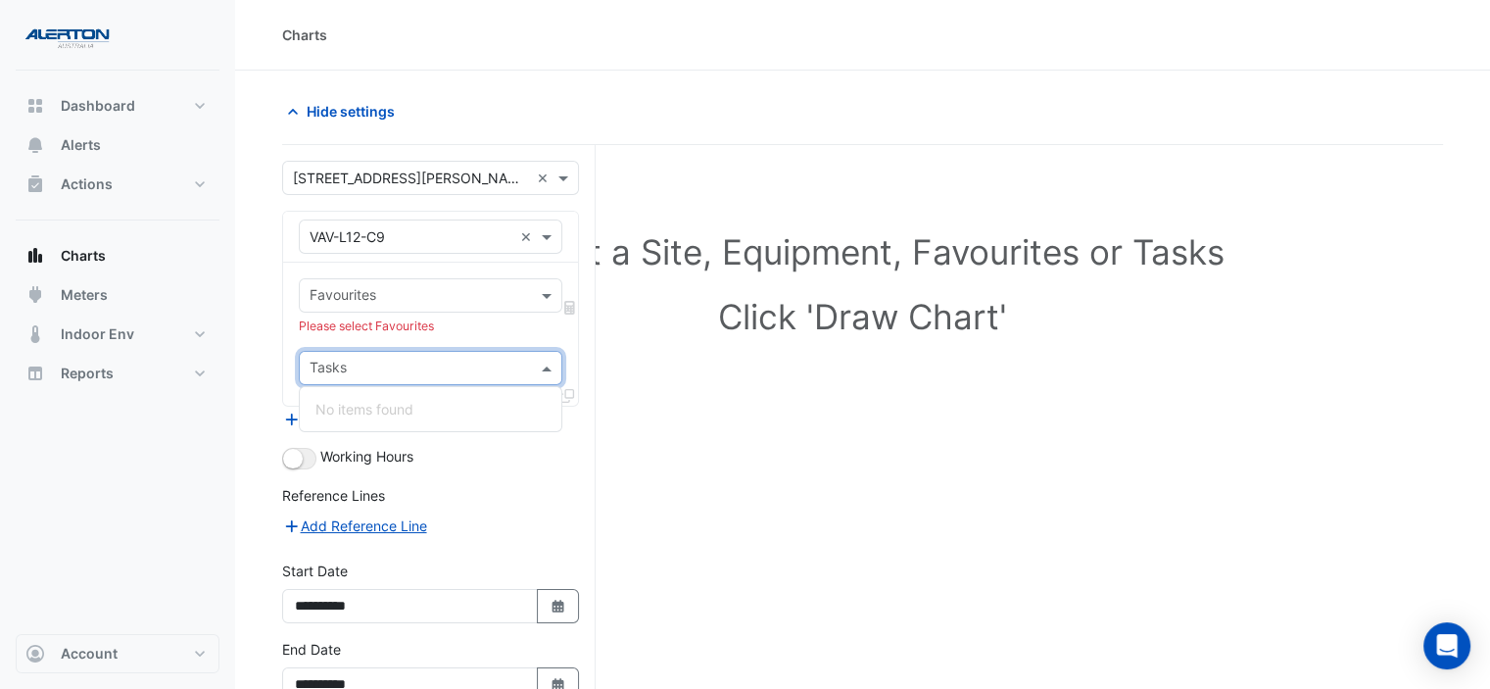
click at [537, 359] on span at bounding box center [549, 368] width 24 height 21
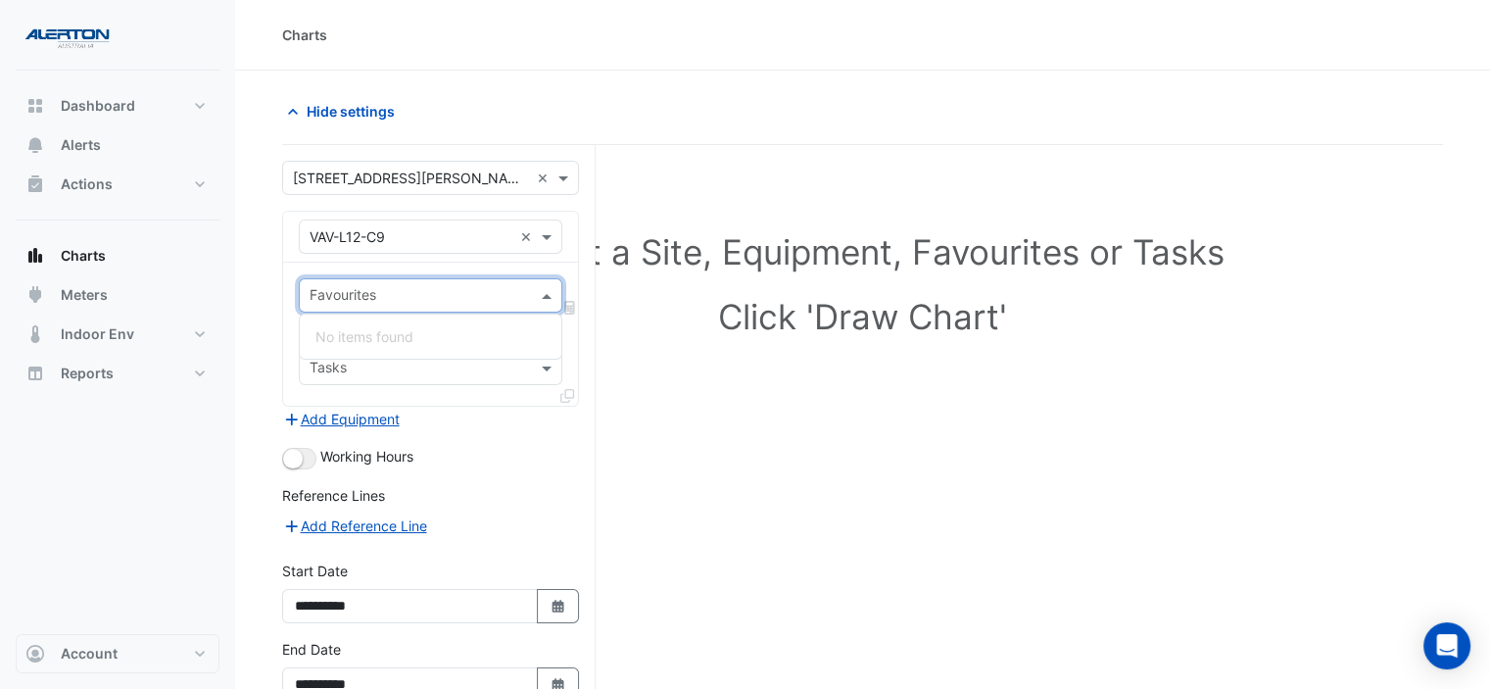
click at [547, 291] on span at bounding box center [549, 295] width 24 height 21
click at [499, 242] on input "text" at bounding box center [411, 237] width 203 height 21
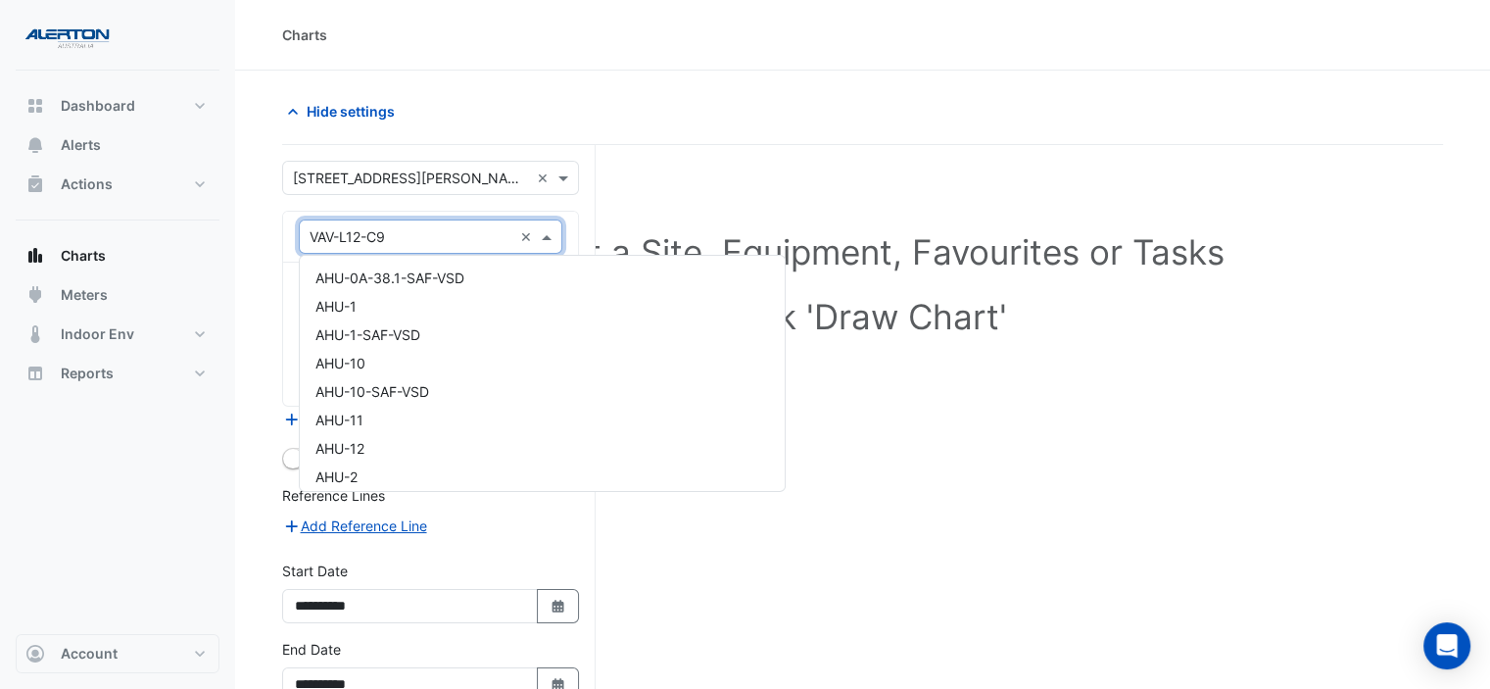
scroll to position [21148, 0]
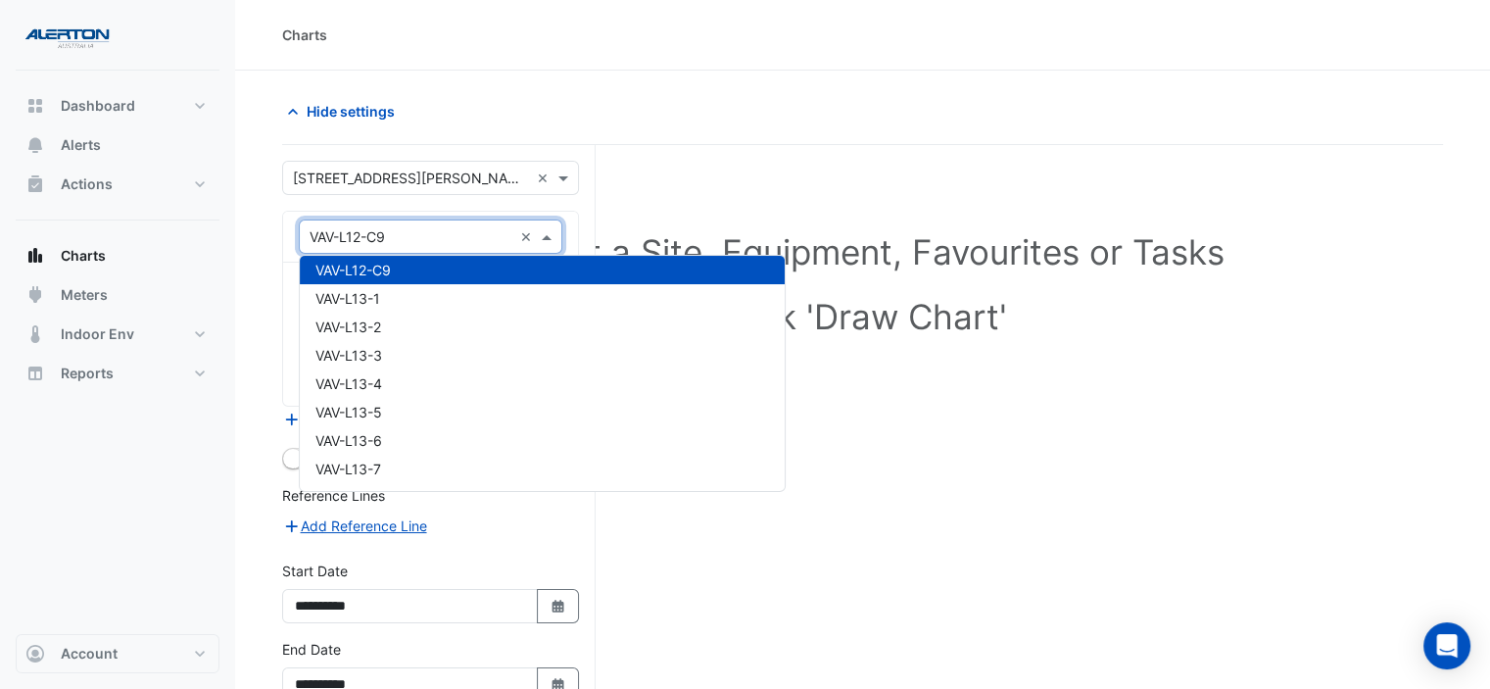
click at [456, 233] on input "text" at bounding box center [411, 237] width 203 height 21
click at [359, 274] on span "VAV-L12-C9" at bounding box center [352, 270] width 75 height 17
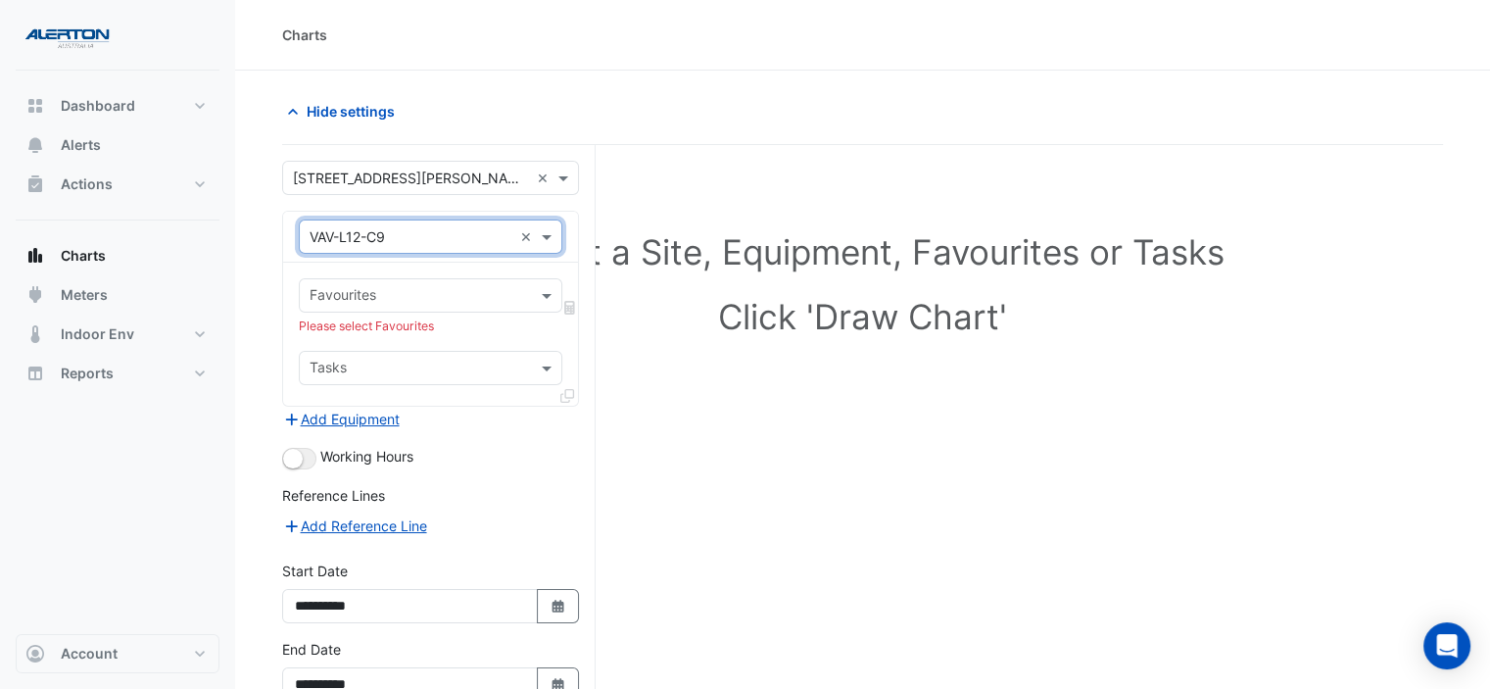
click at [415, 287] on input "text" at bounding box center [419, 297] width 219 height 21
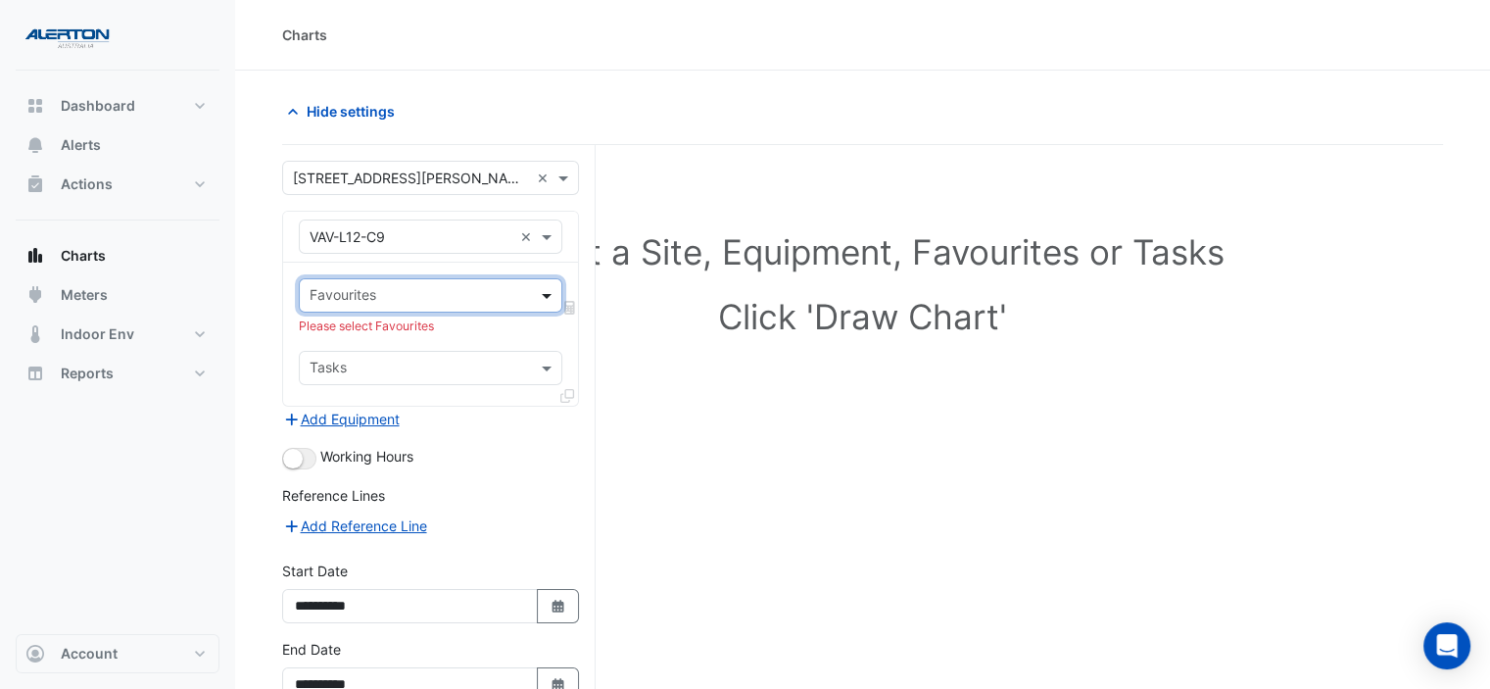
click at [541, 293] on span at bounding box center [549, 295] width 24 height 21
click at [700, 398] on div "Select a Site, Equipment, Favourites or Tasks Click 'Draw Chart'" at bounding box center [863, 288] width 1138 height 239
click at [549, 232] on span at bounding box center [549, 236] width 24 height 21
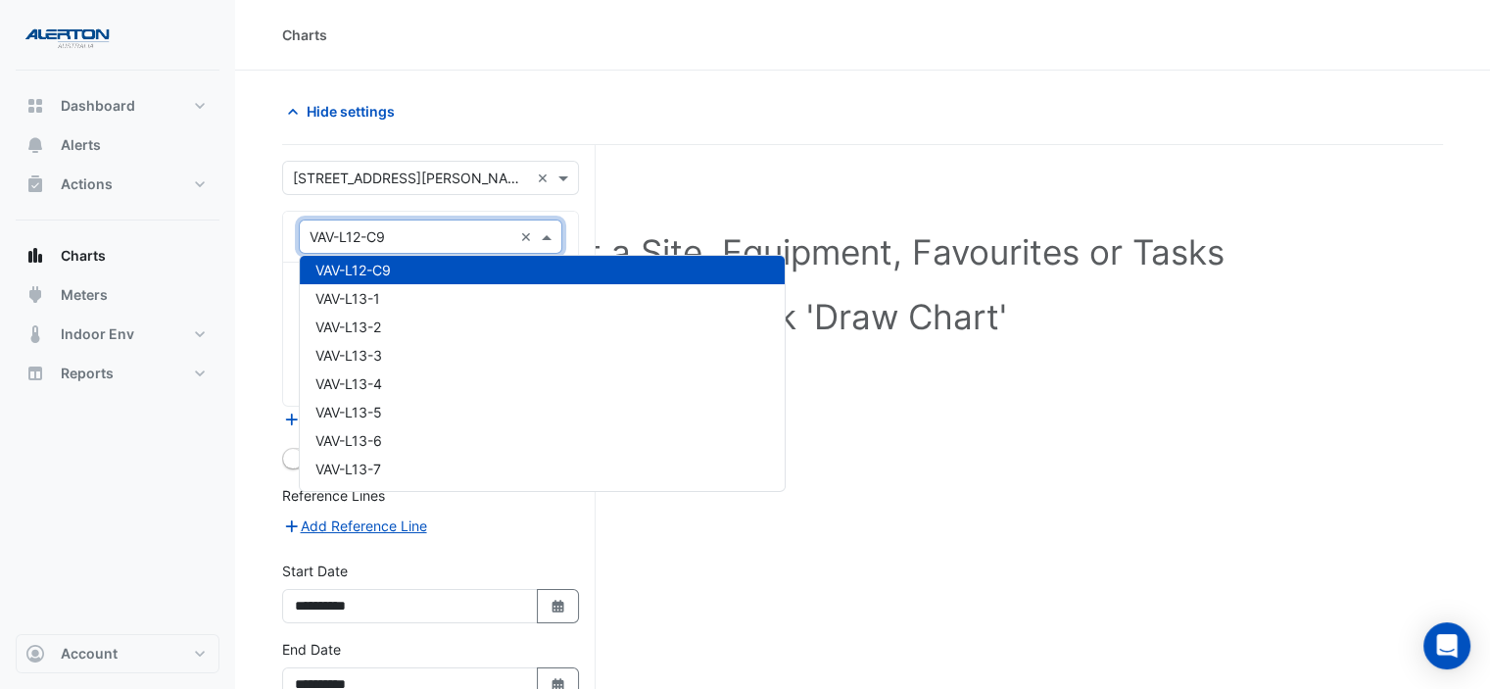
click at [549, 232] on span at bounding box center [549, 236] width 24 height 21
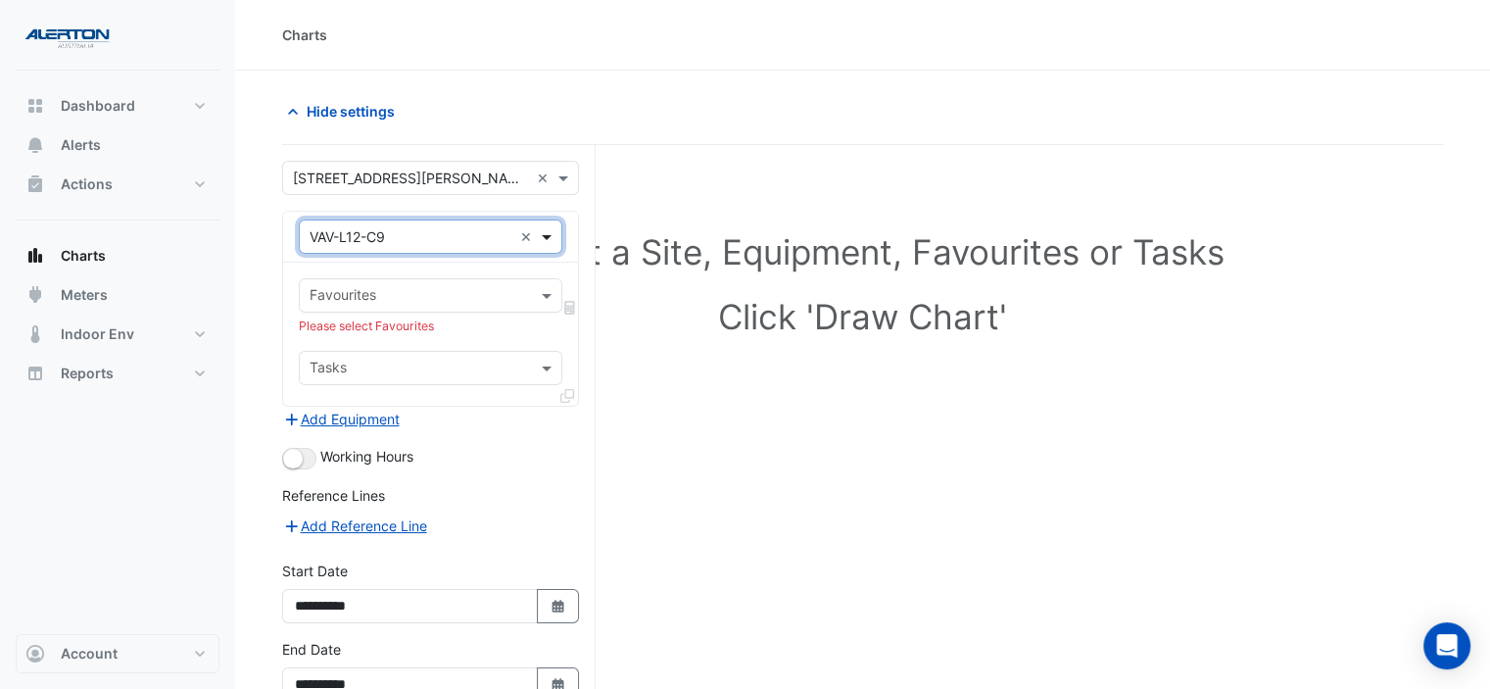
click at [549, 232] on span at bounding box center [549, 236] width 24 height 21
click at [619, 305] on h1 "Click 'Draw Chart'" at bounding box center [862, 316] width 1075 height 41
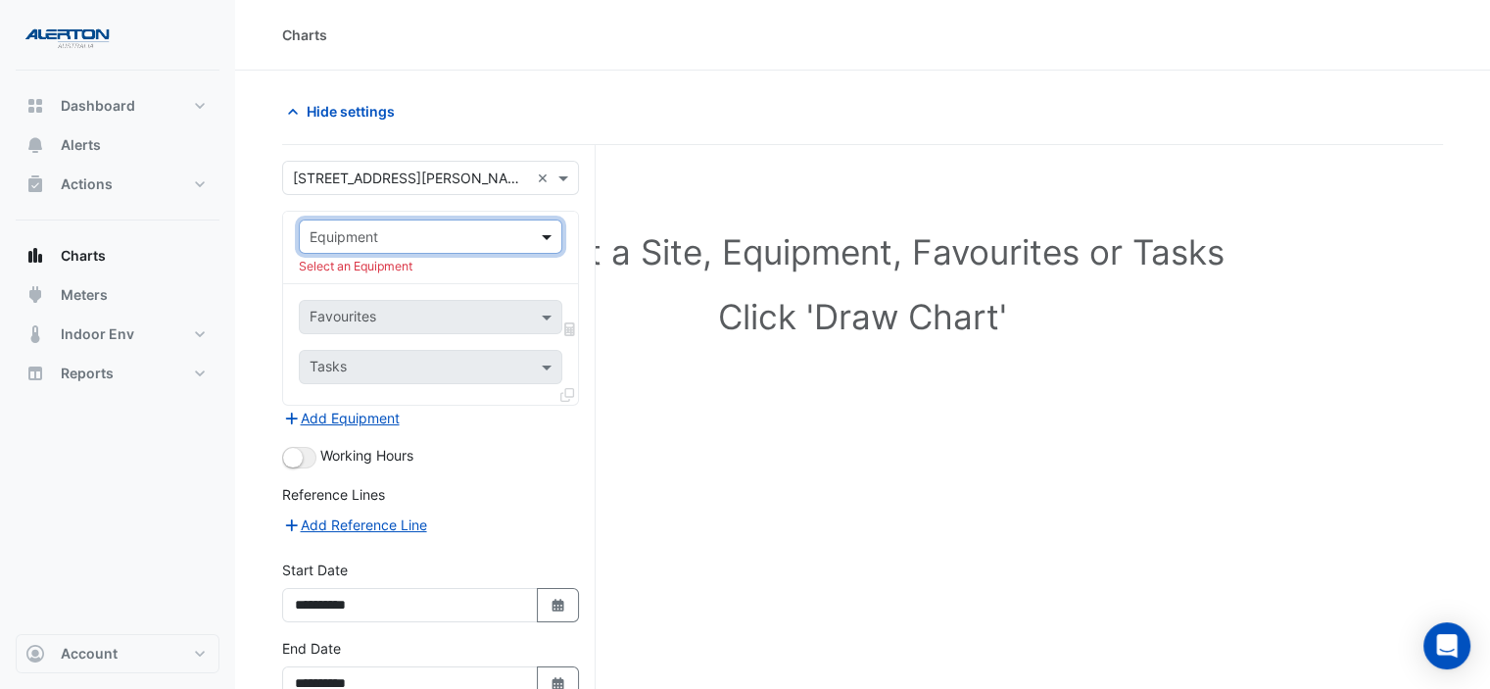
click at [544, 231] on span at bounding box center [549, 236] width 24 height 21
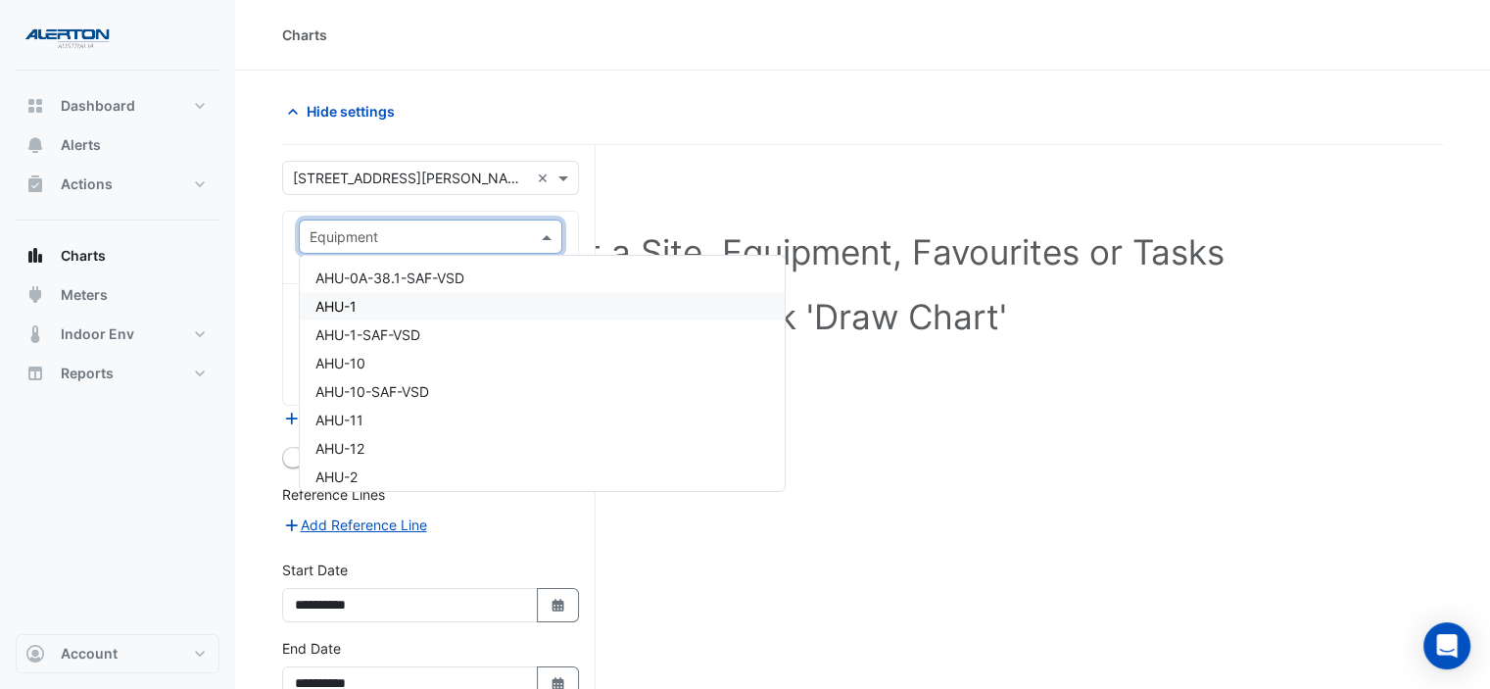
click at [447, 309] on div "AHU-1" at bounding box center [542, 306] width 485 height 28
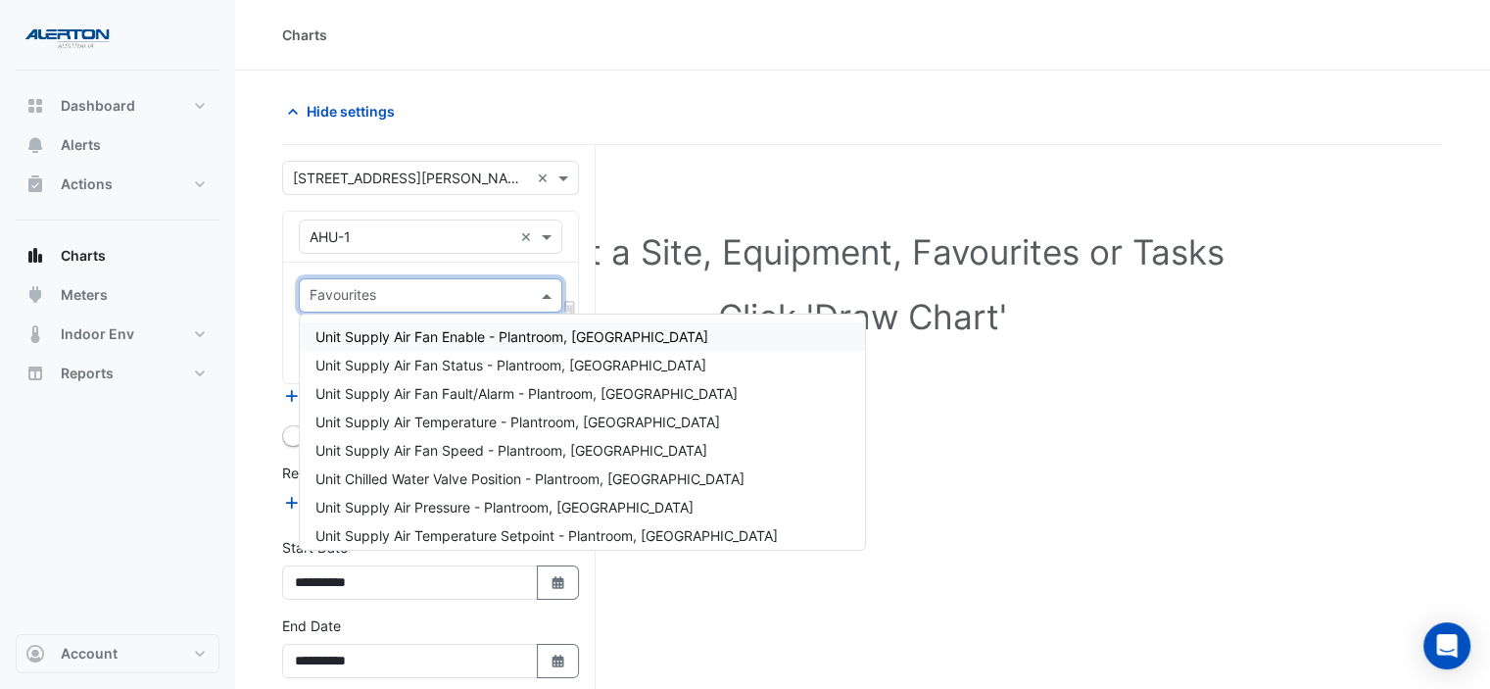
click at [548, 290] on span at bounding box center [549, 295] width 24 height 21
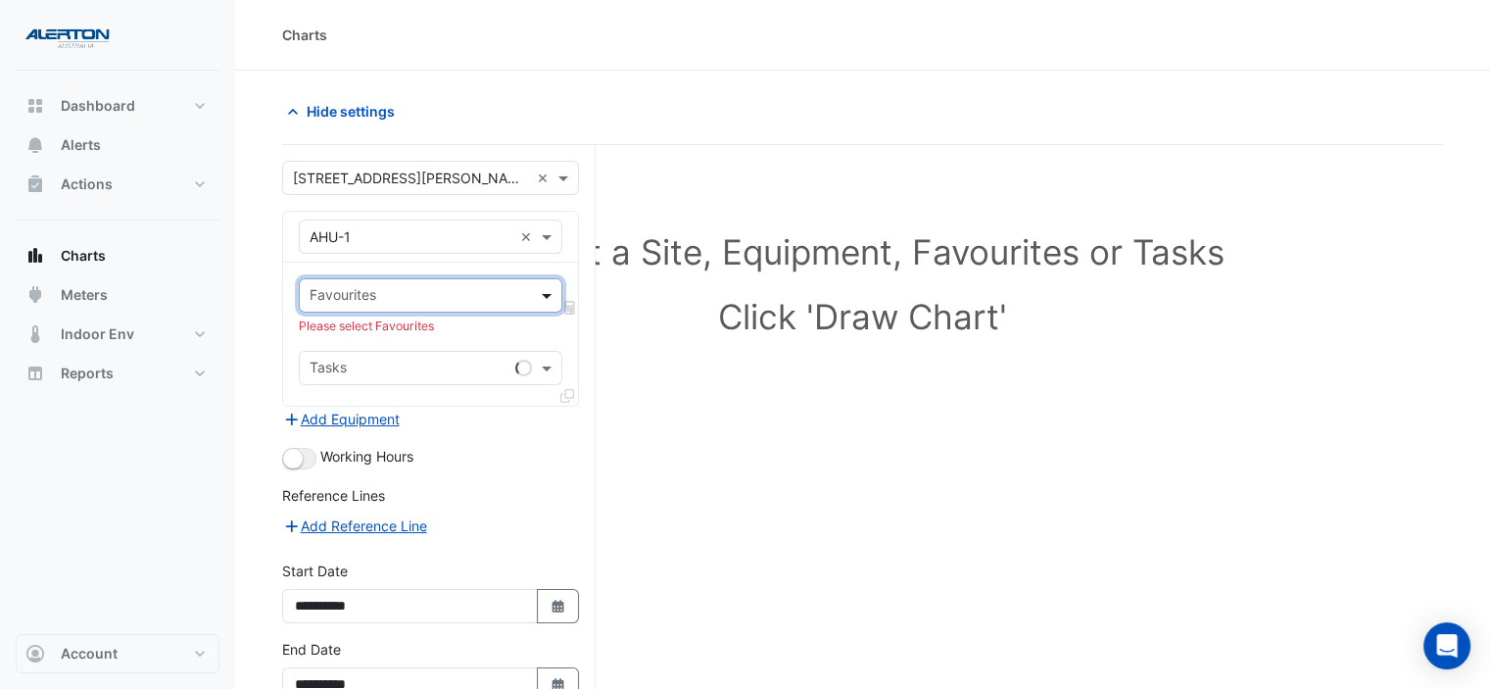
click at [548, 290] on span at bounding box center [549, 295] width 24 height 21
click at [546, 238] on span at bounding box center [549, 236] width 24 height 21
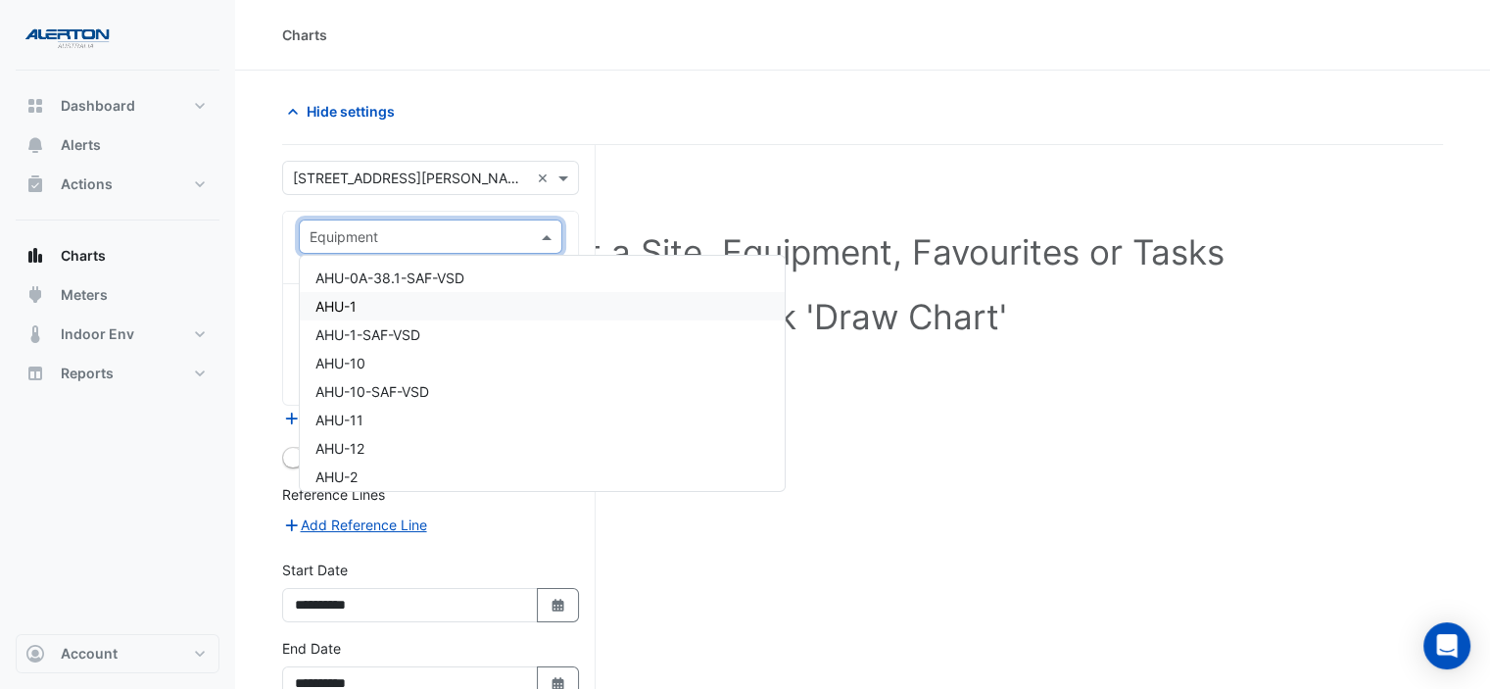
paste input "**********"
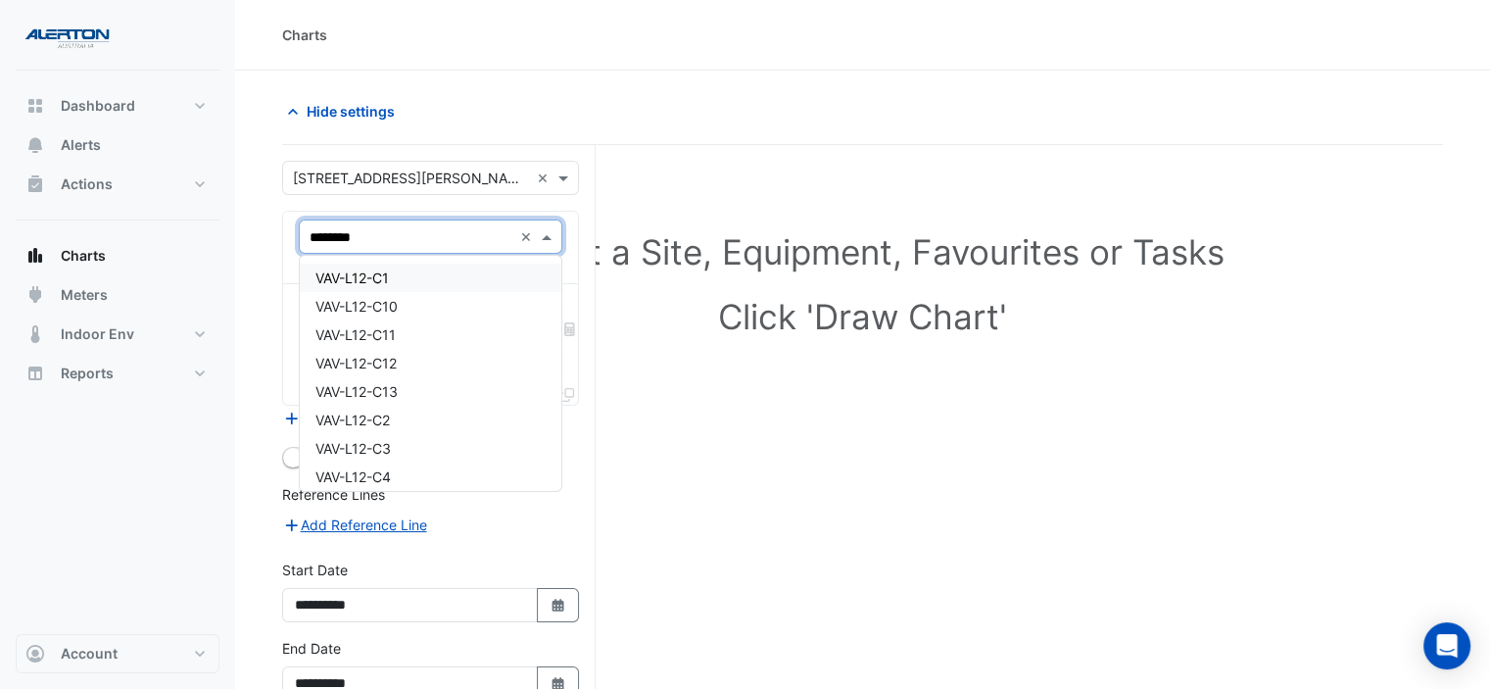
type input "*******"
click at [376, 467] on span "VAV-L12-C9" at bounding box center [352, 468] width 75 height 17
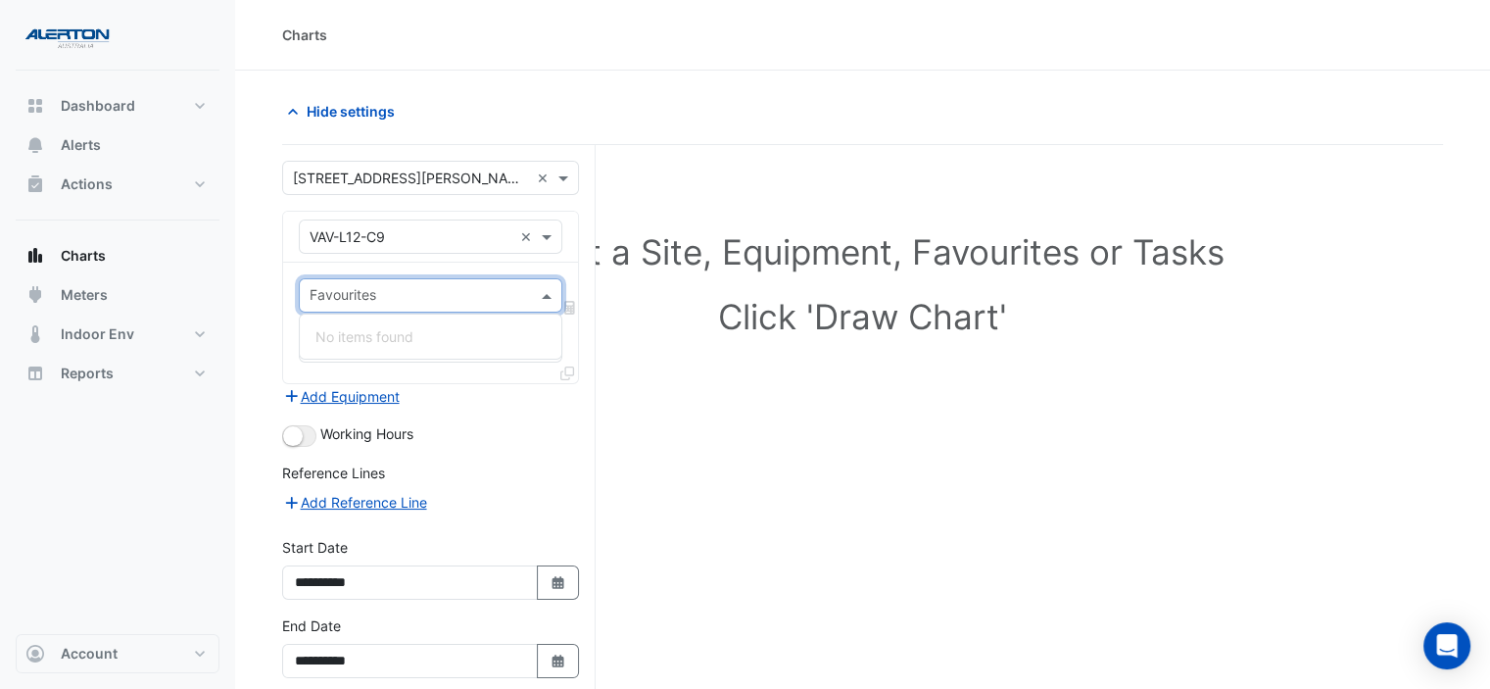
click at [545, 289] on span at bounding box center [549, 295] width 24 height 21
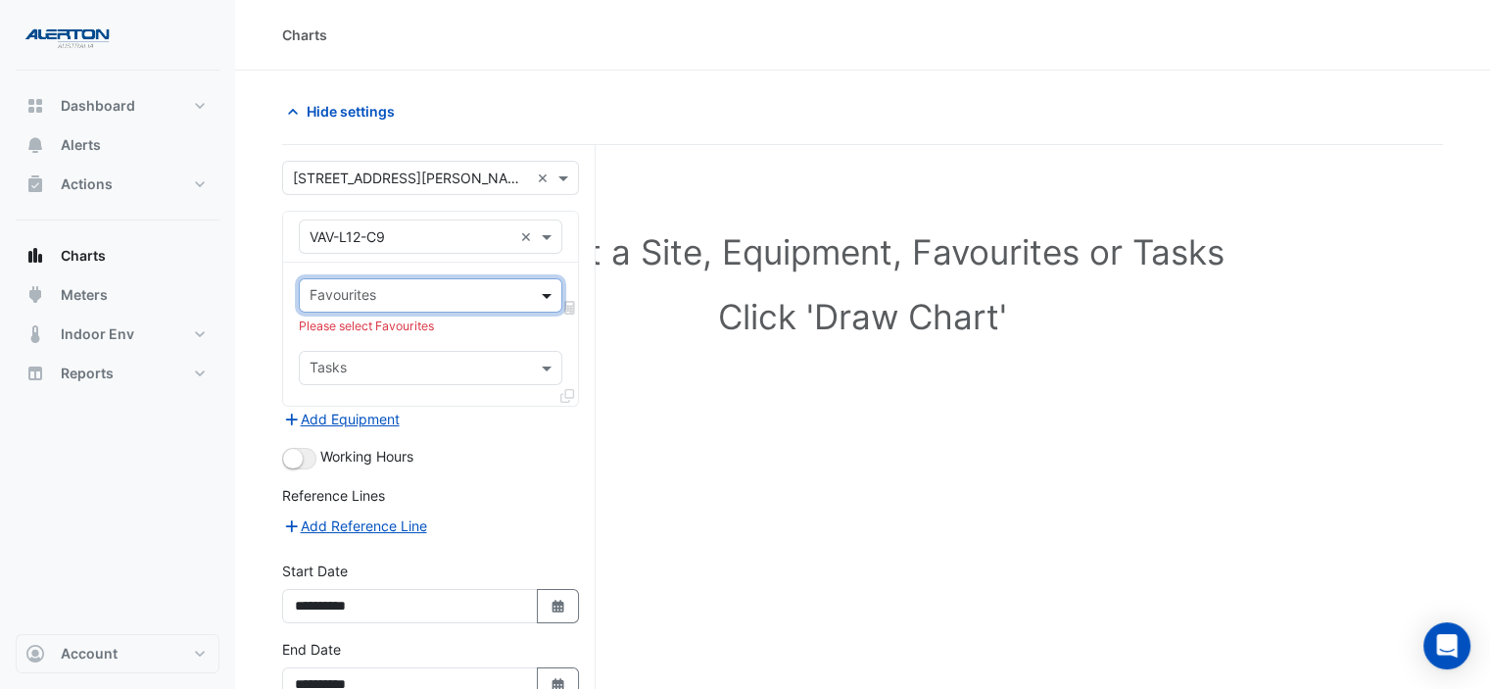
click at [545, 289] on span at bounding box center [549, 295] width 24 height 21
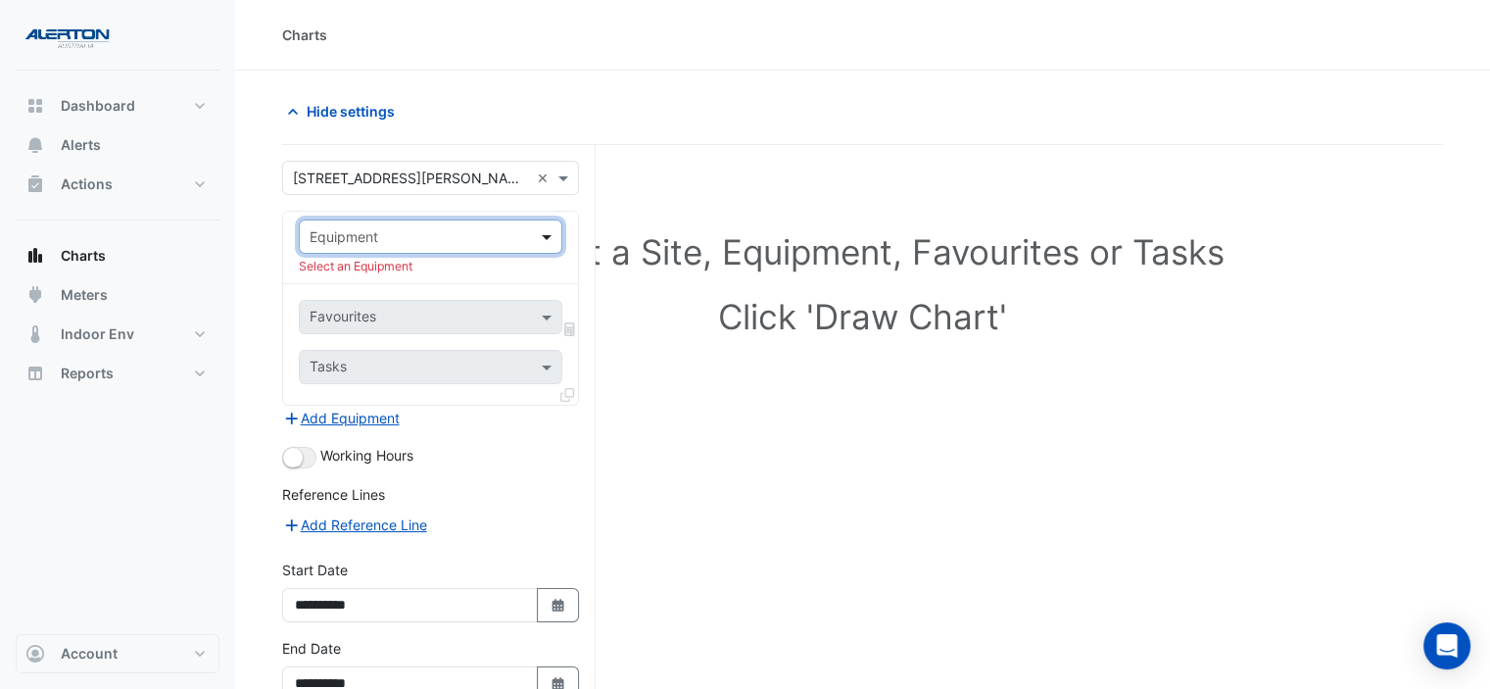
click at [545, 230] on span at bounding box center [549, 236] width 24 height 21
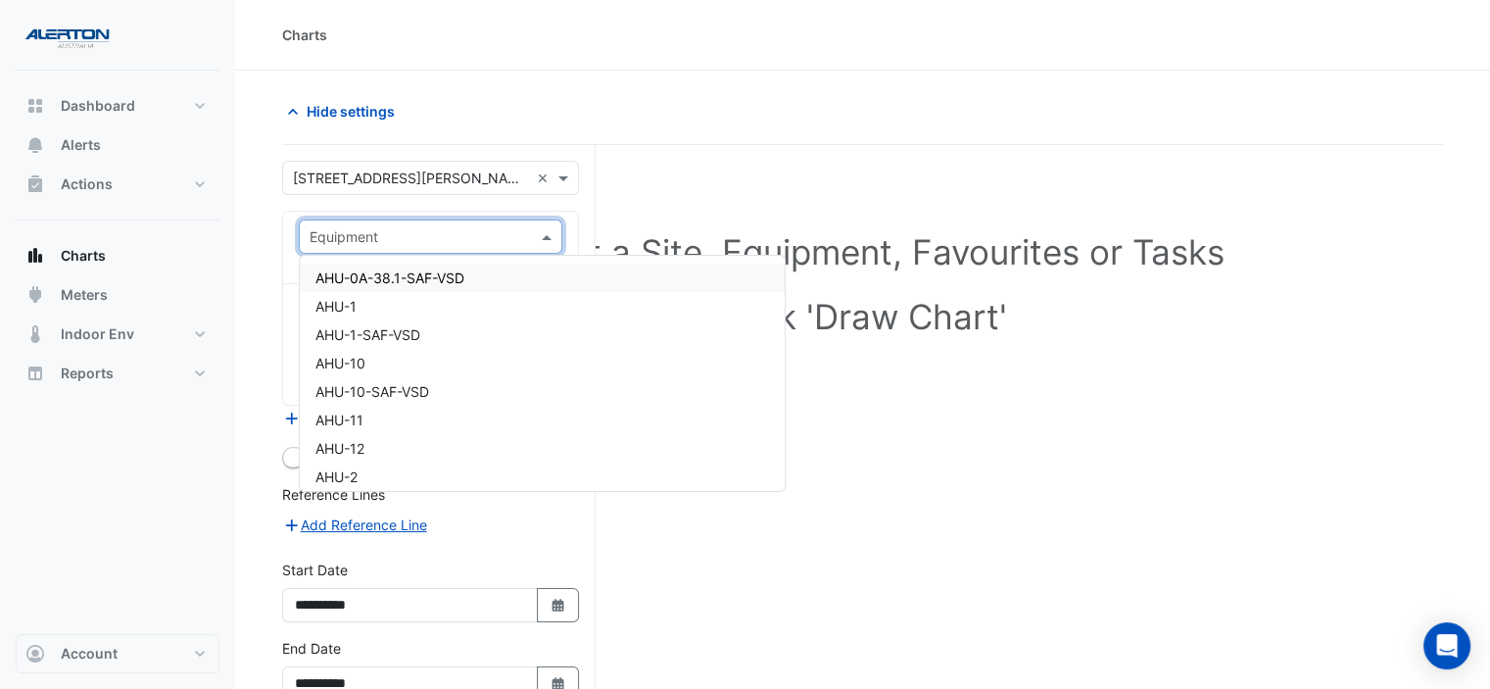
paste input "**********"
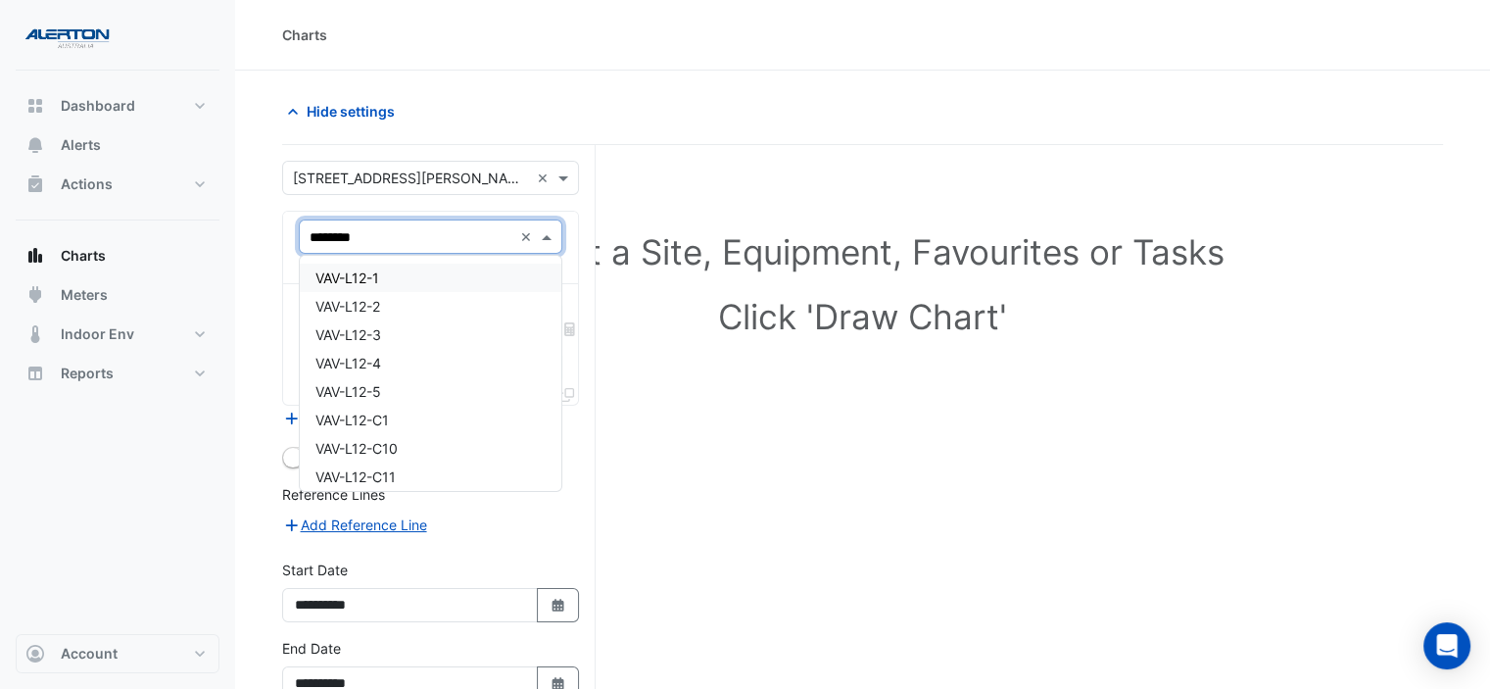
type input "*******"
click at [444, 272] on div "VAV-L12-1" at bounding box center [431, 278] width 263 height 28
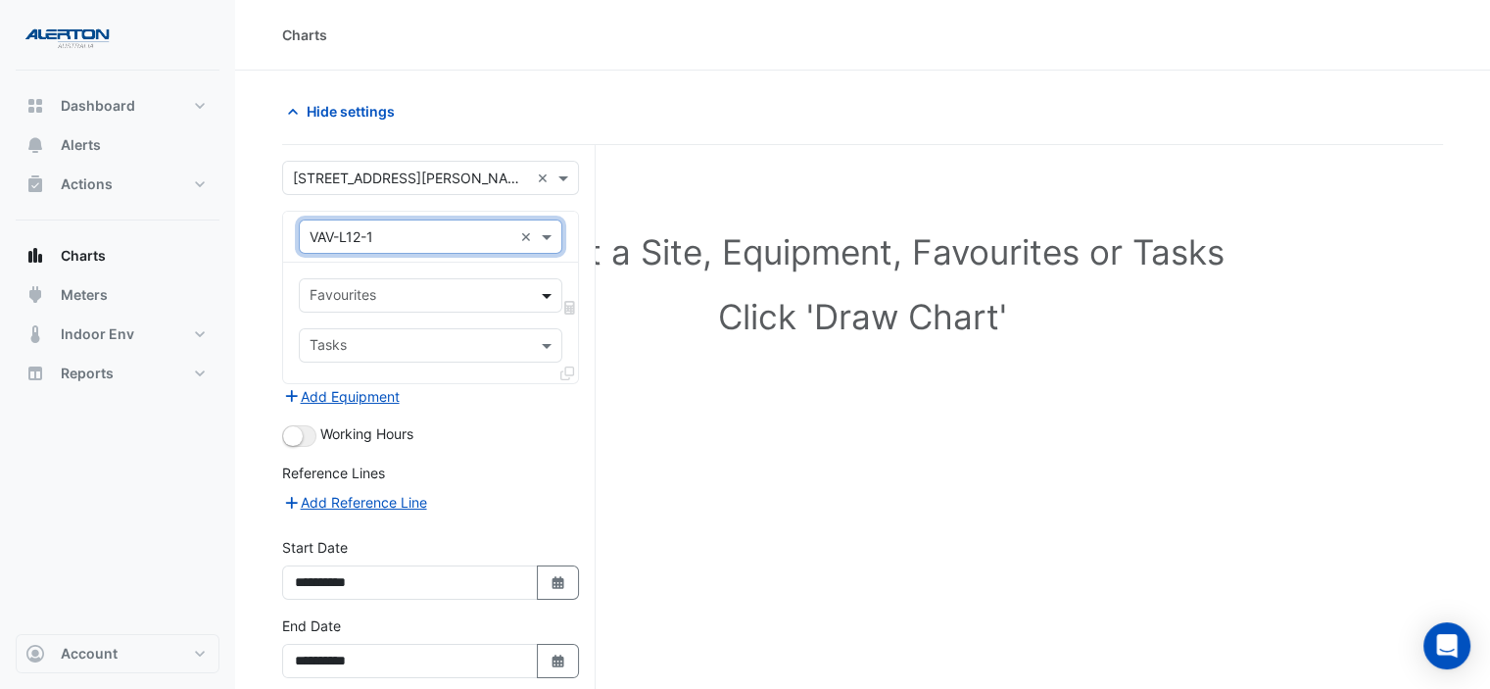
click at [544, 293] on span at bounding box center [549, 295] width 24 height 21
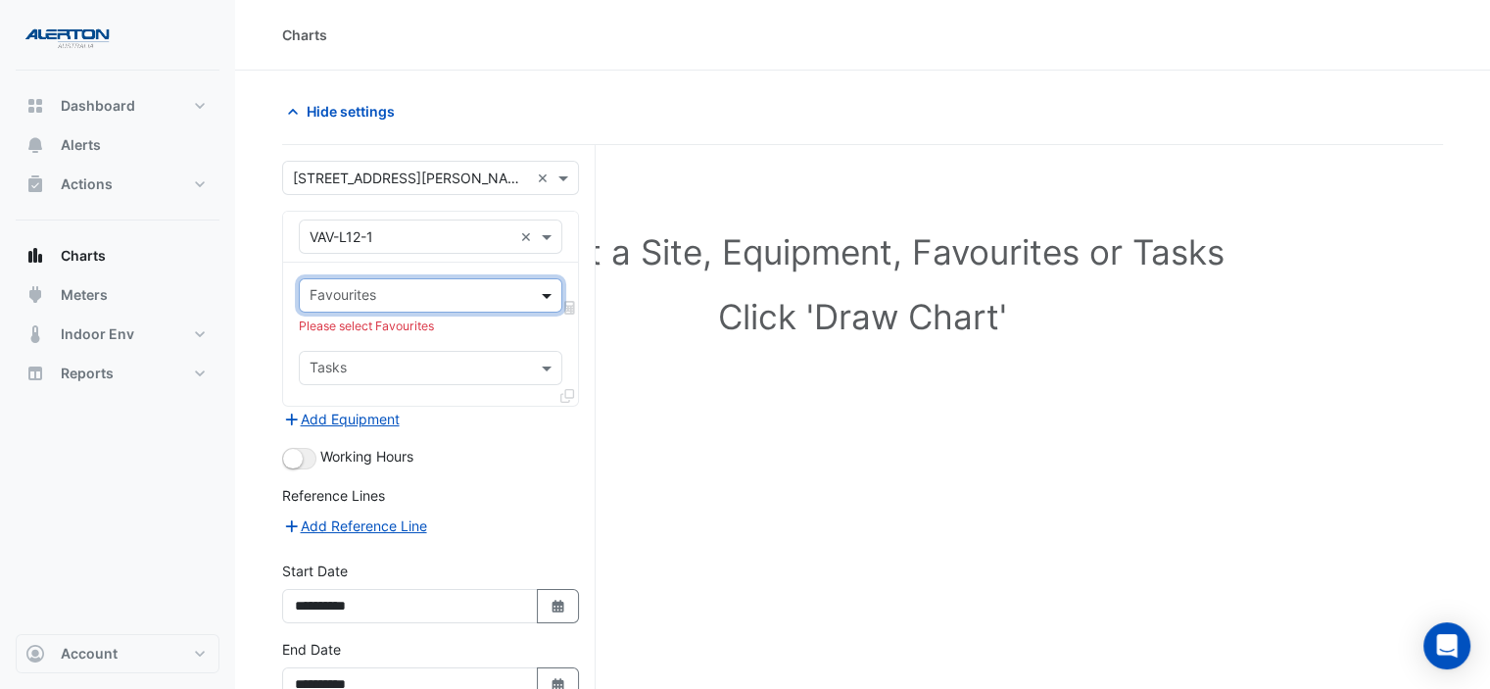
click at [544, 293] on span at bounding box center [549, 295] width 24 height 21
click at [451, 242] on input "text" at bounding box center [411, 237] width 203 height 21
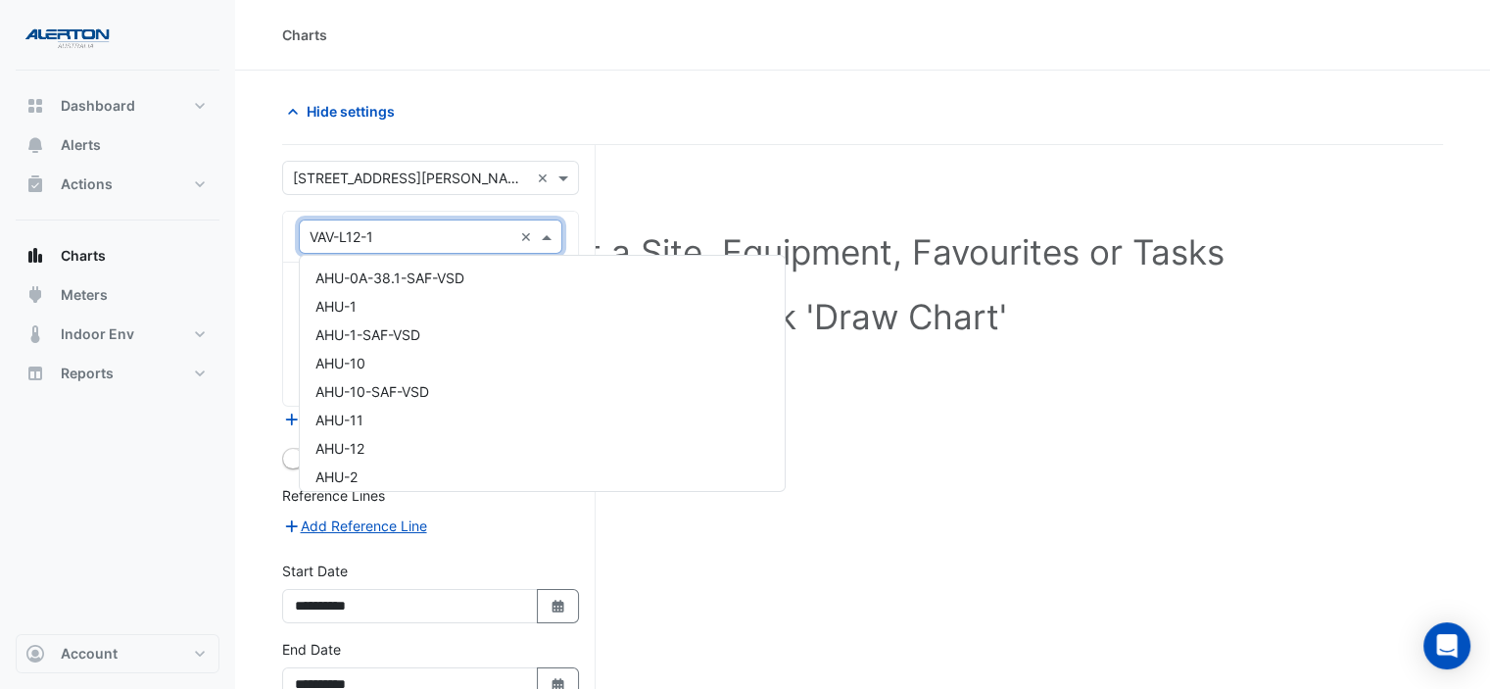
scroll to position [20665, 0]
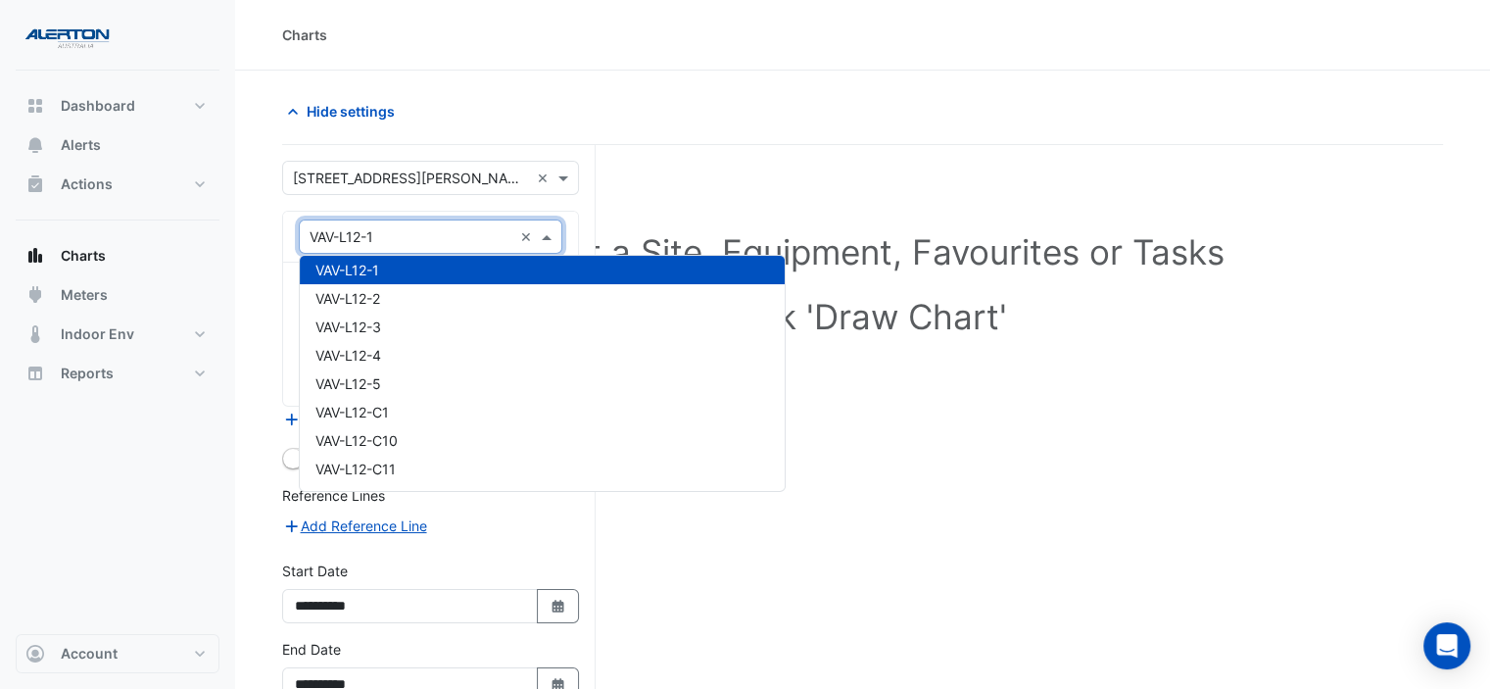
click at [440, 235] on input "text" at bounding box center [411, 237] width 203 height 21
click at [397, 432] on span "VAV-L12-C10" at bounding box center [356, 440] width 82 height 17
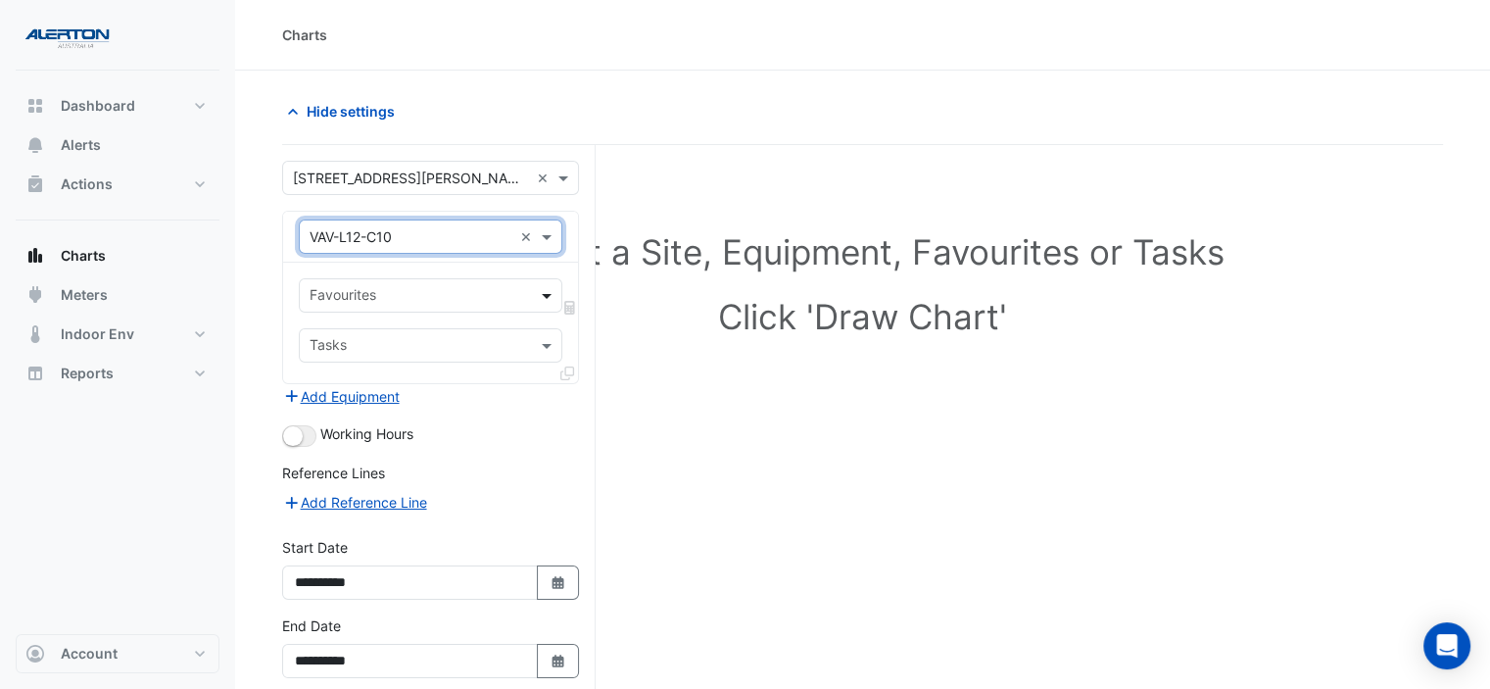
click at [540, 289] on span at bounding box center [549, 295] width 24 height 21
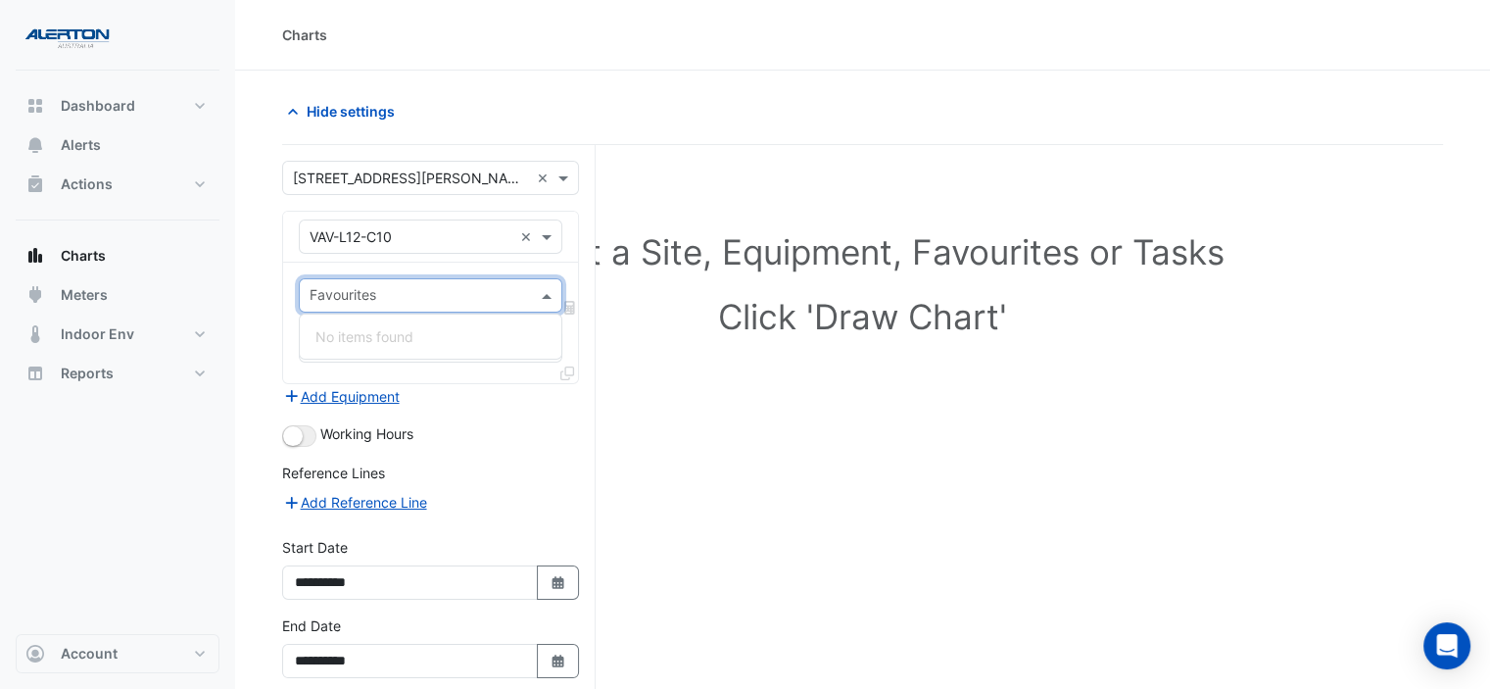
click at [543, 291] on span at bounding box center [549, 295] width 24 height 21
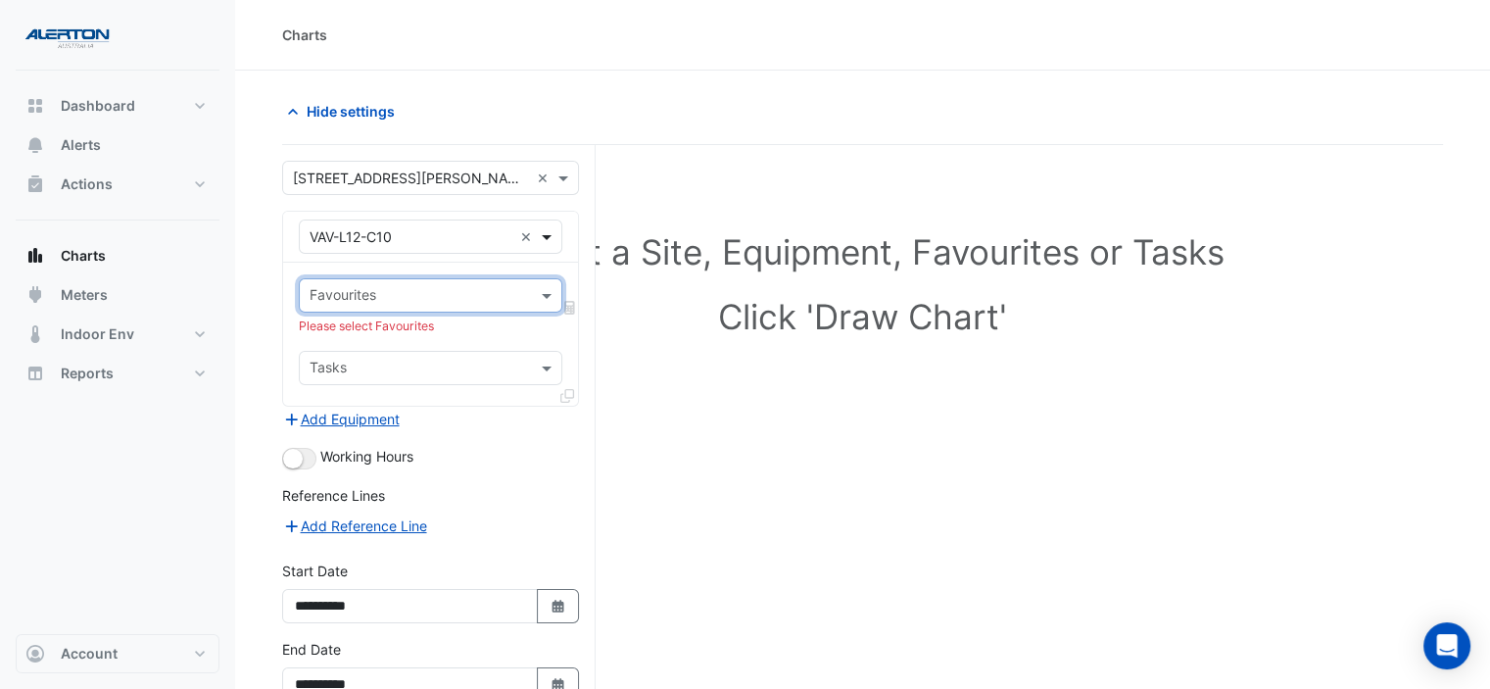
click at [541, 233] on span at bounding box center [549, 236] width 24 height 21
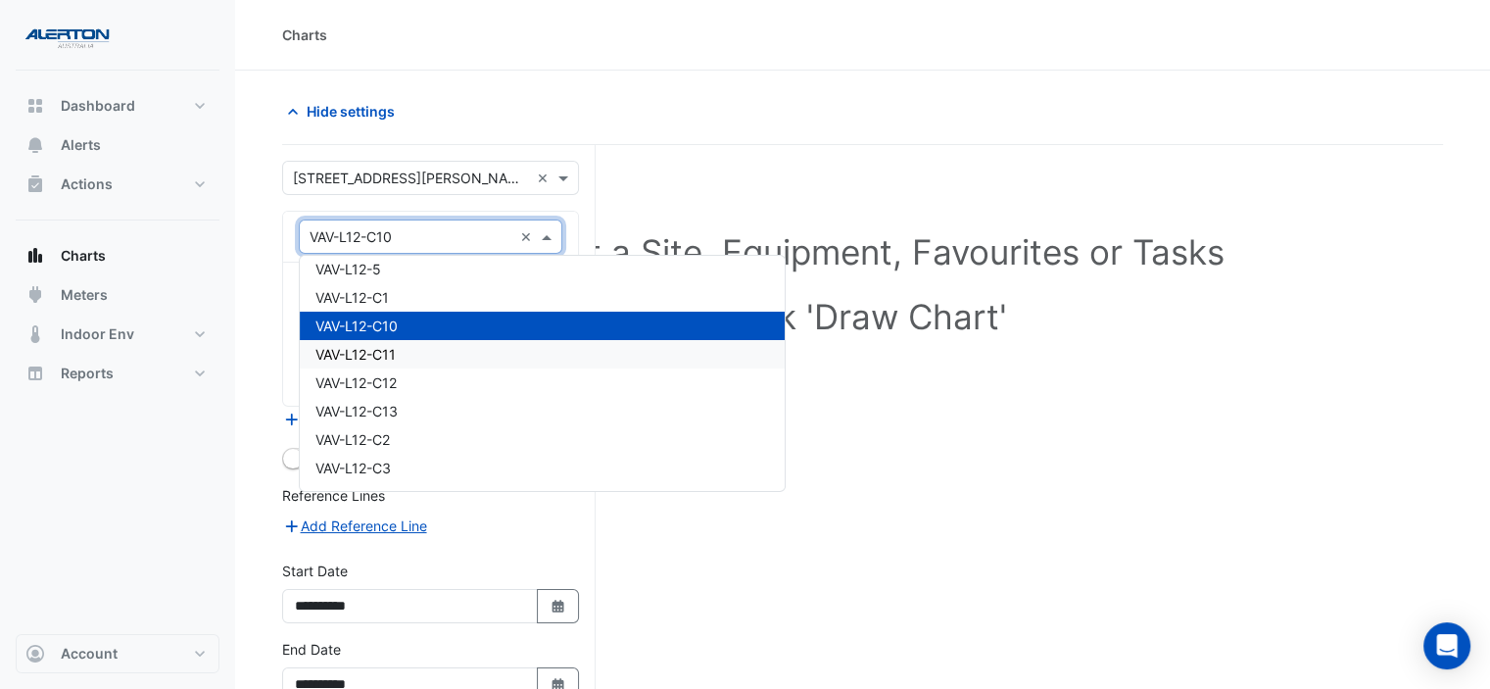
scroll to position [20736, 0]
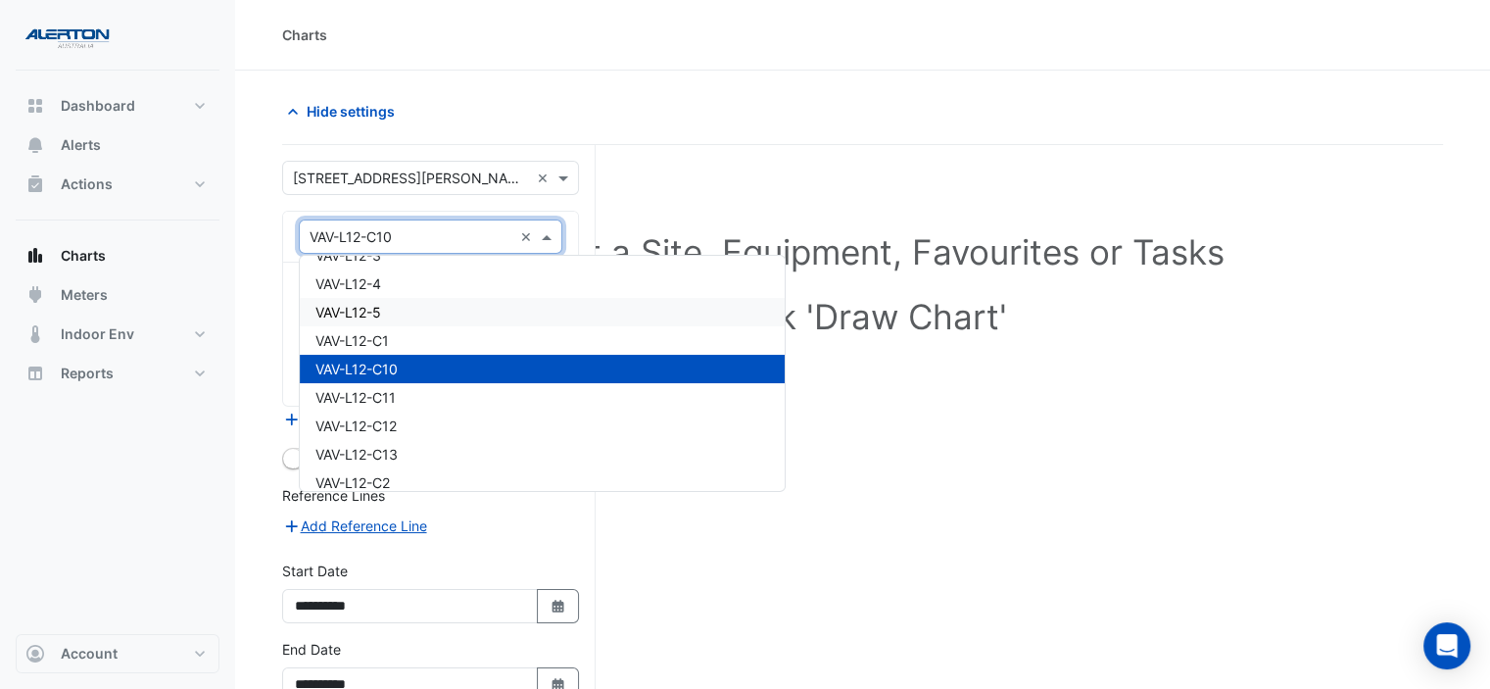
click at [407, 305] on div "VAV-L12-5" at bounding box center [542, 312] width 485 height 28
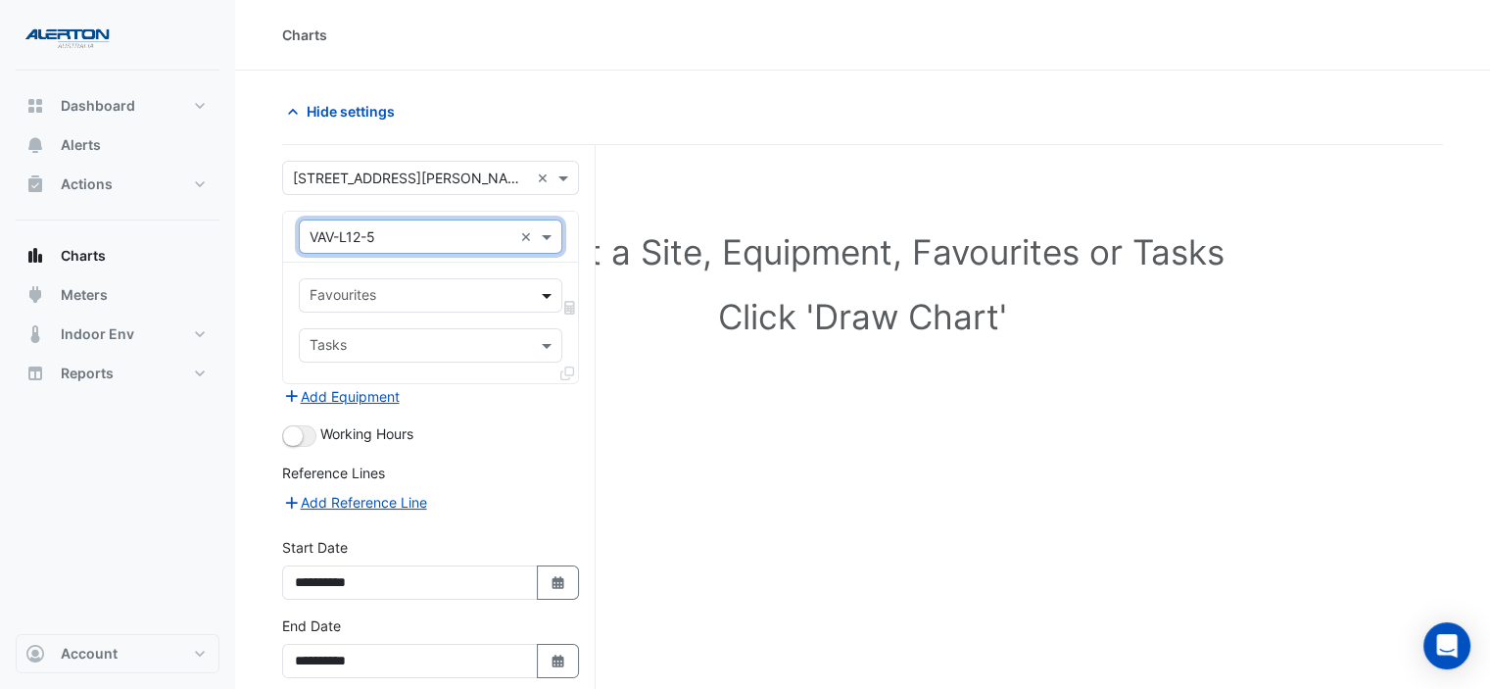
click at [546, 298] on span at bounding box center [549, 295] width 24 height 21
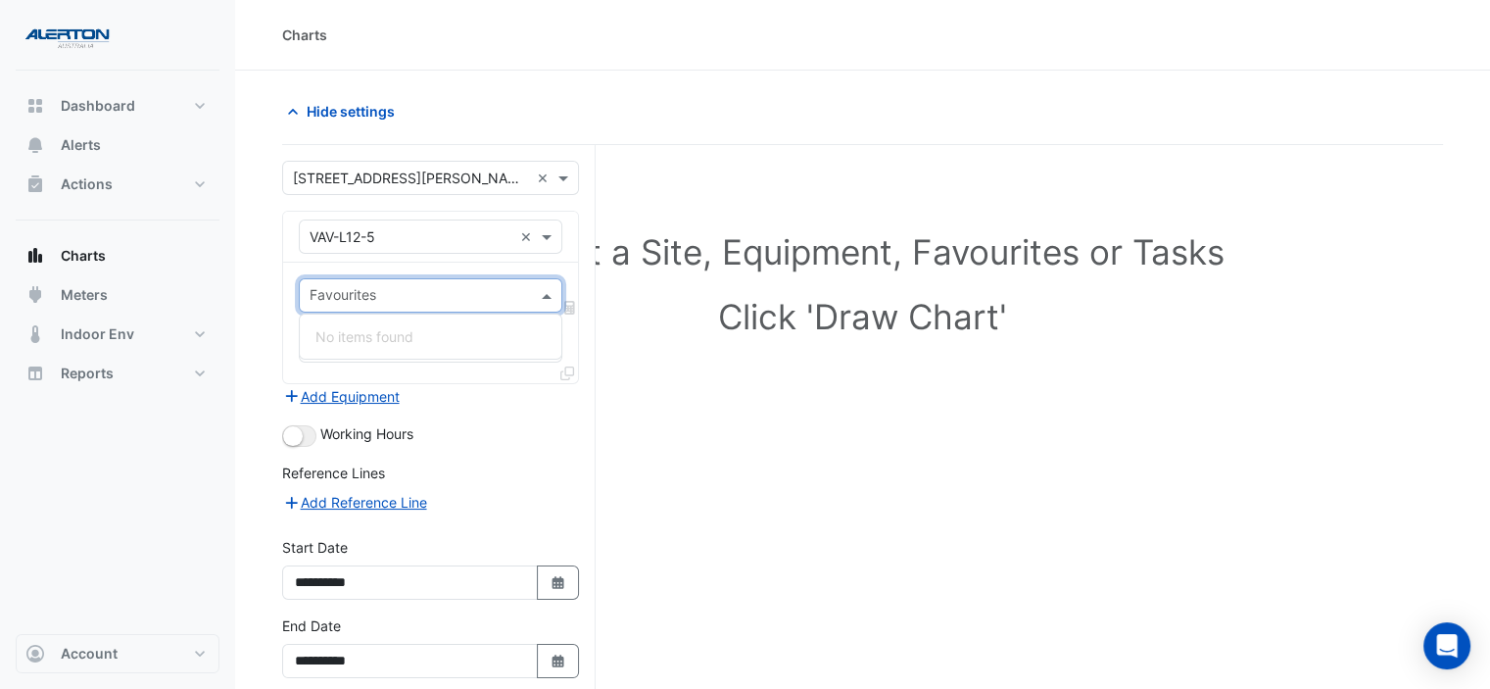
click at [546, 298] on span at bounding box center [549, 295] width 24 height 21
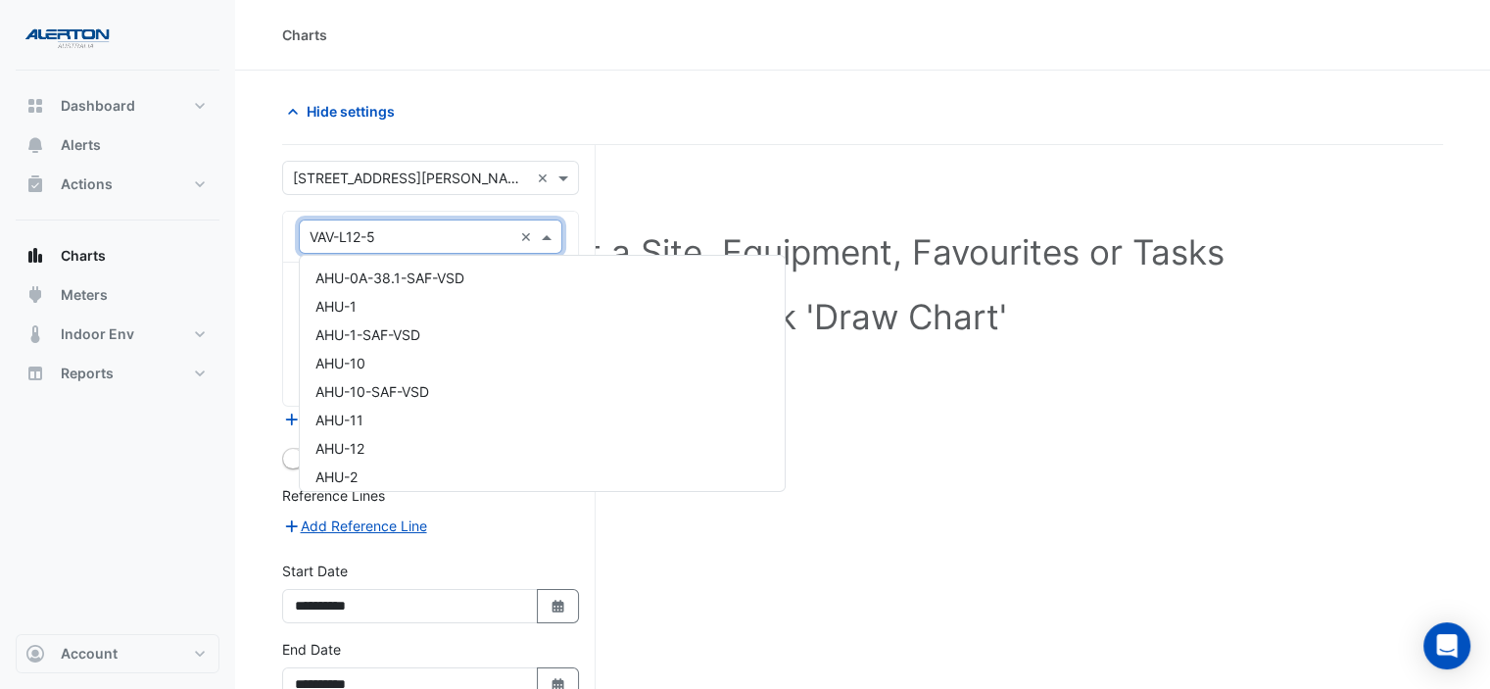
click at [541, 239] on span at bounding box center [549, 236] width 24 height 21
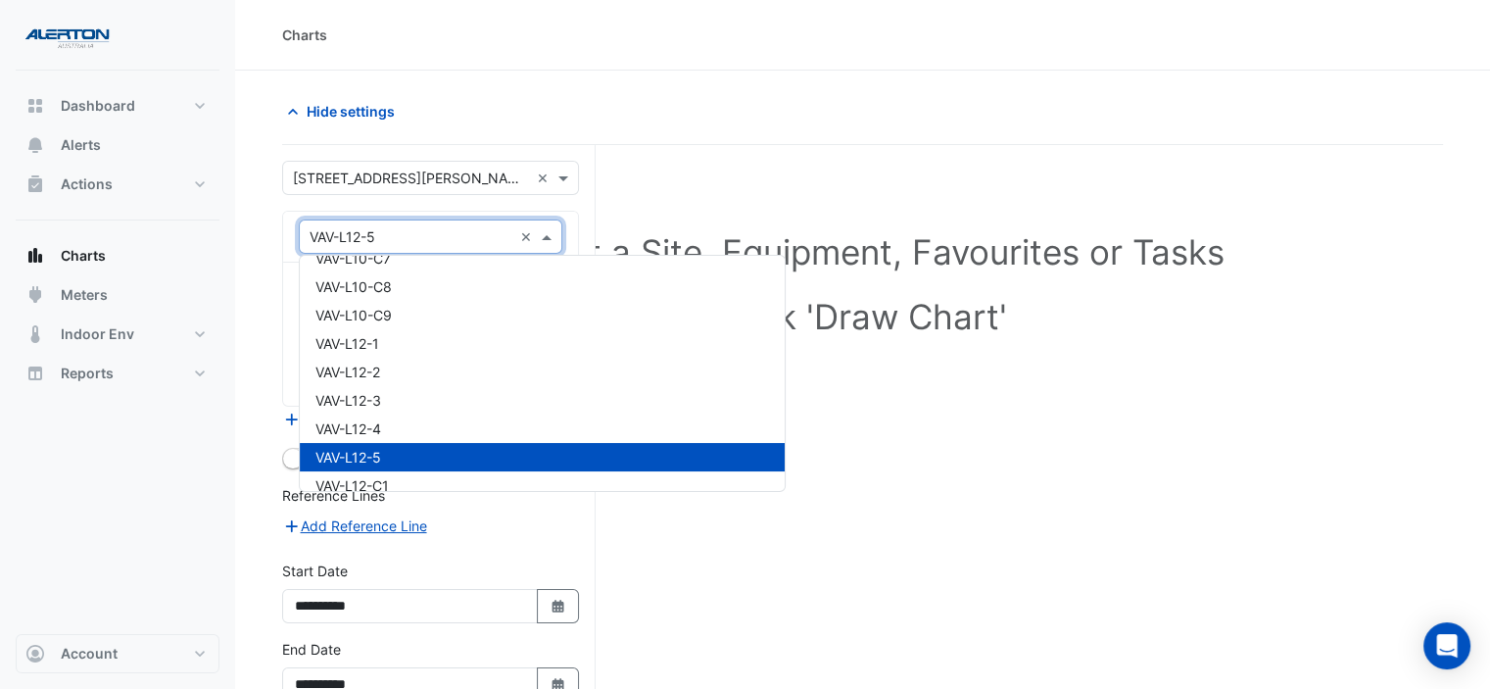
scroll to position [20582, 0]
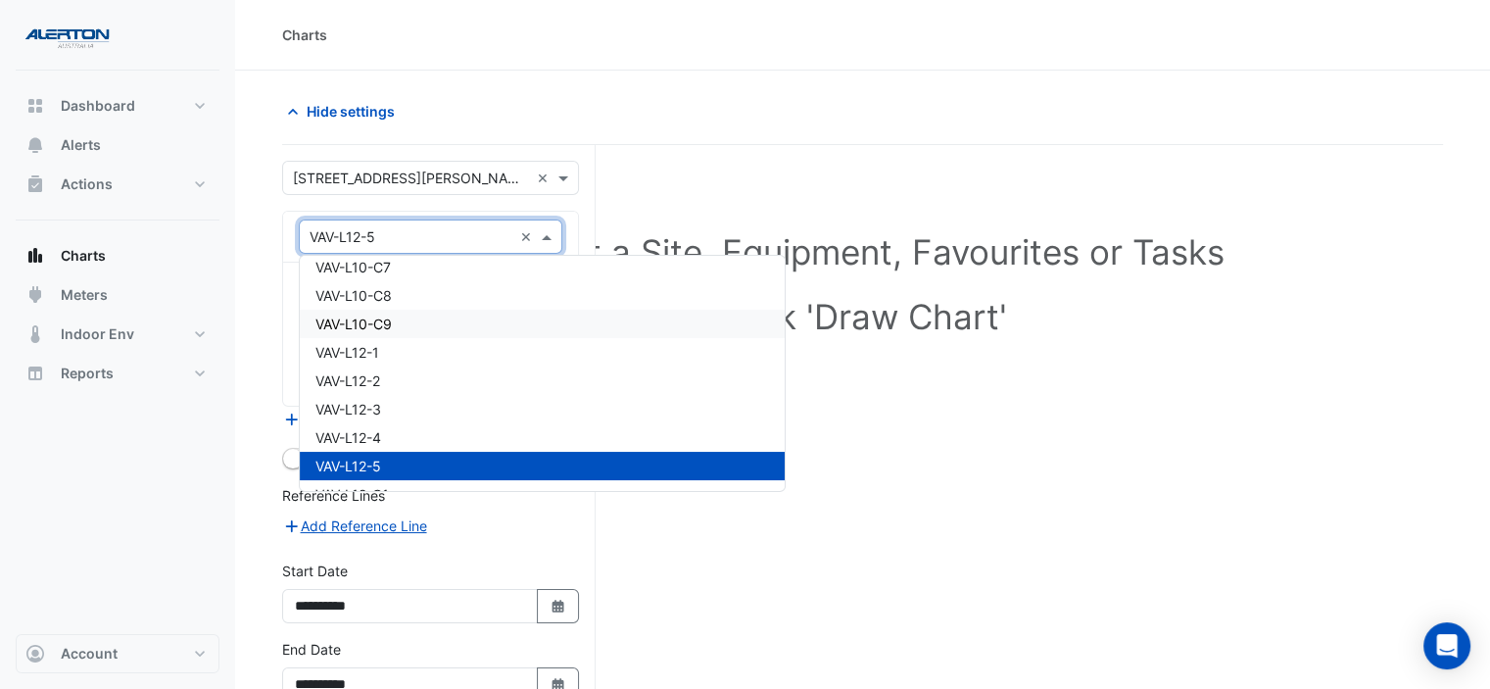
click at [447, 312] on div "VAV-L10-C9" at bounding box center [542, 324] width 485 height 28
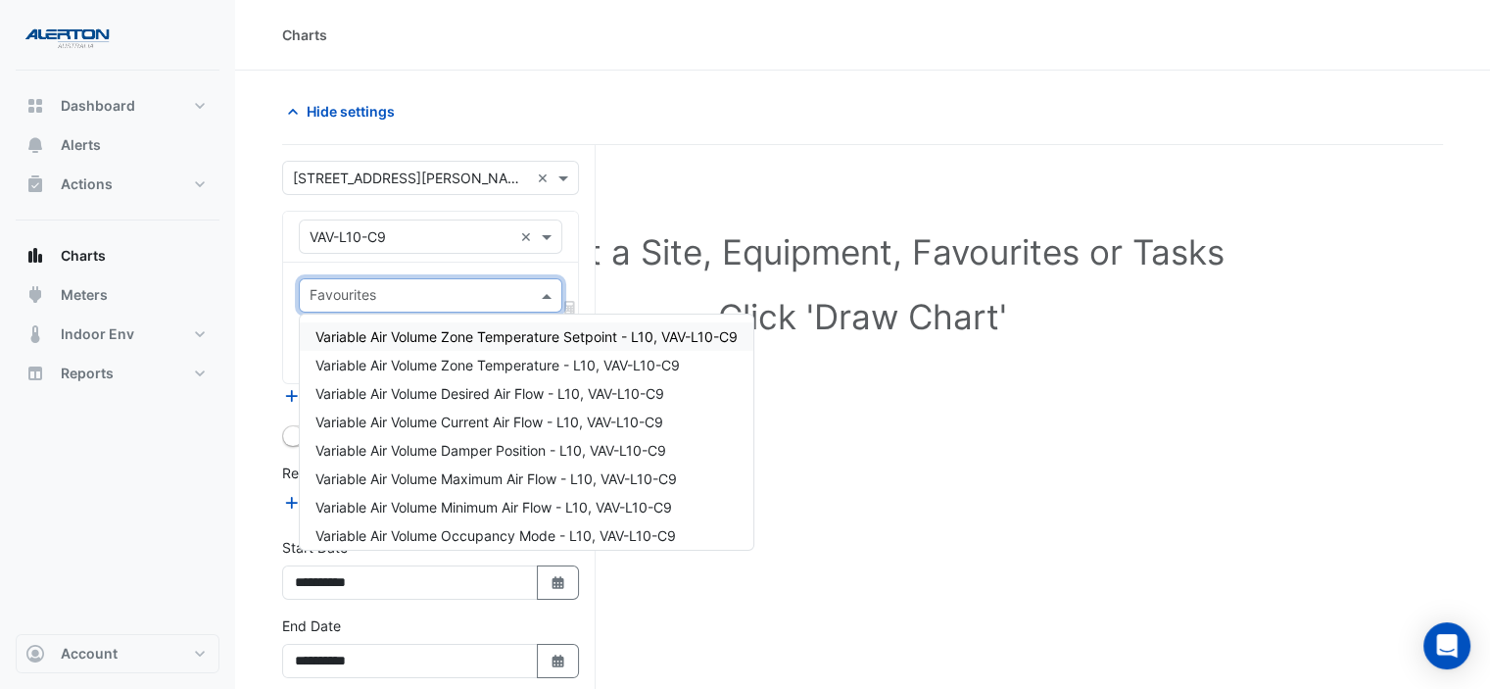
click at [490, 293] on input "text" at bounding box center [419, 297] width 219 height 21
click at [484, 360] on span "Variable Air Volume Zone Temperature - L10, VAV-L10-C9" at bounding box center [497, 365] width 364 height 17
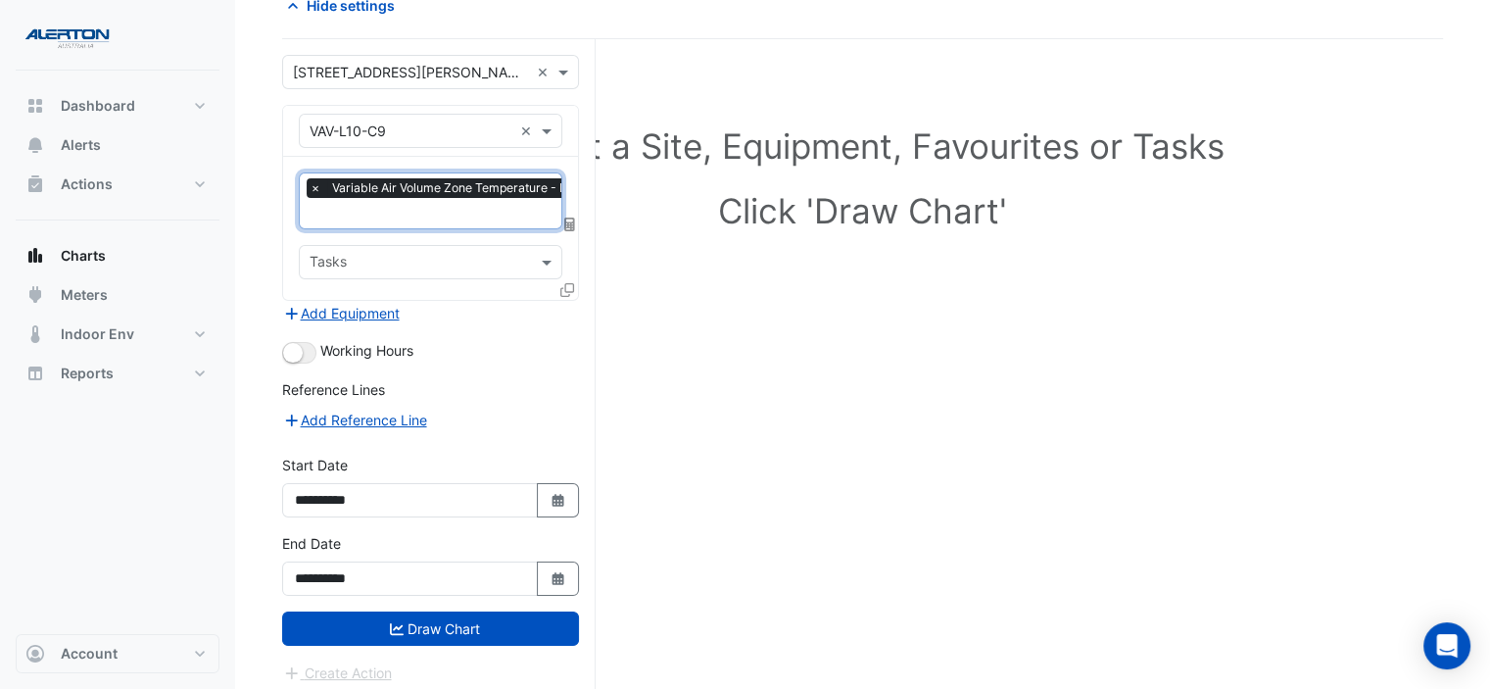
scroll to position [108, 0]
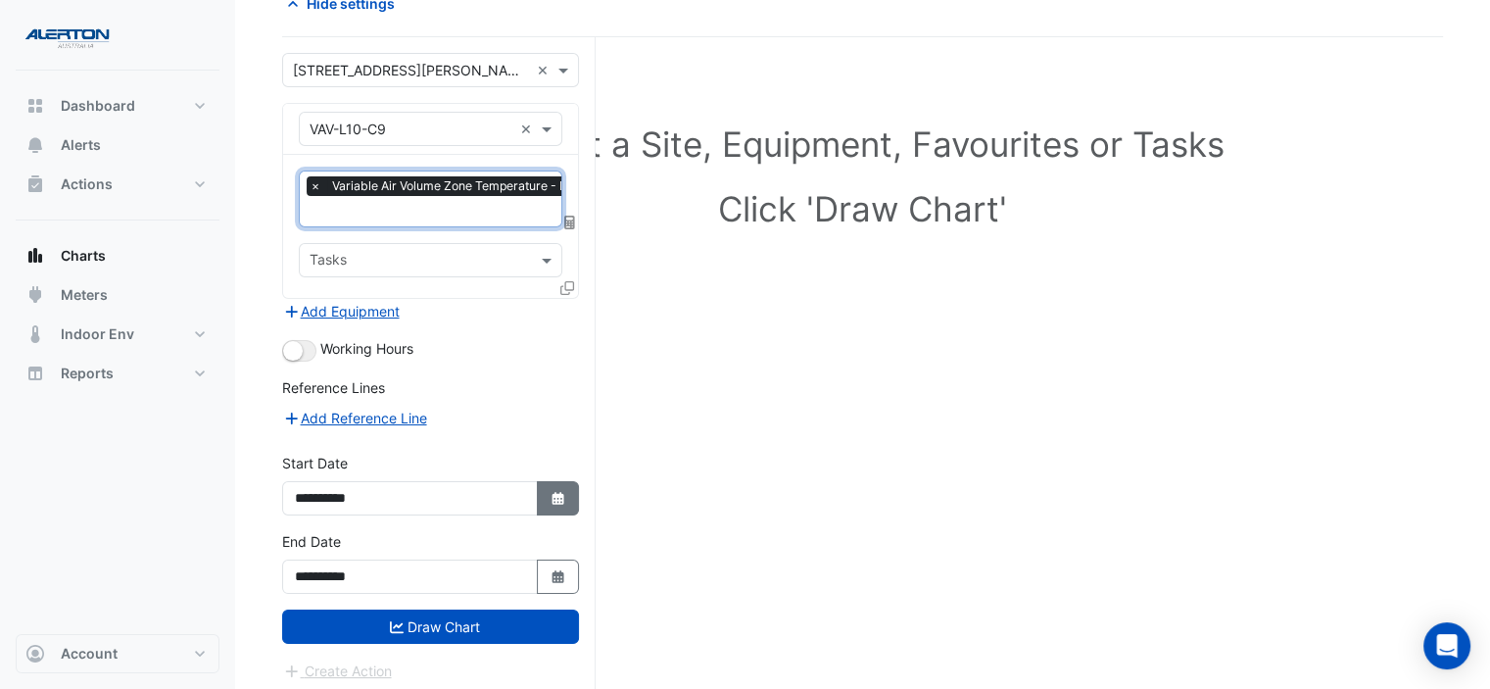
click at [553, 492] on icon "Select Date" at bounding box center [559, 499] width 18 height 14
select select "*"
select select "****"
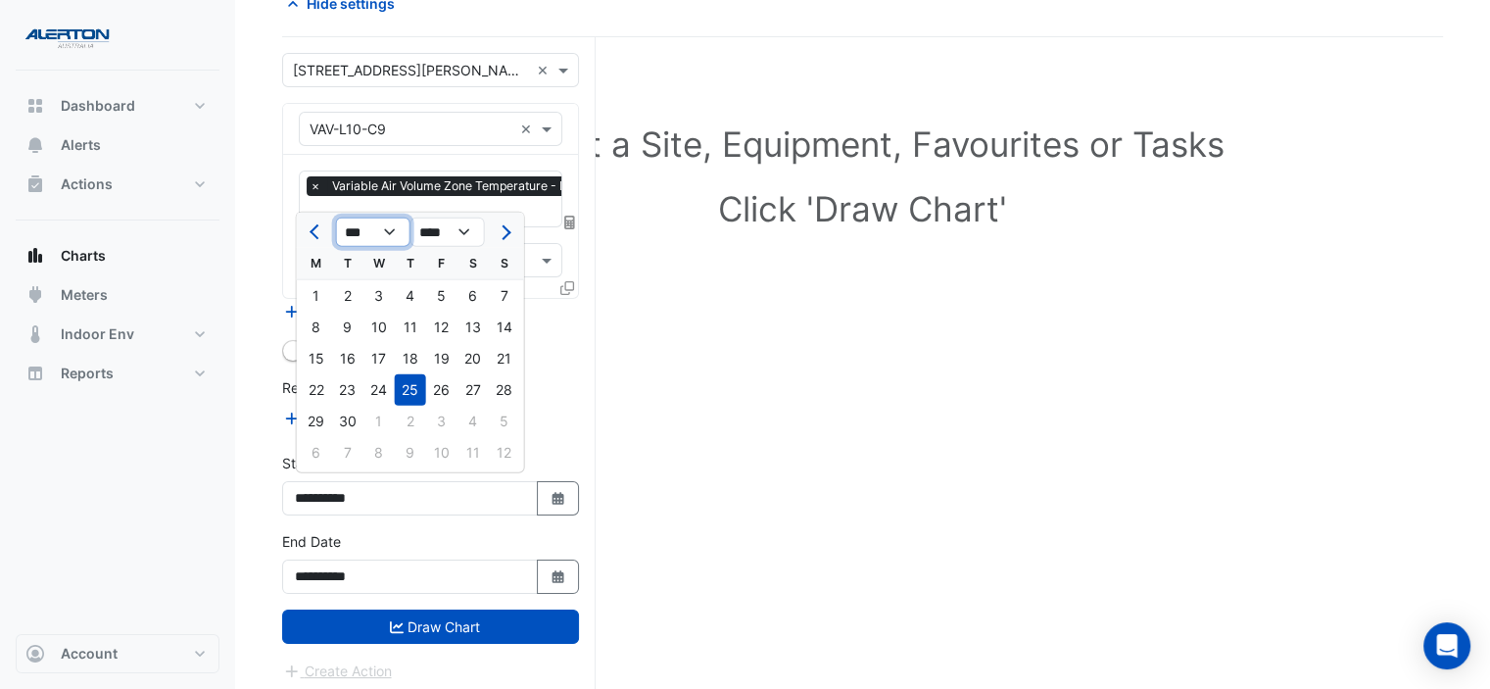
click at [384, 231] on select "*** *** *** *** *** *** *** *** *** ***" at bounding box center [373, 232] width 74 height 29
select select "*"
click at [336, 218] on select "*** *** *** *** *** *** *** *** *** ***" at bounding box center [373, 232] width 74 height 29
click at [375, 294] on div "1" at bounding box center [378, 295] width 31 height 31
type input "**********"
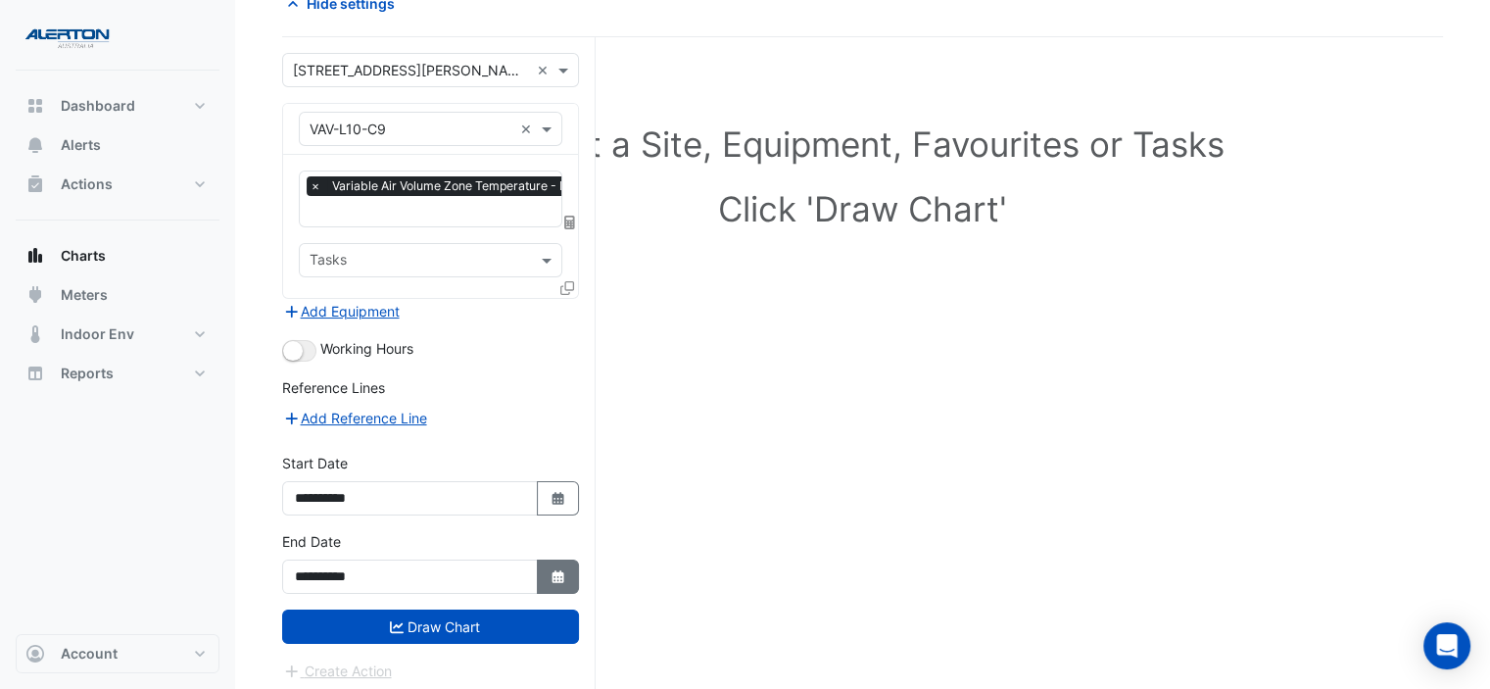
click at [560, 568] on fa-icon "Select Date" at bounding box center [559, 576] width 18 height 17
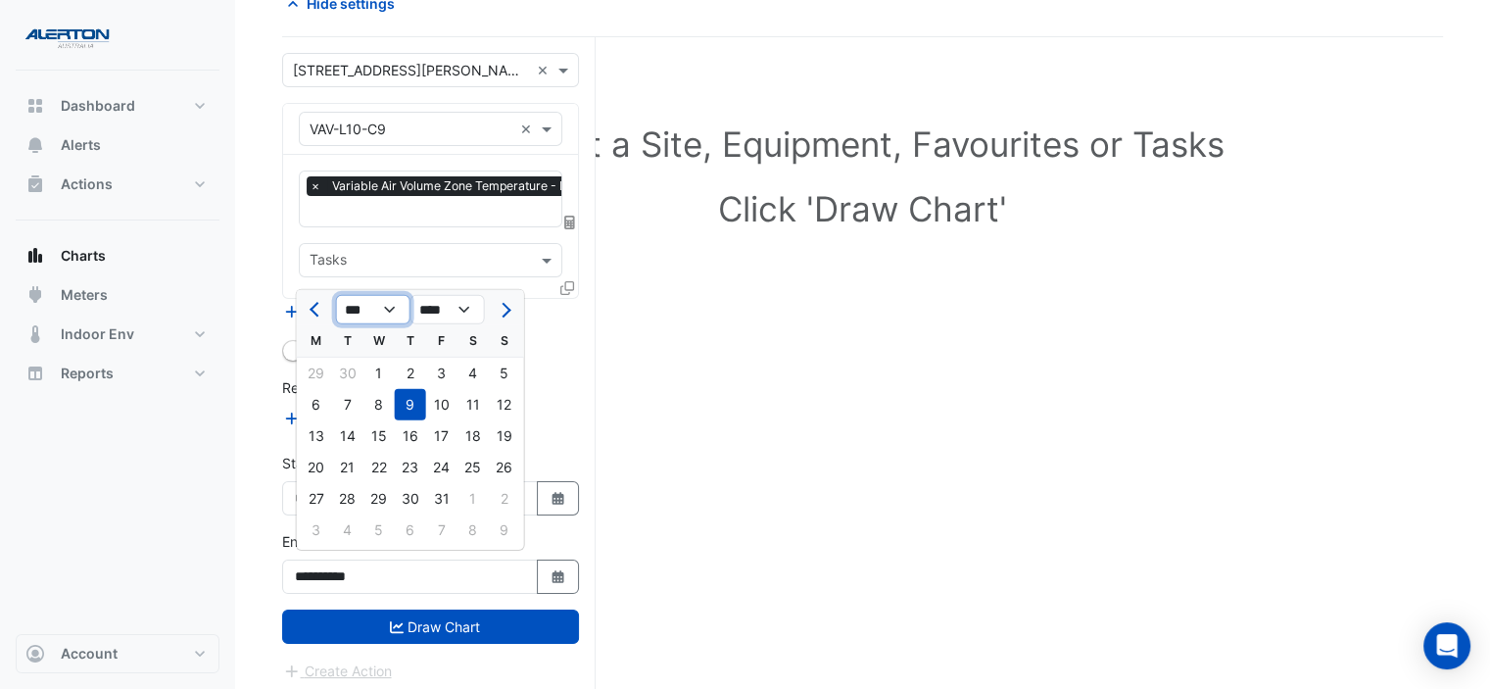
click at [353, 305] on select "*** *** *** *** *** *** *** *** *** *** *** ***" at bounding box center [373, 309] width 74 height 29
select select "*"
click at [336, 295] on select "*** *** *** *** *** *** *** *** *** *** *** ***" at bounding box center [373, 309] width 74 height 29
click at [381, 501] on div "30" at bounding box center [378, 498] width 31 height 31
type input "**********"
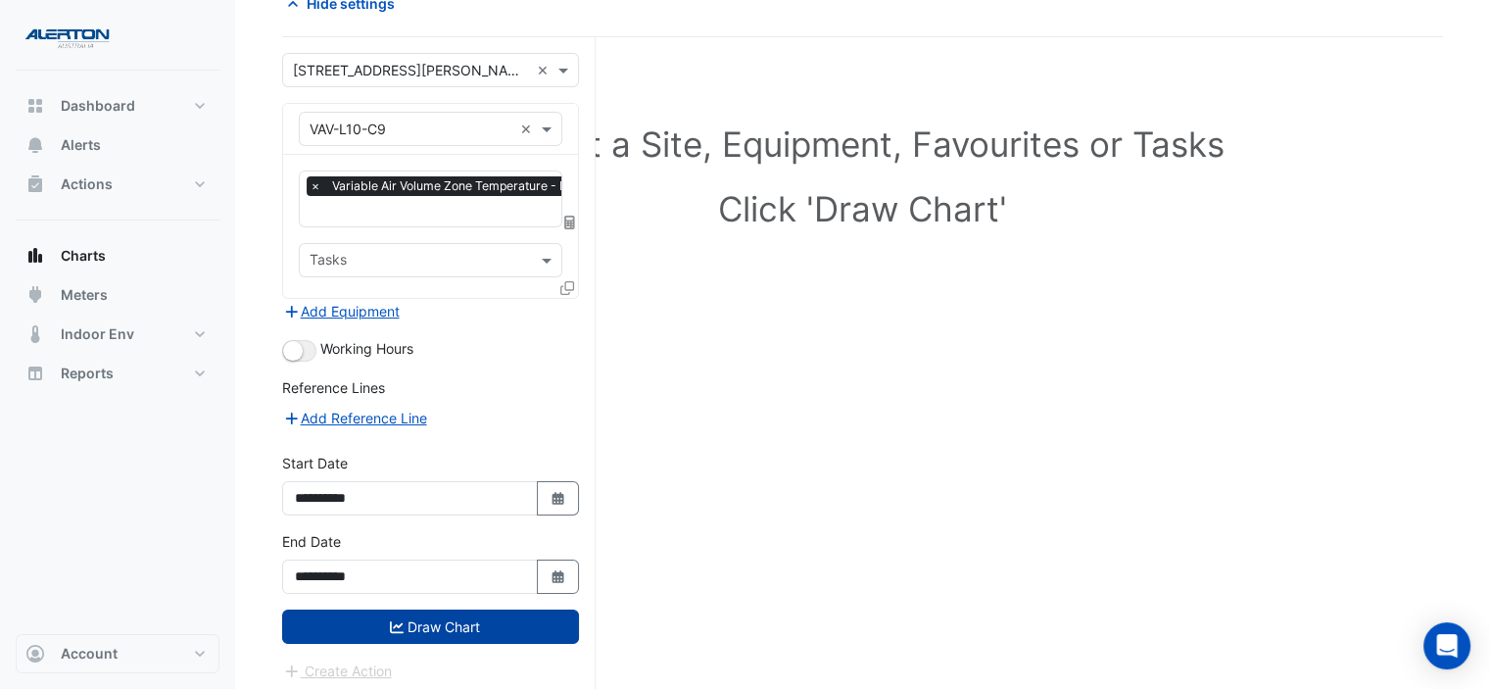
click at [478, 610] on button "Draw Chart" at bounding box center [430, 626] width 297 height 34
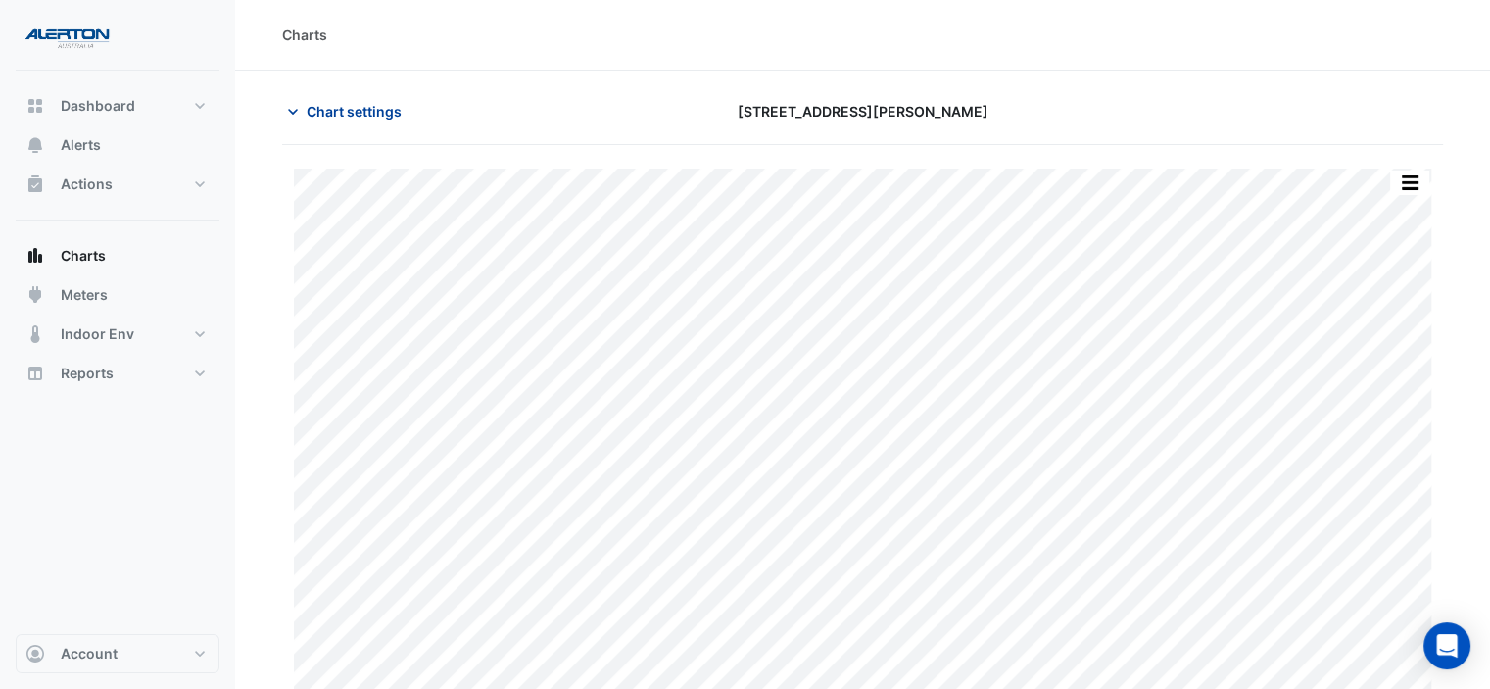
click at [308, 112] on span "Chart settings" at bounding box center [354, 111] width 95 height 21
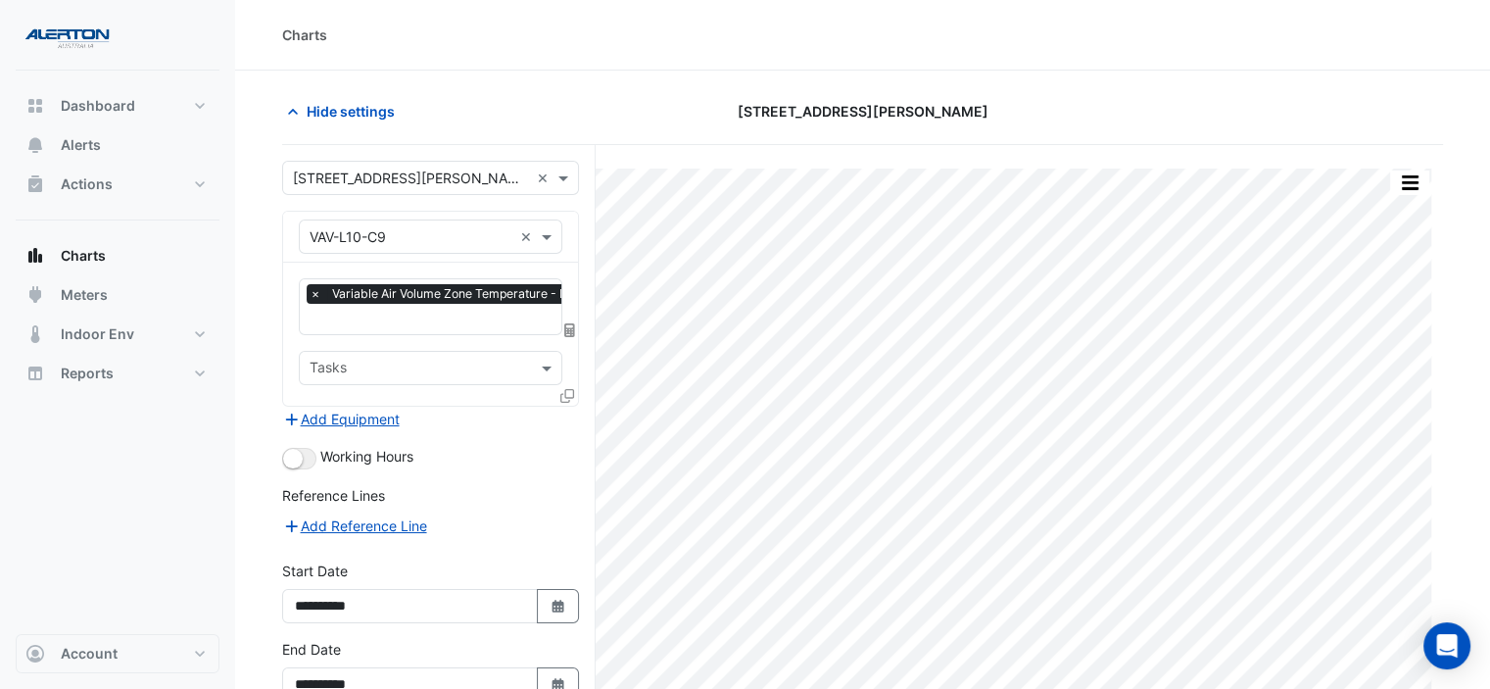
scroll to position [108, 0]
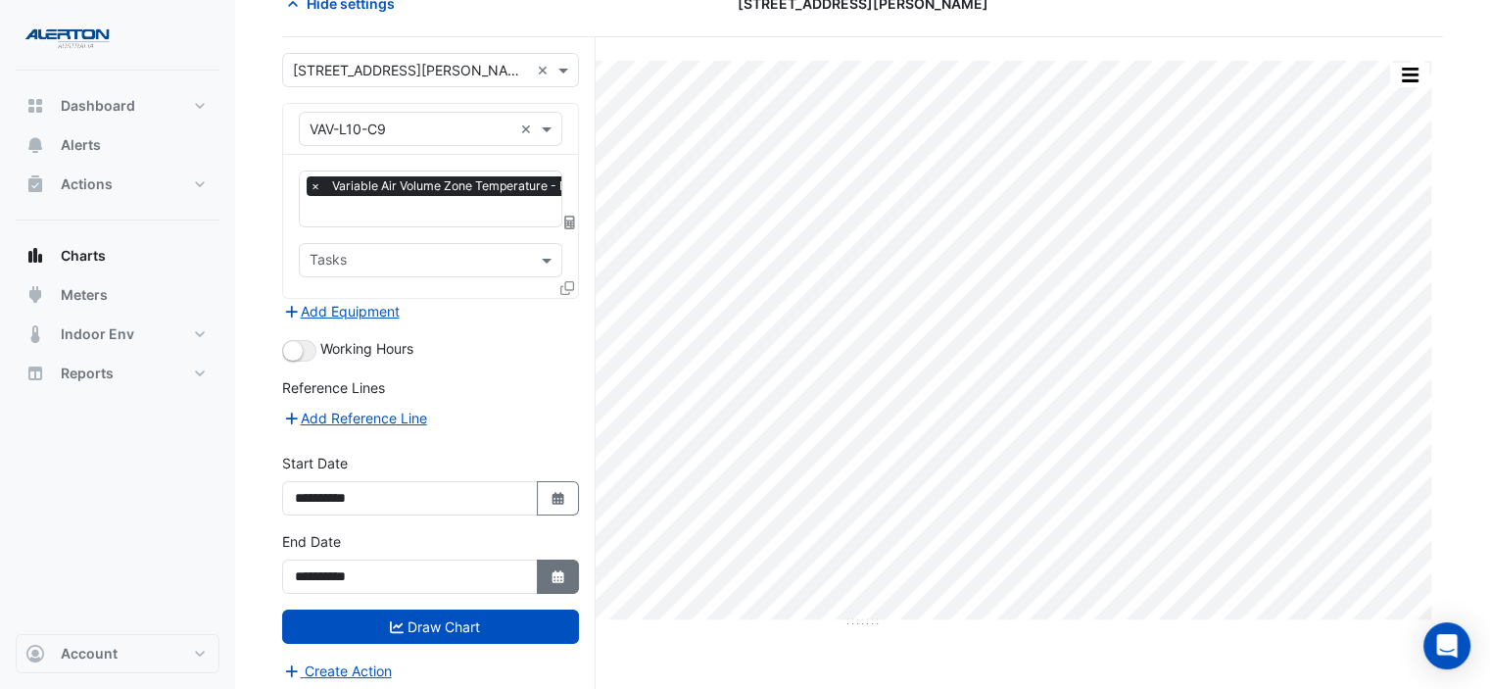
click at [565, 577] on button "Select Date" at bounding box center [558, 576] width 43 height 34
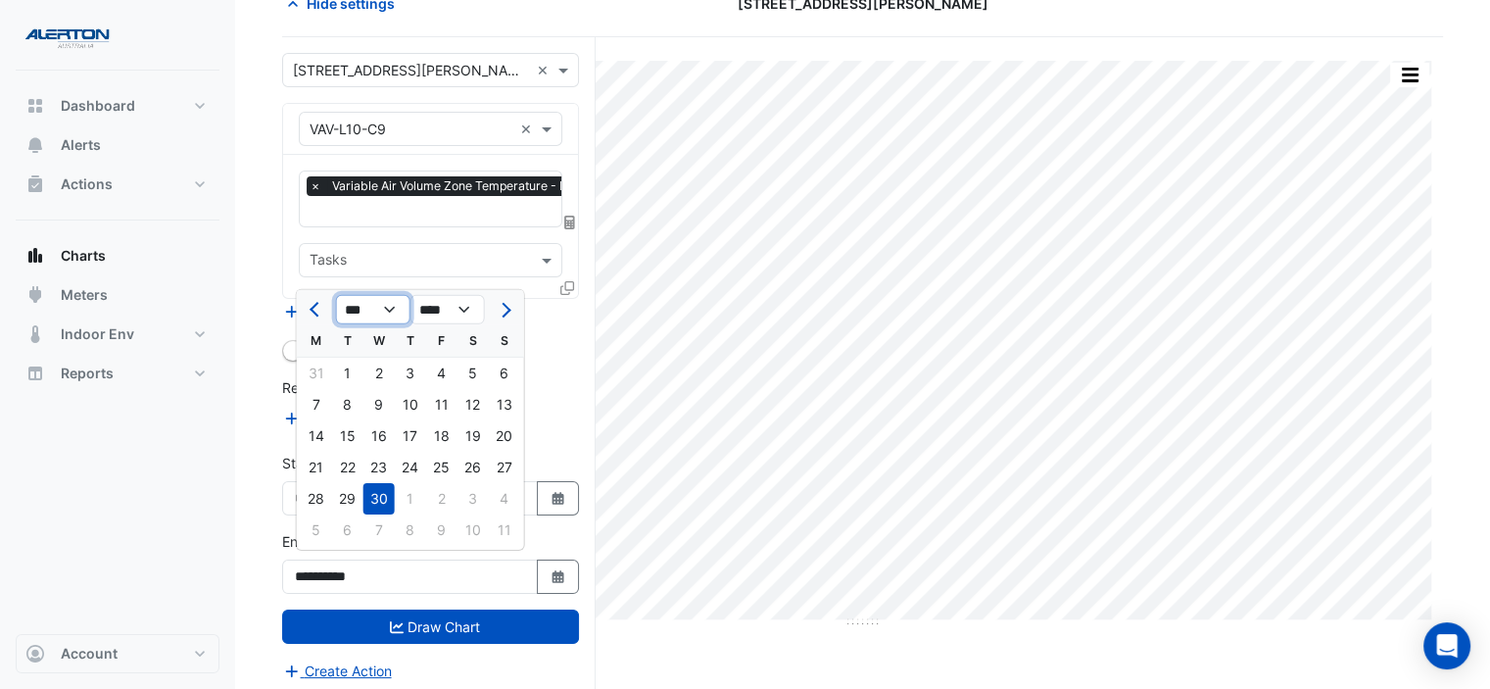
click at [378, 307] on select "*** *** *** *** *** *** *** *** *** *** *** ***" at bounding box center [373, 309] width 74 height 29
select select "*"
click at [336, 295] on select "*** *** *** *** *** *** *** *** *** *** *** ***" at bounding box center [373, 309] width 74 height 29
click at [359, 505] on div "30" at bounding box center [347, 498] width 31 height 31
type input "**********"
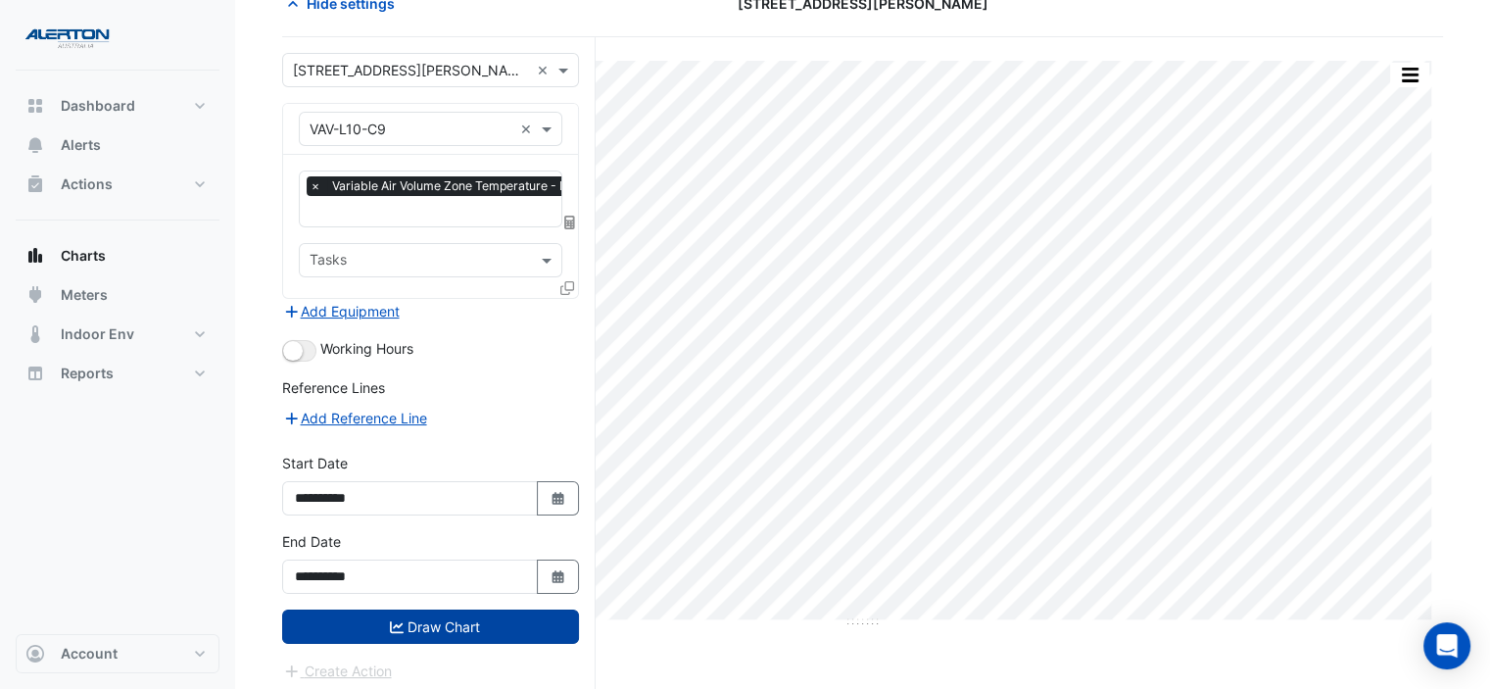
click at [435, 614] on button "Draw Chart" at bounding box center [430, 626] width 297 height 34
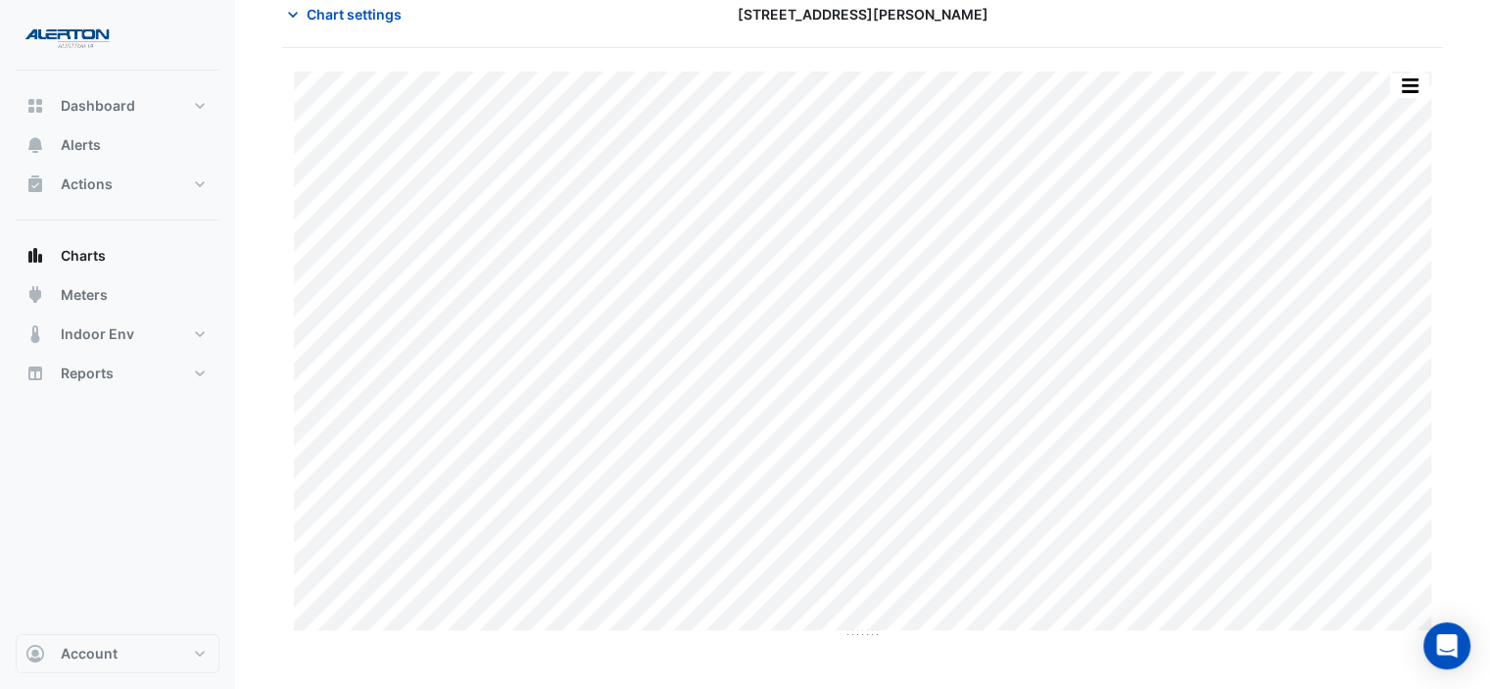
scroll to position [98, 0]
